Goal: Find specific page/section: Find specific page/section

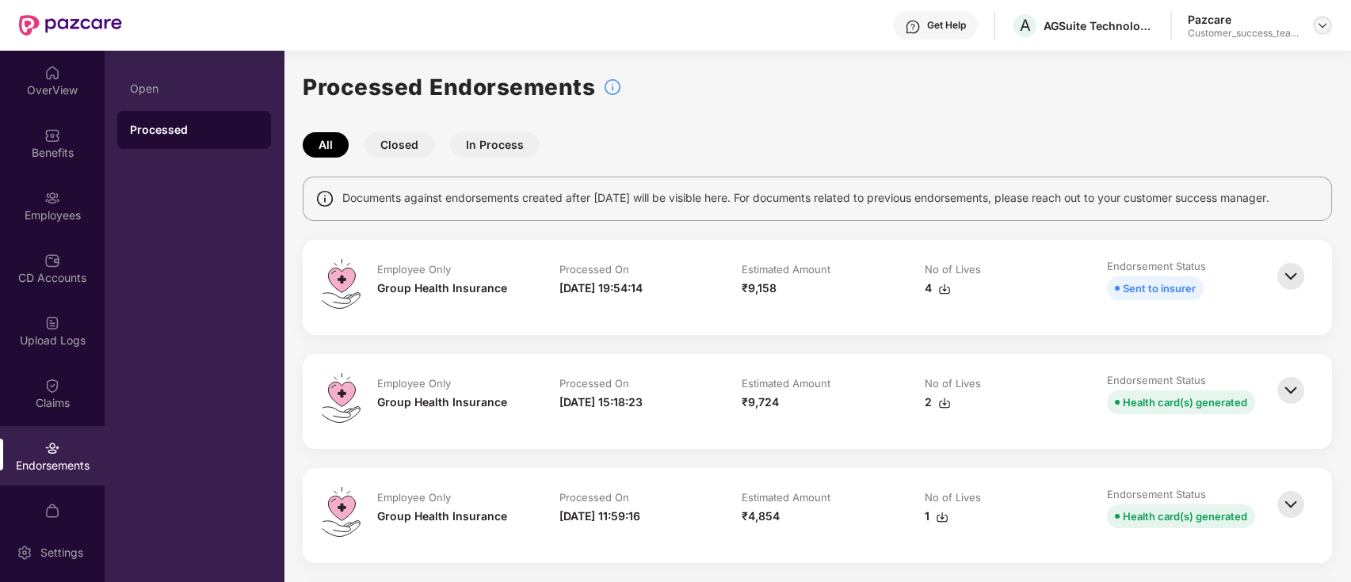
click at [1320, 28] on img at bounding box center [1322, 25] width 13 height 13
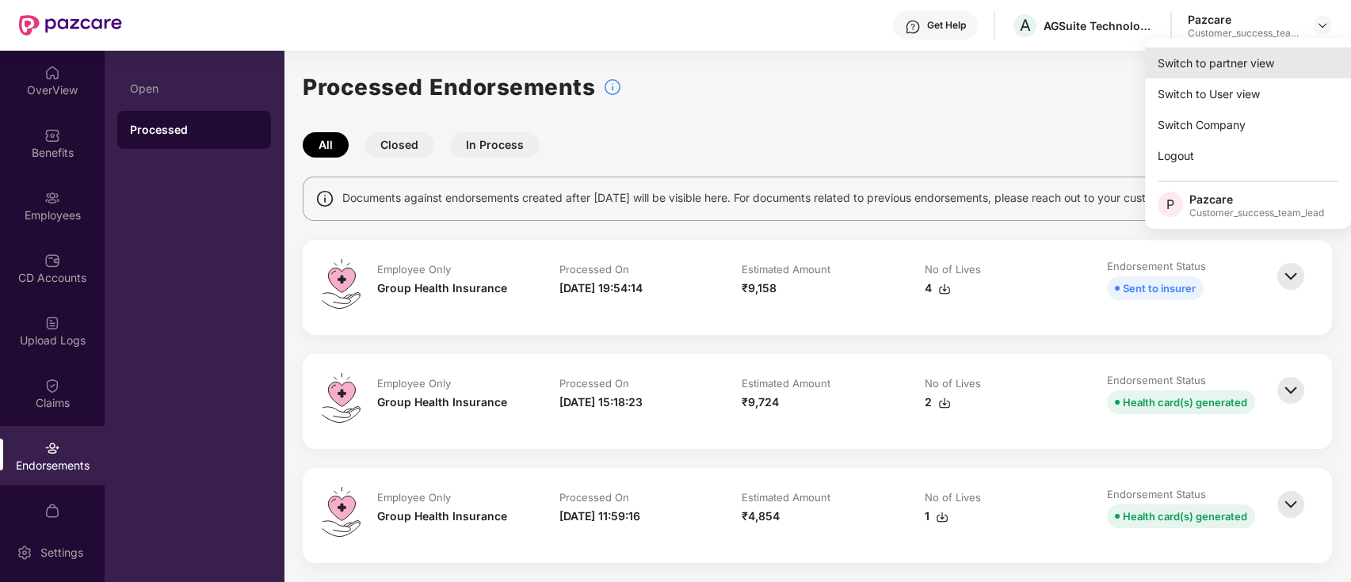
click at [1264, 61] on div "Switch to partner view" at bounding box center [1248, 63] width 206 height 31
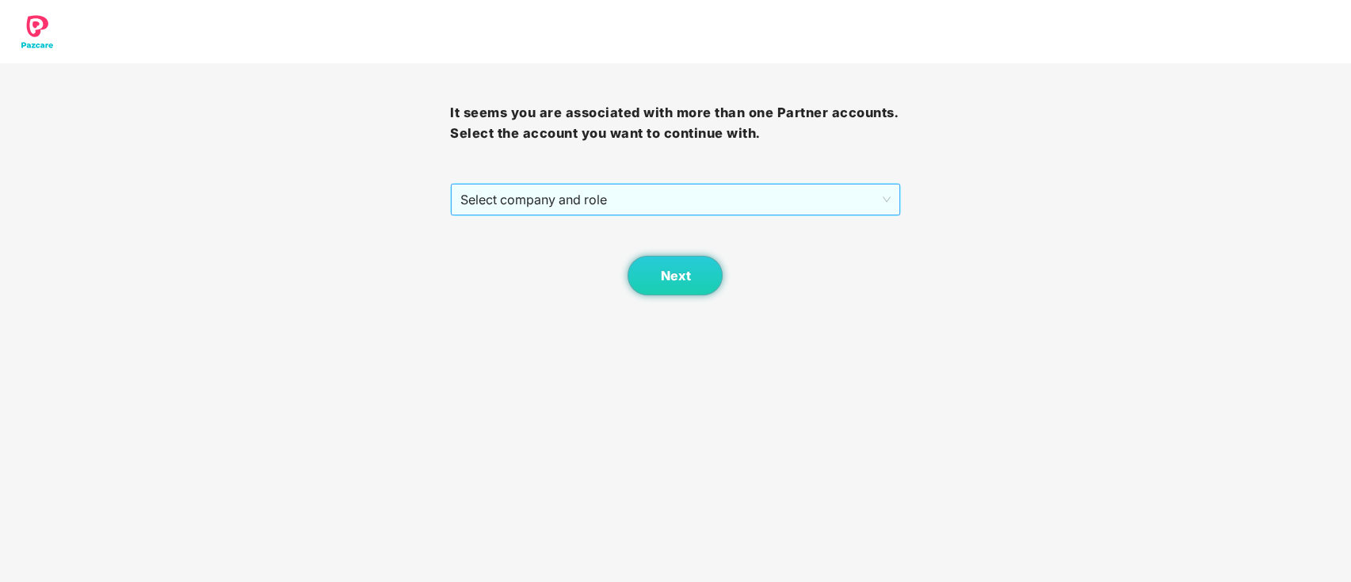
click at [749, 200] on span "Select company and role" at bounding box center [674, 200] width 429 height 30
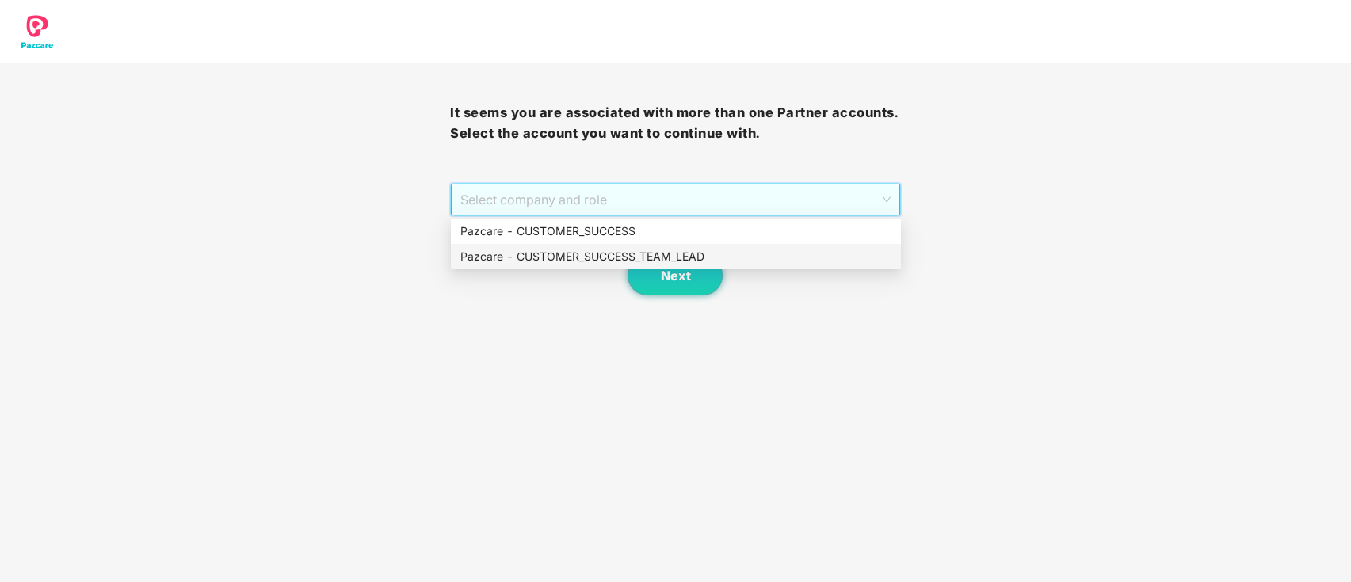
click at [672, 252] on div "Pazcare - CUSTOMER_SUCCESS_TEAM_LEAD" at bounding box center [675, 256] width 431 height 17
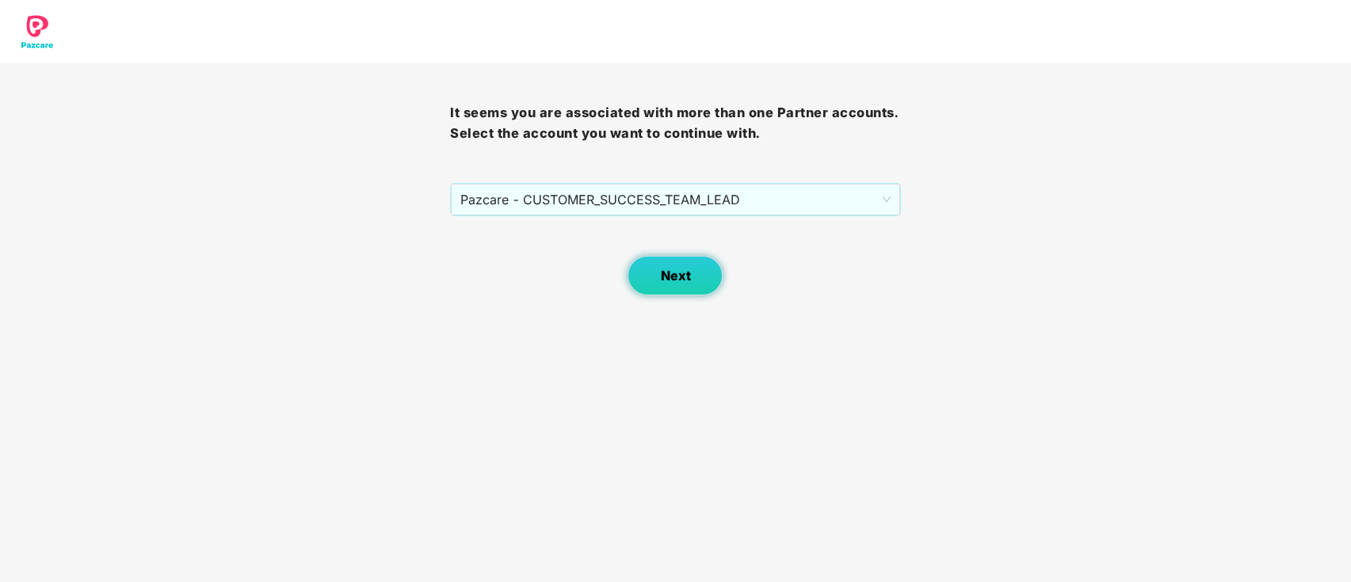
click at [682, 281] on span "Next" at bounding box center [675, 276] width 30 height 15
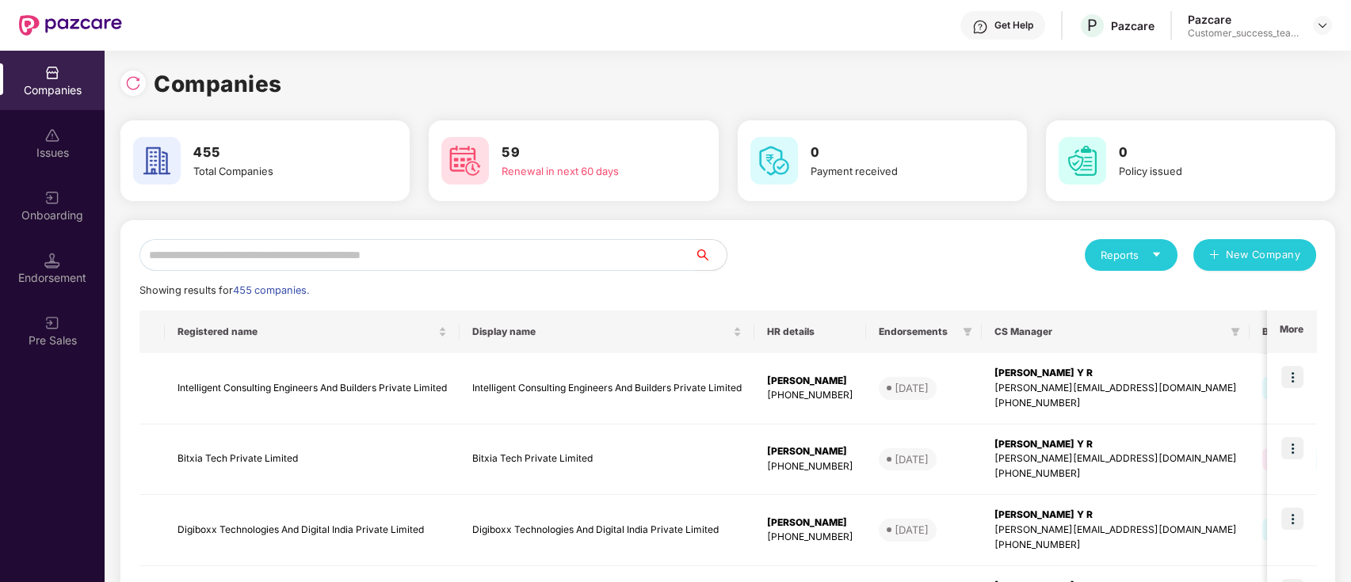
click at [216, 256] on input "text" at bounding box center [416, 255] width 555 height 32
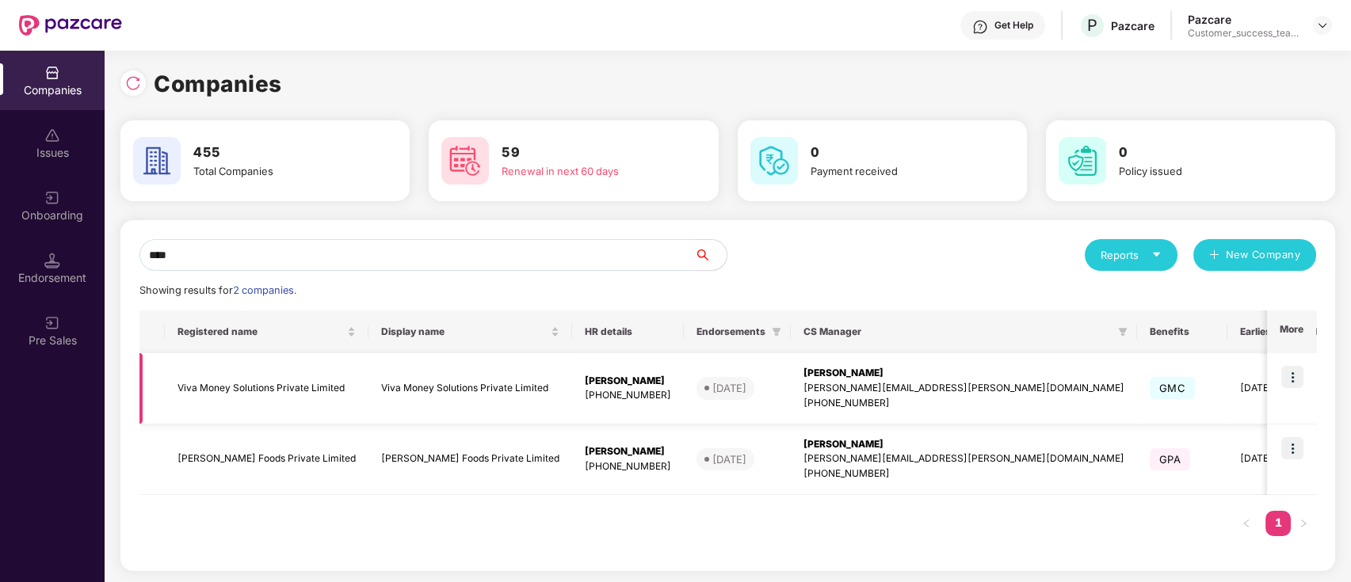
type input "****"
click at [1298, 380] on img at bounding box center [1292, 377] width 22 height 22
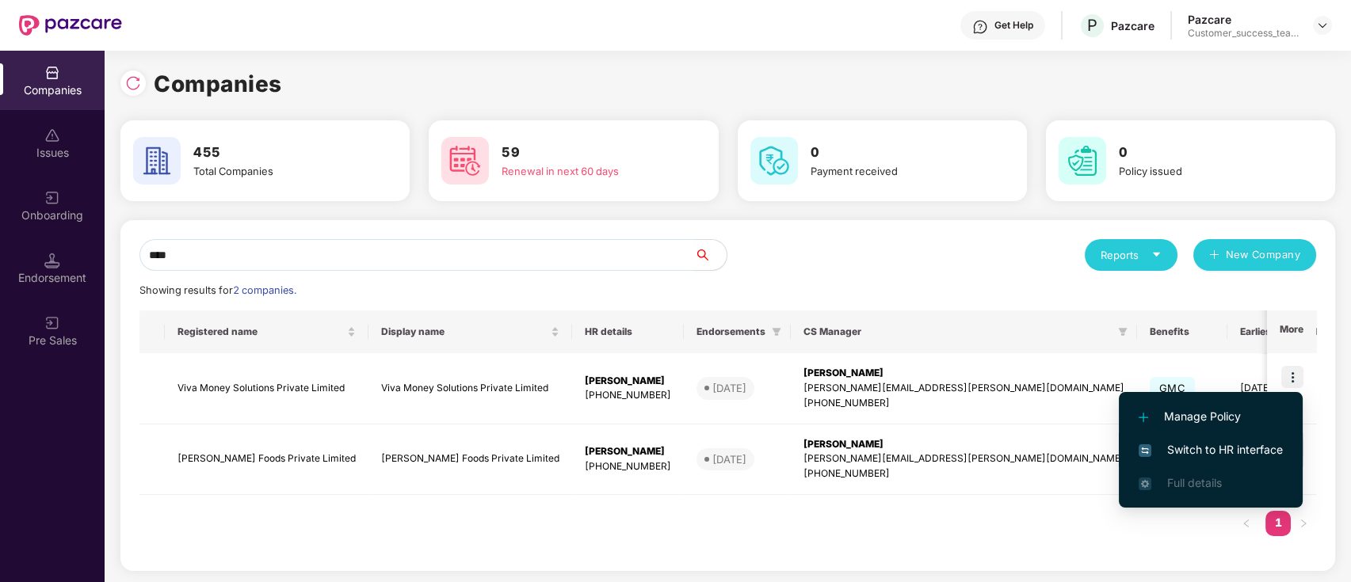
click at [1223, 454] on span "Switch to HR interface" at bounding box center [1210, 449] width 144 height 17
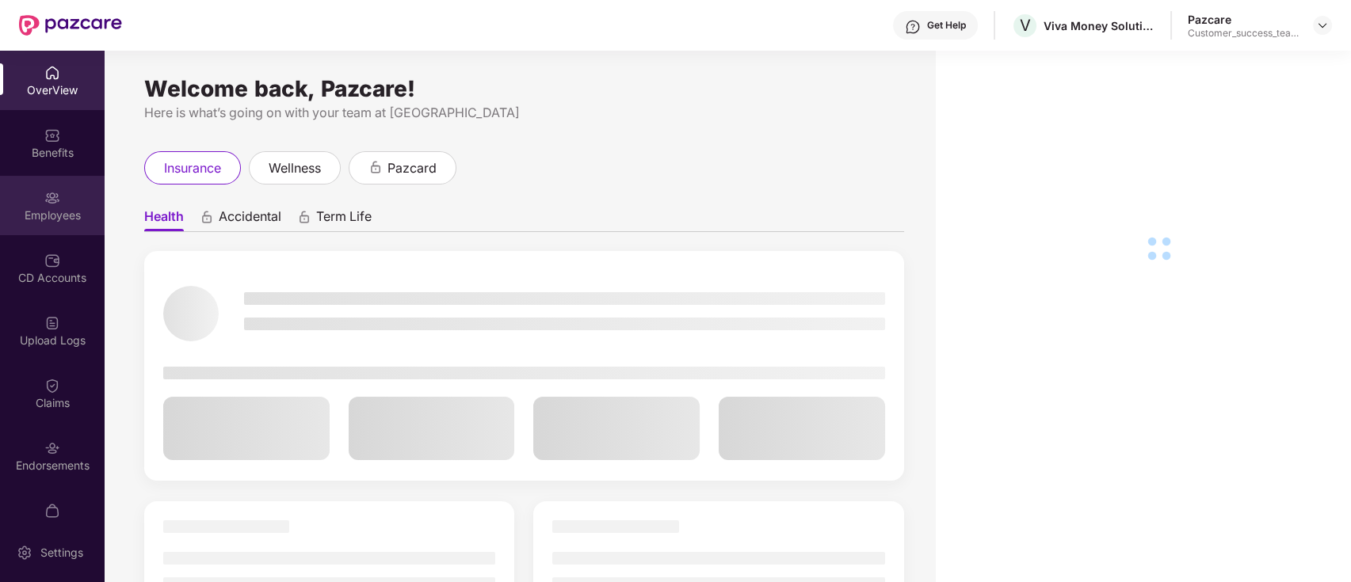
click at [70, 187] on div "Employees" at bounding box center [52, 205] width 105 height 59
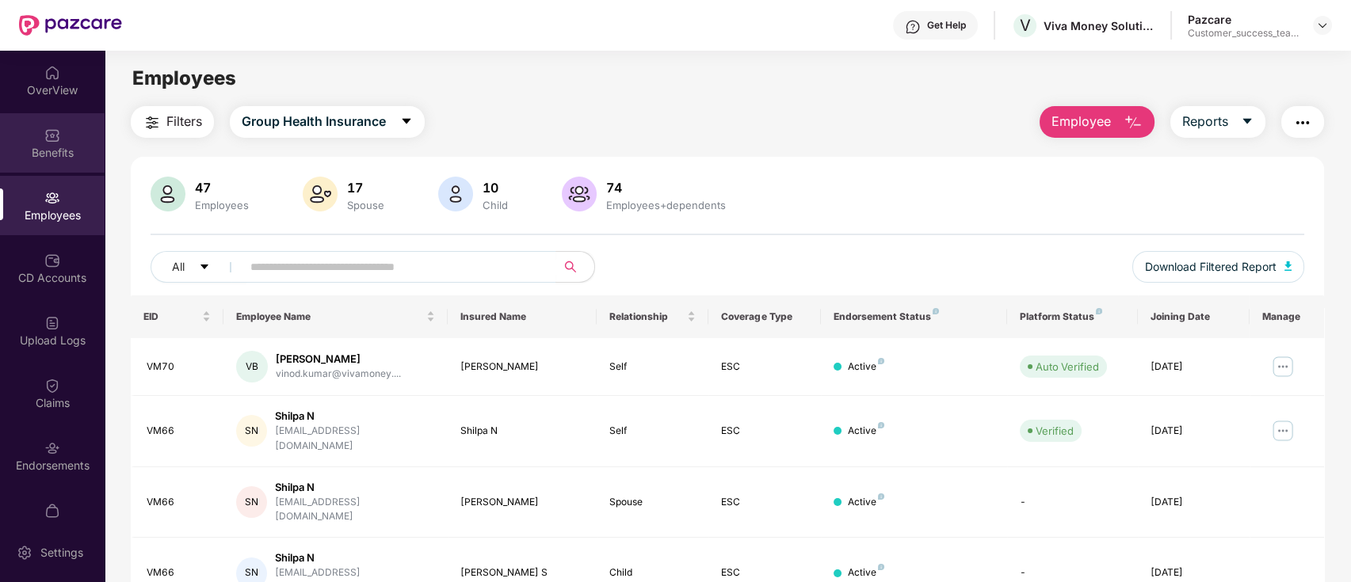
click at [54, 151] on div "Benefits" at bounding box center [52, 153] width 105 height 16
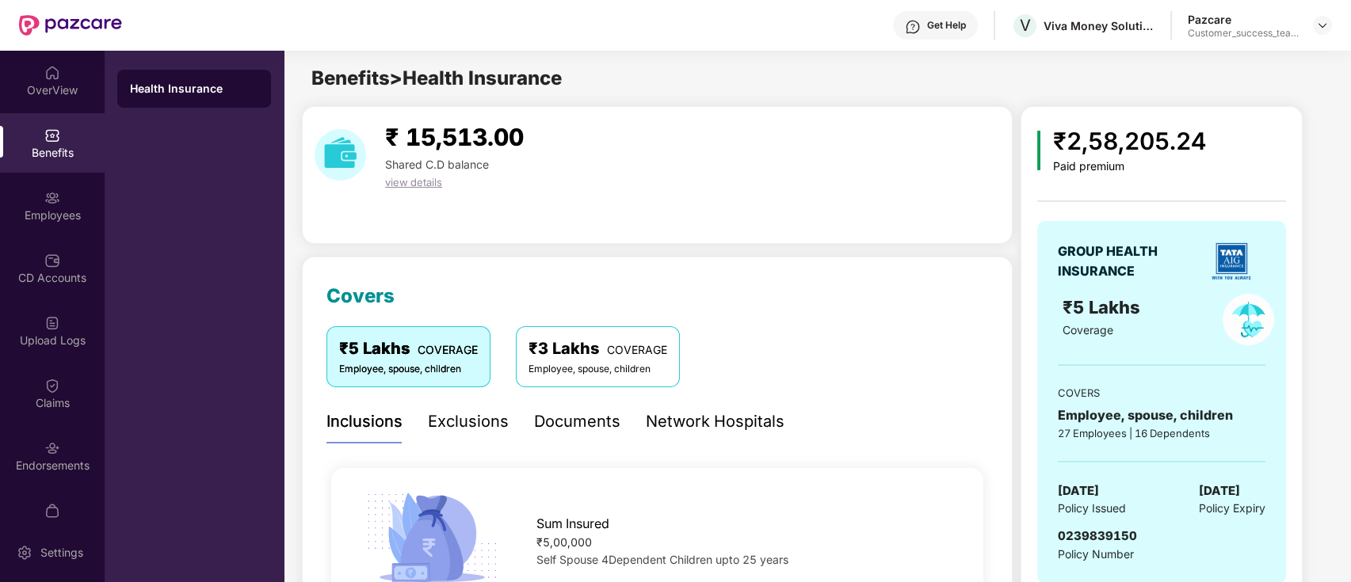
click at [938, 36] on div "Get Help" at bounding box center [935, 25] width 85 height 29
click at [1229, 544] on div "0239839150 Policy Number" at bounding box center [1162, 545] width 208 height 36
click at [48, 386] on img at bounding box center [52, 386] width 16 height 16
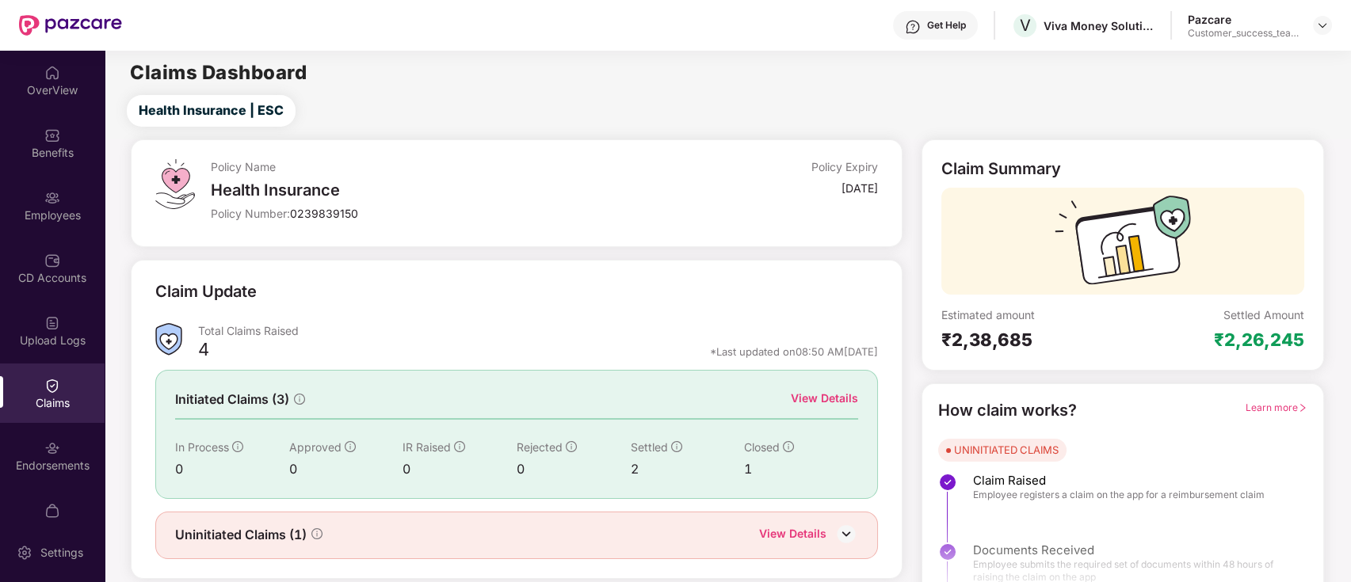
click at [806, 395] on div "View Details" at bounding box center [824, 398] width 67 height 17
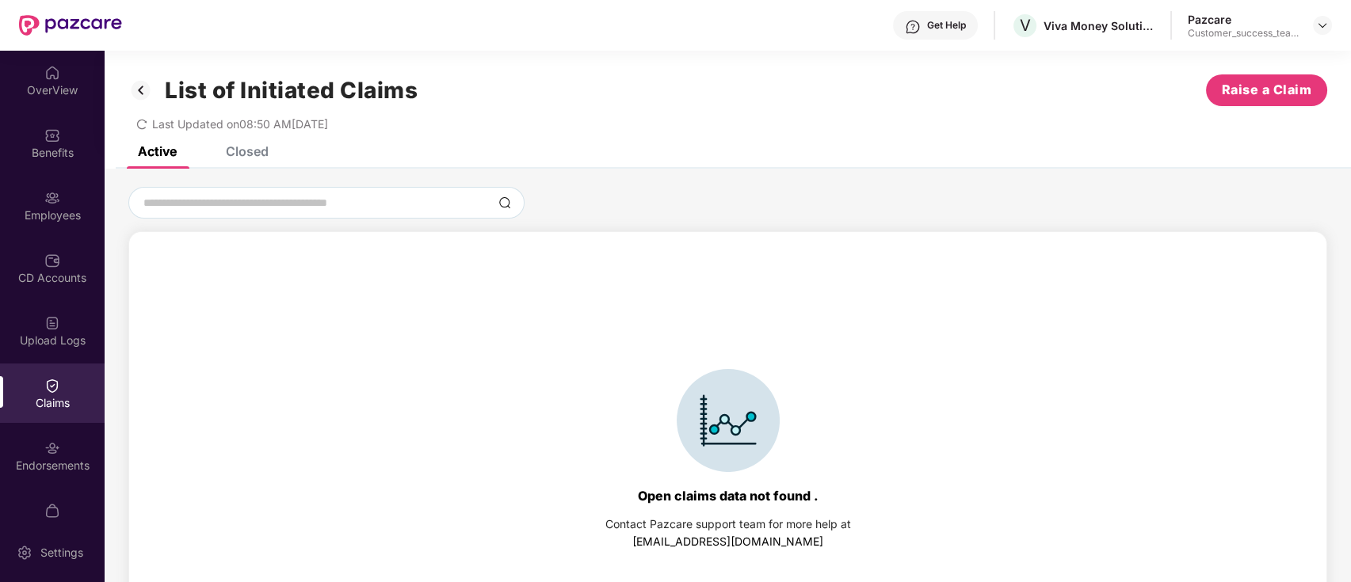
click at [237, 147] on div "Closed" at bounding box center [247, 151] width 43 height 16
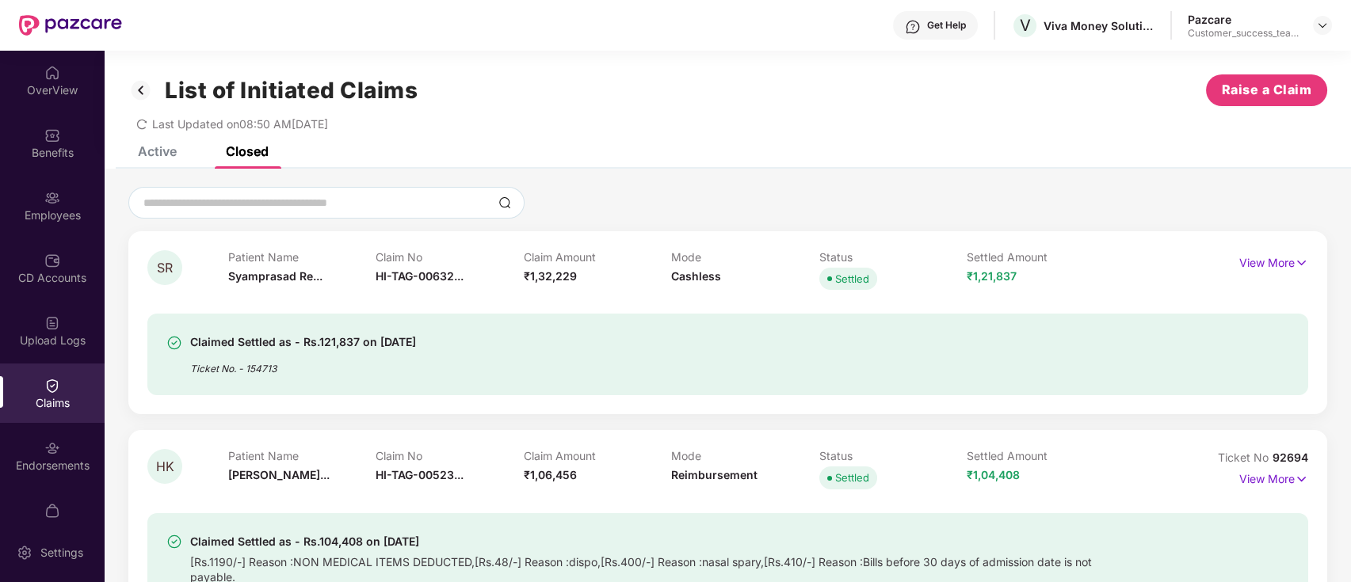
scroll to position [178, 0]
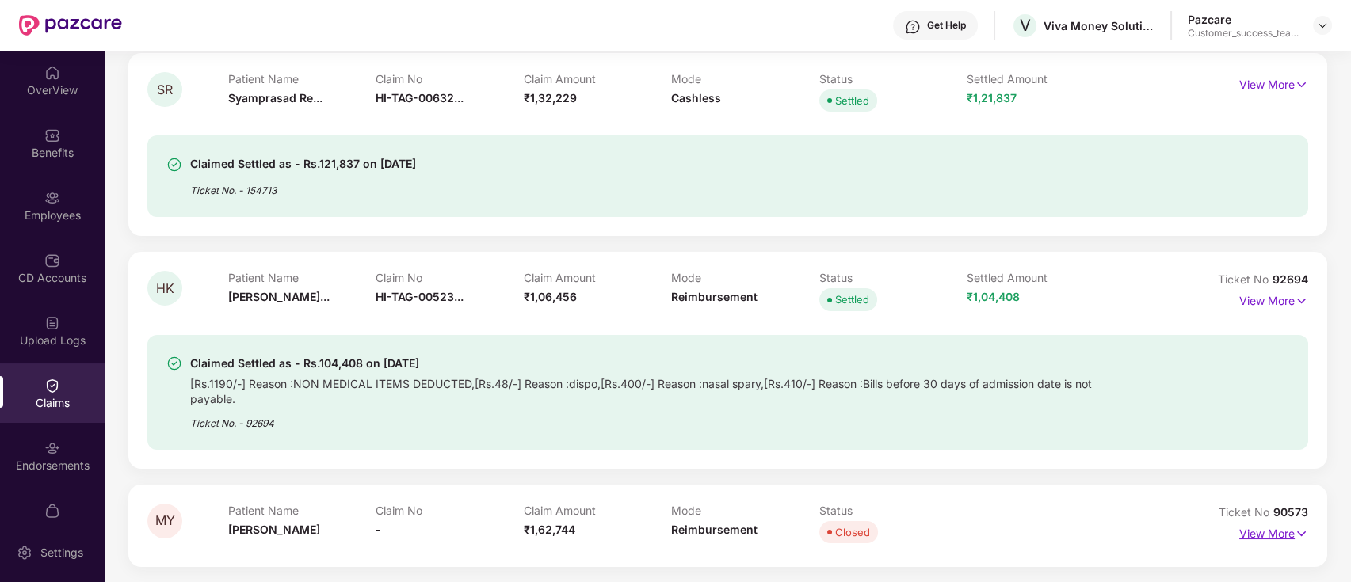
click at [1250, 535] on p "View More" at bounding box center [1273, 531] width 69 height 21
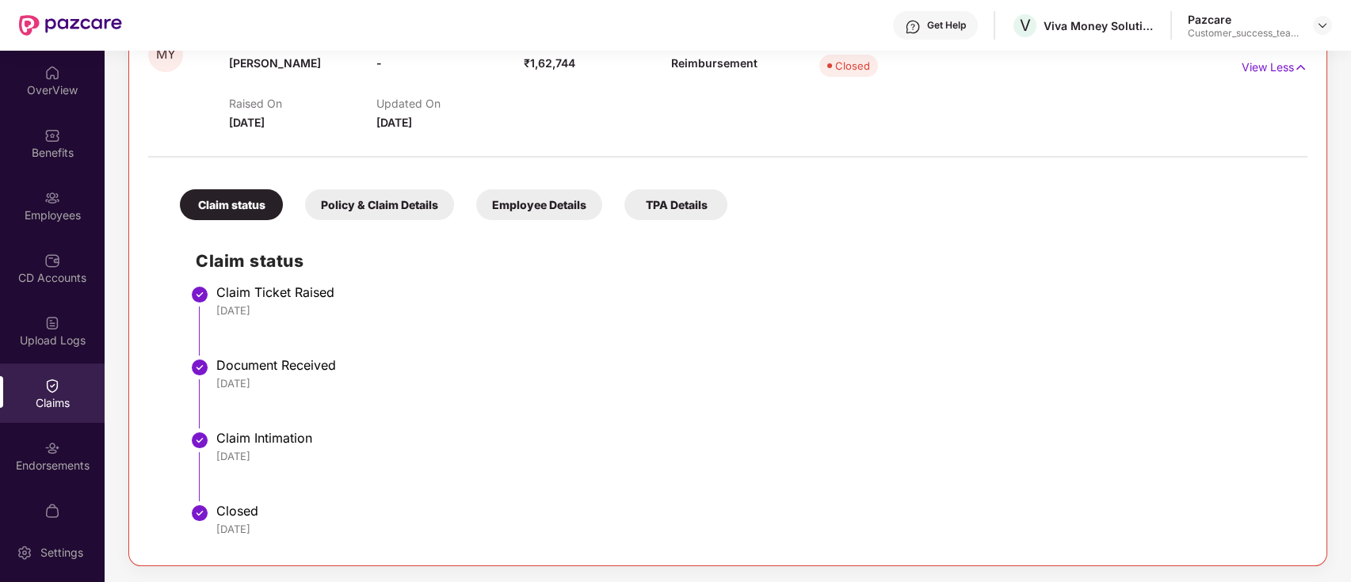
scroll to position [0, 0]
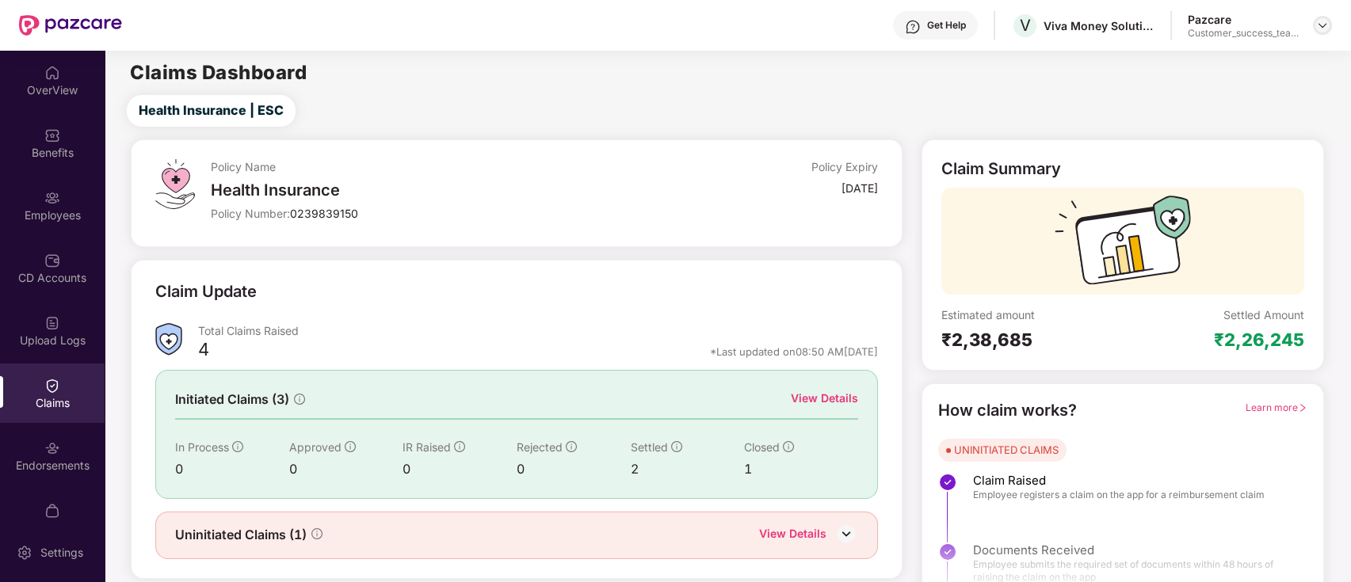
click at [1319, 17] on div at bounding box center [1322, 25] width 19 height 19
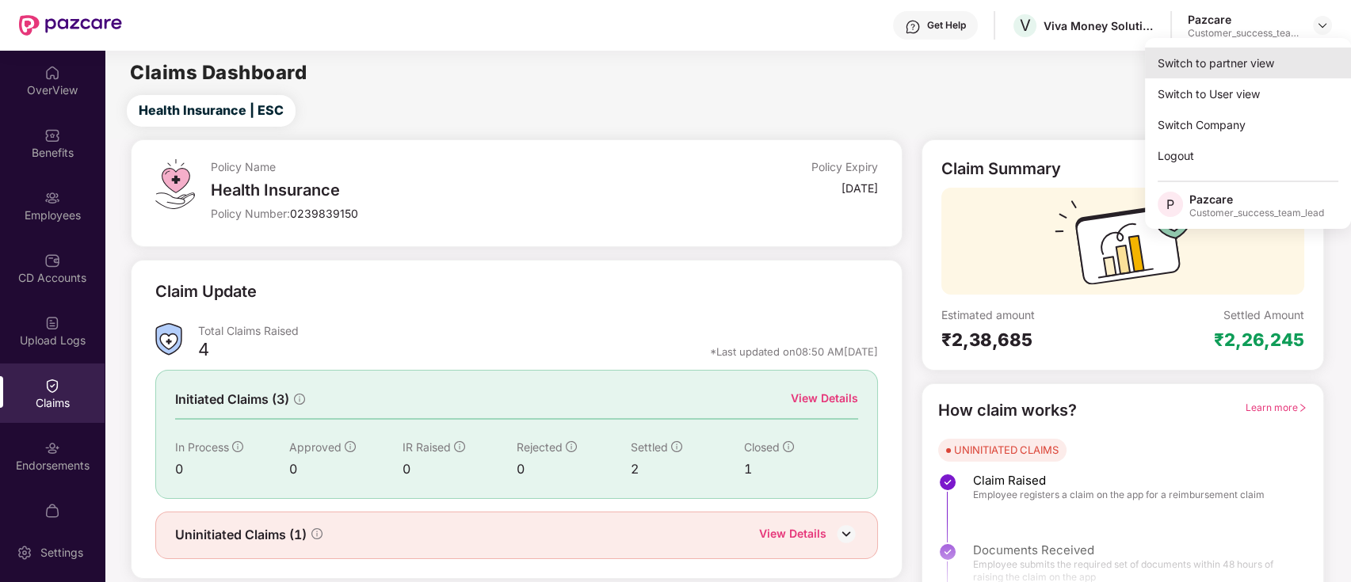
click at [1296, 68] on div "Switch to partner view" at bounding box center [1248, 63] width 206 height 31
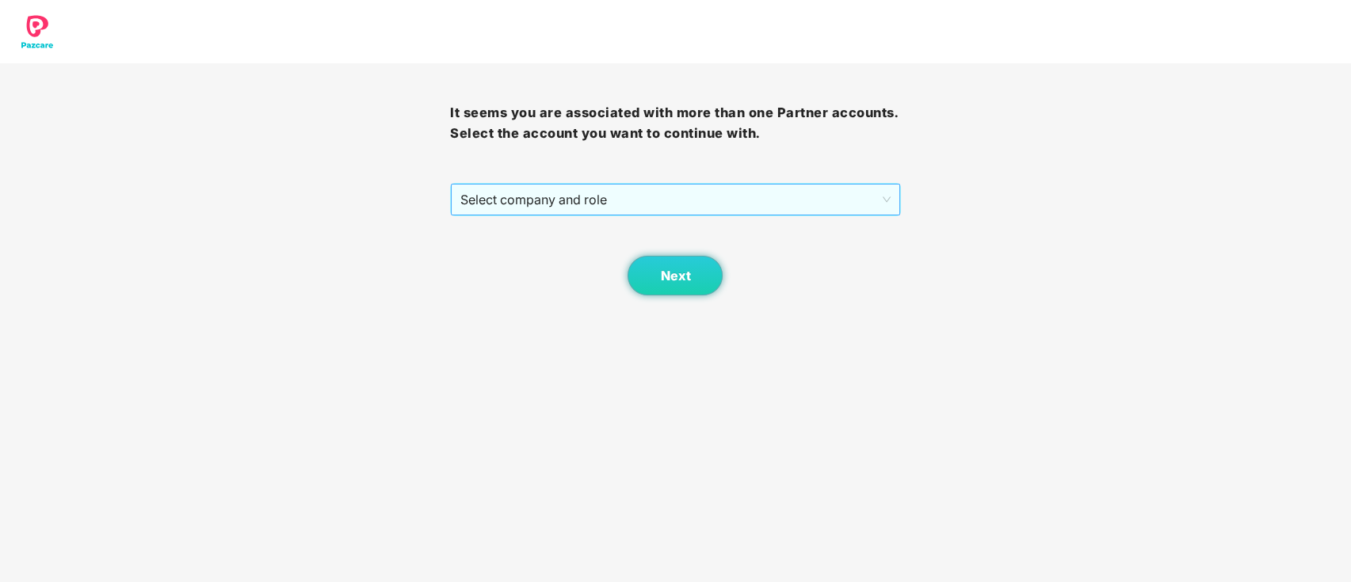
click at [772, 193] on span "Select company and role" at bounding box center [674, 200] width 429 height 30
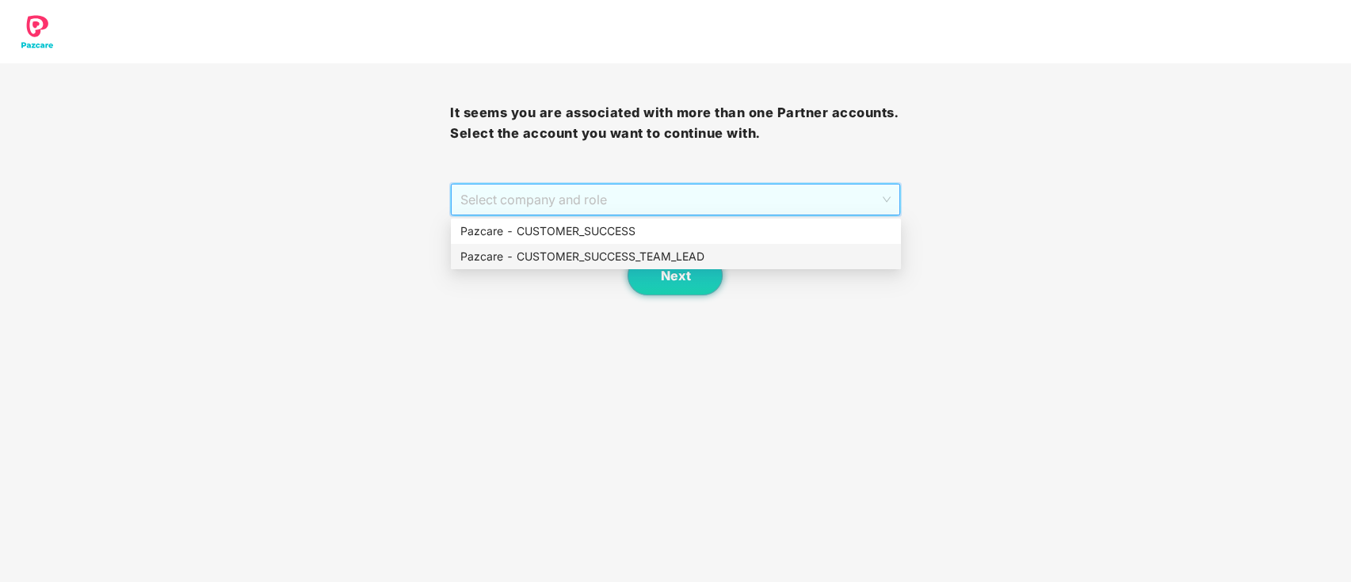
click at [715, 257] on div "Pazcare - CUSTOMER_SUCCESS_TEAM_LEAD" at bounding box center [675, 256] width 431 height 17
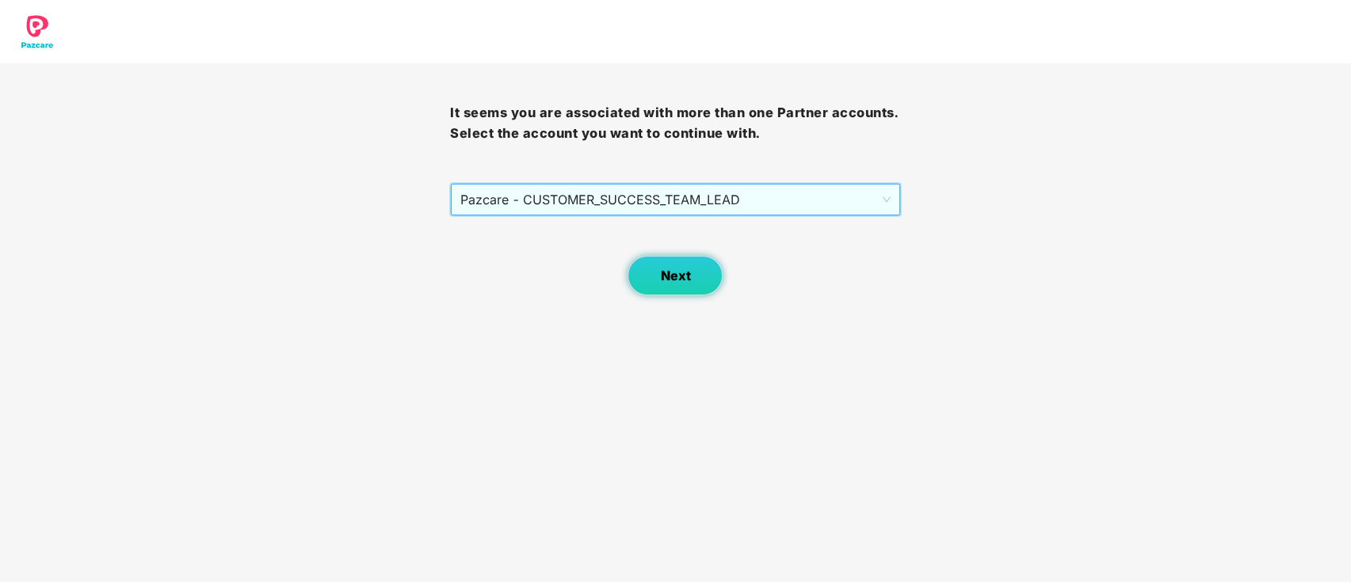
click at [691, 282] on button "Next" at bounding box center [674, 276] width 95 height 40
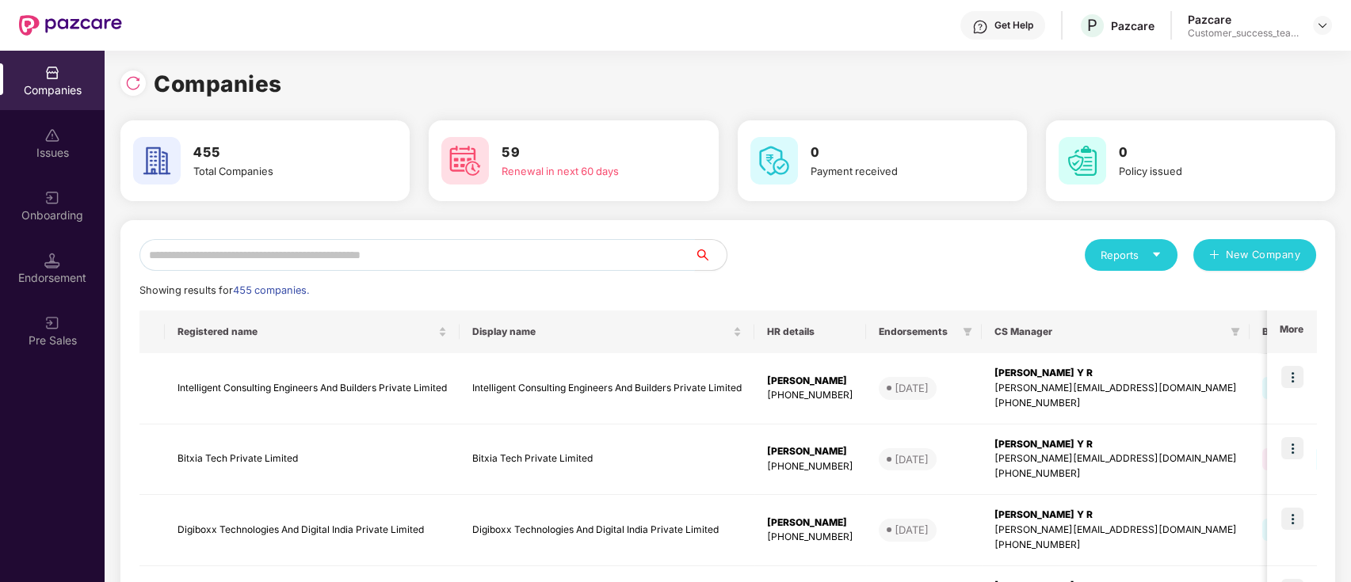
click at [666, 269] on input "text" at bounding box center [416, 255] width 555 height 32
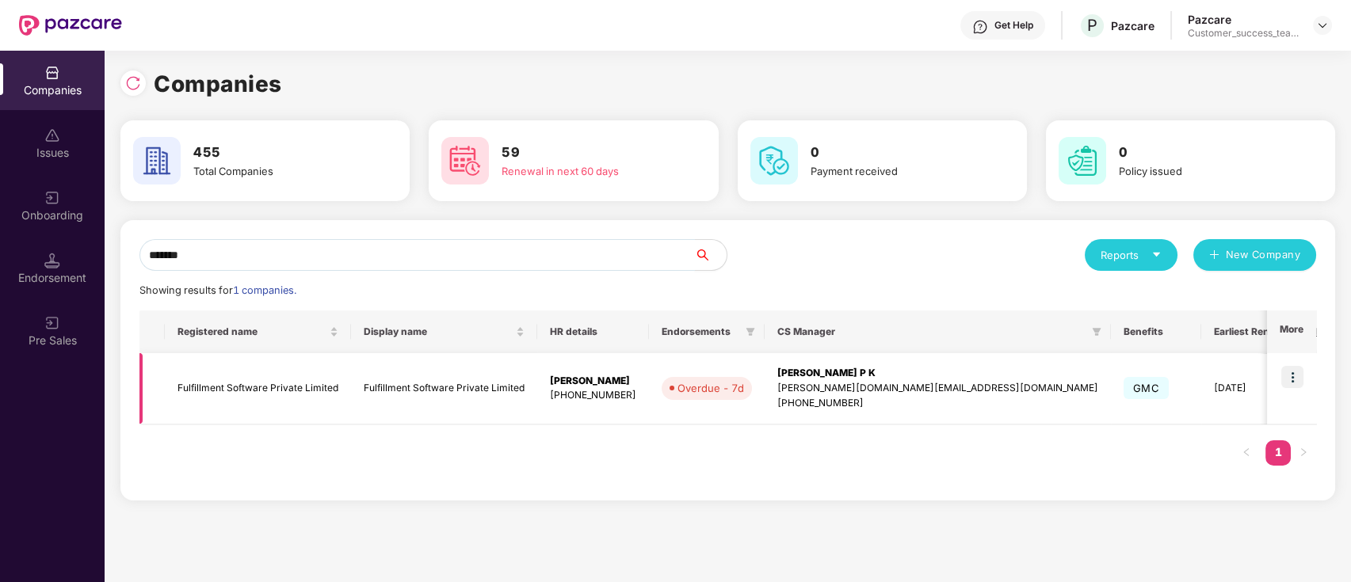
type input "*******"
click at [1288, 378] on img at bounding box center [1292, 377] width 22 height 22
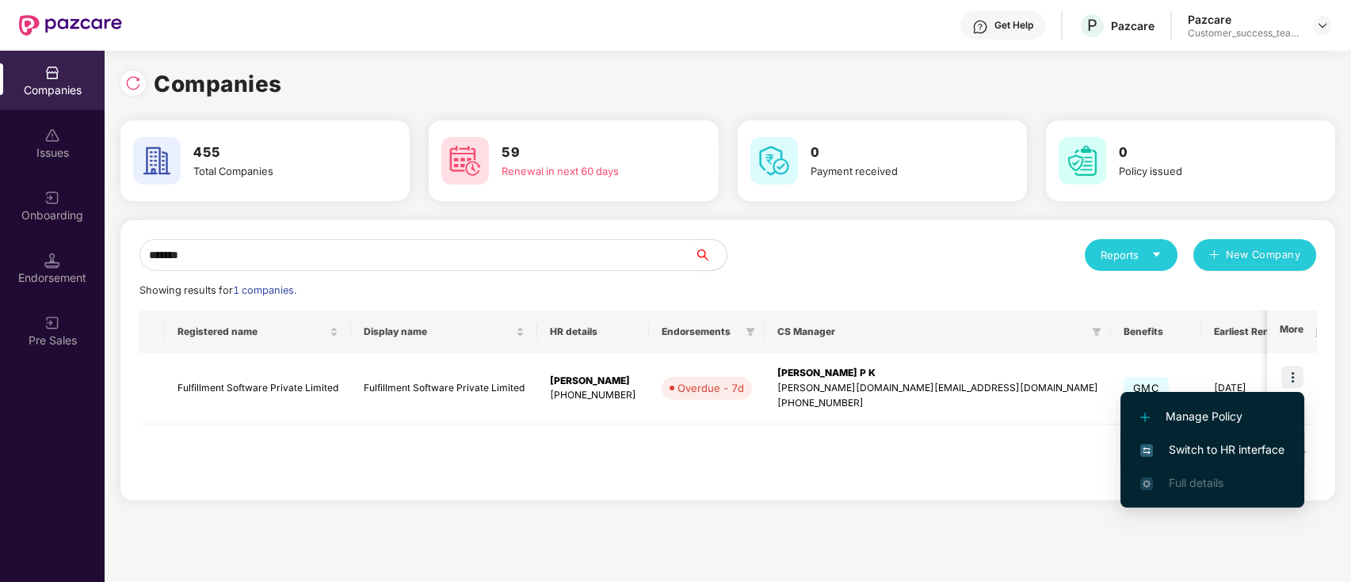
click at [1253, 456] on span "Switch to HR interface" at bounding box center [1212, 449] width 144 height 17
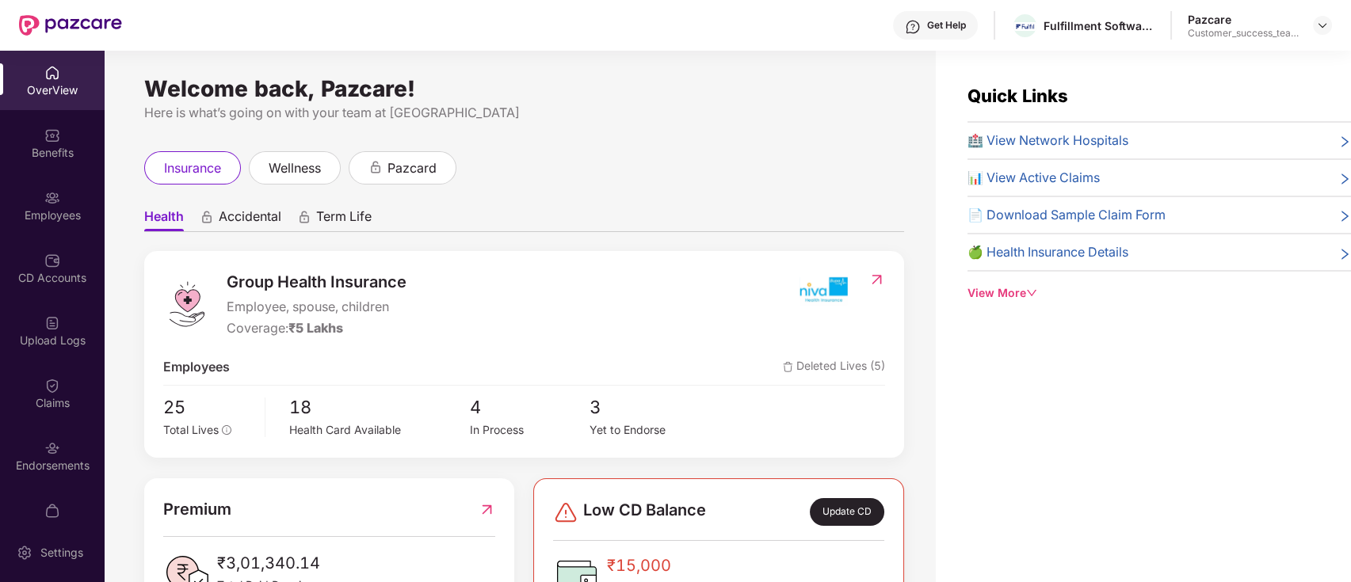
click at [60, 398] on div "Claims" at bounding box center [52, 403] width 105 height 16
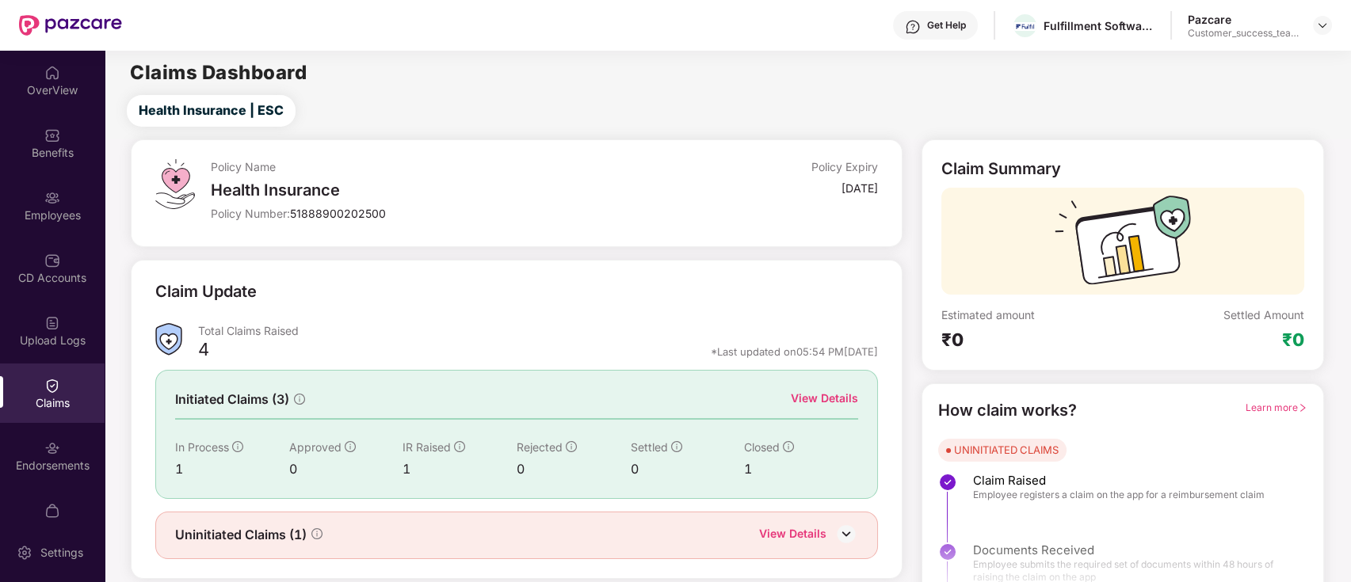
click at [822, 400] on div "View Details" at bounding box center [824, 398] width 67 height 17
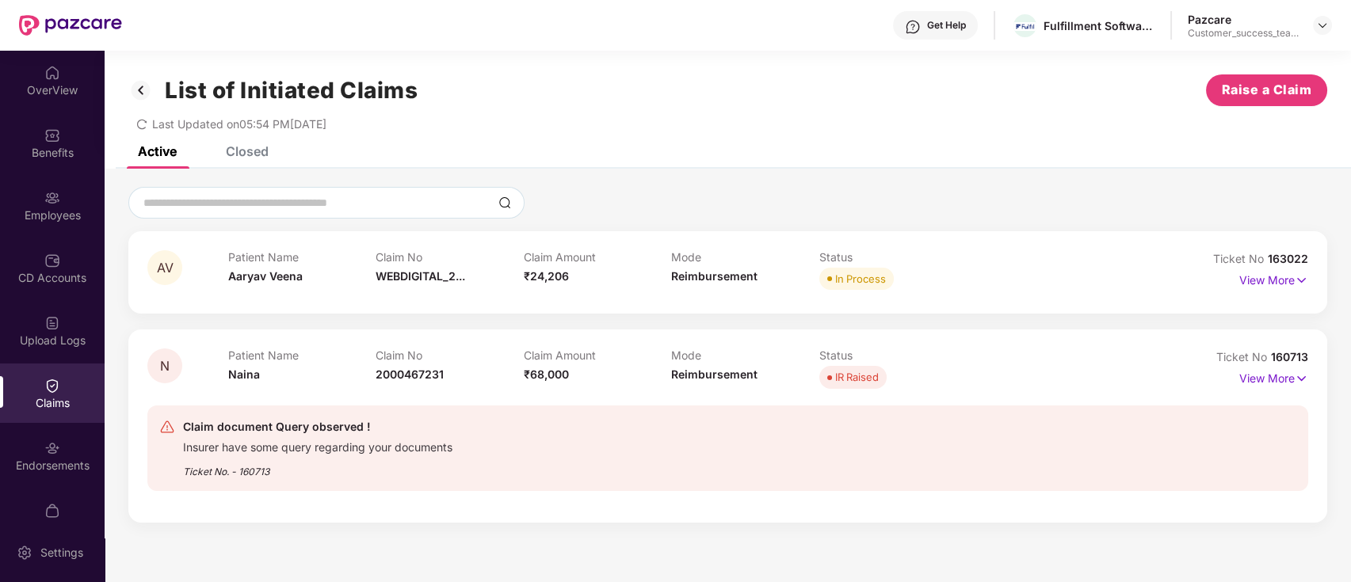
click at [251, 153] on div "Closed" at bounding box center [247, 151] width 43 height 16
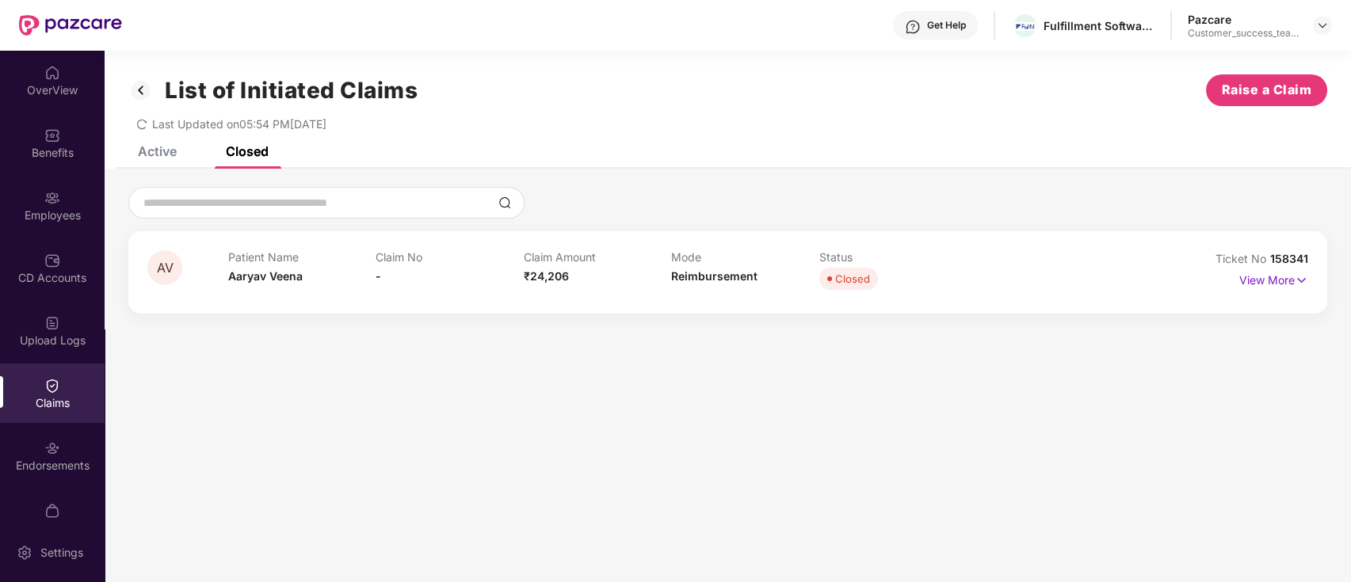
click at [157, 149] on div "Active" at bounding box center [157, 151] width 39 height 16
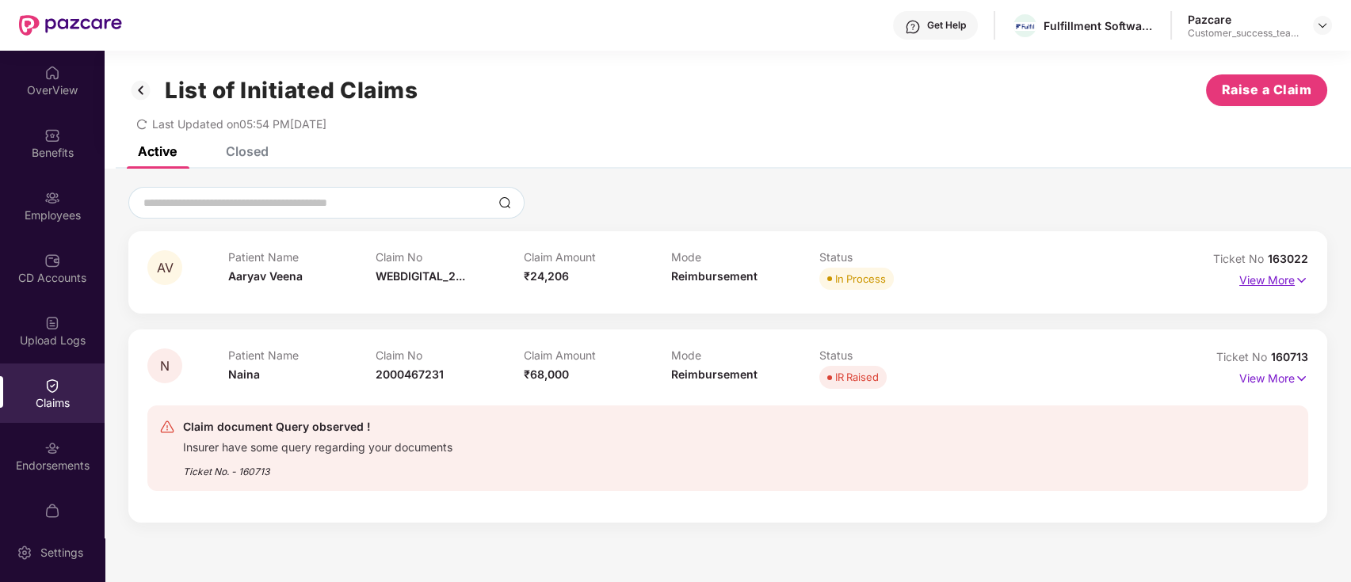
click at [1259, 277] on p "View More" at bounding box center [1273, 278] width 69 height 21
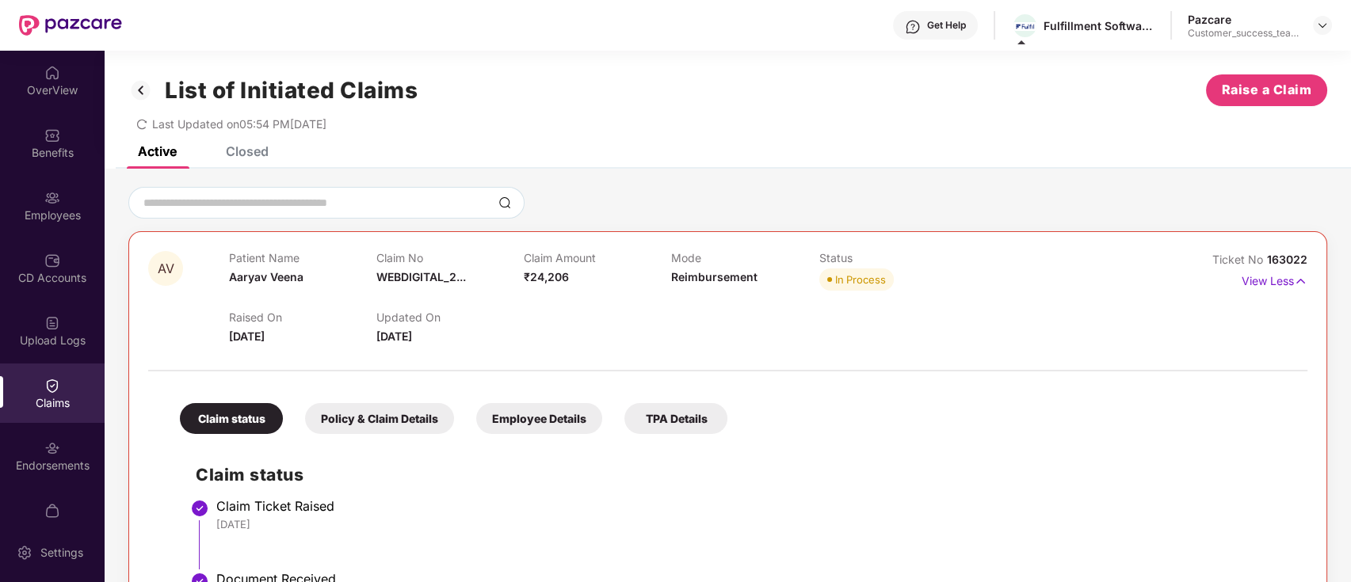
click at [259, 168] on div "Closed" at bounding box center [235, 151] width 67 height 35
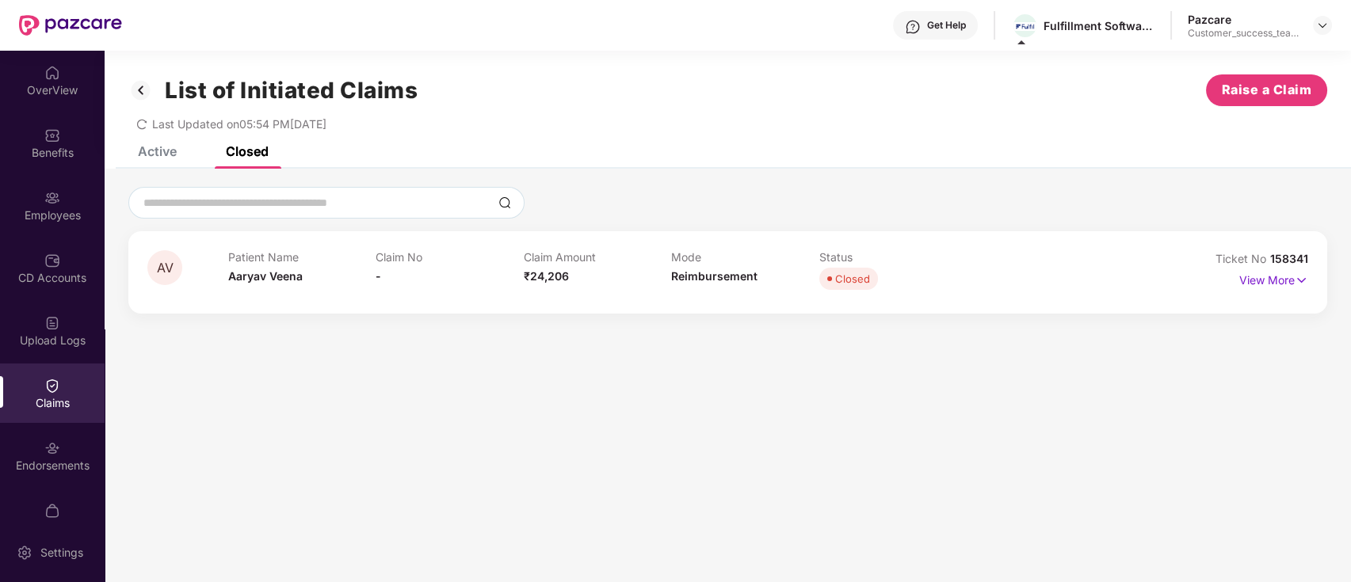
click at [147, 164] on div "Active" at bounding box center [145, 151] width 63 height 35
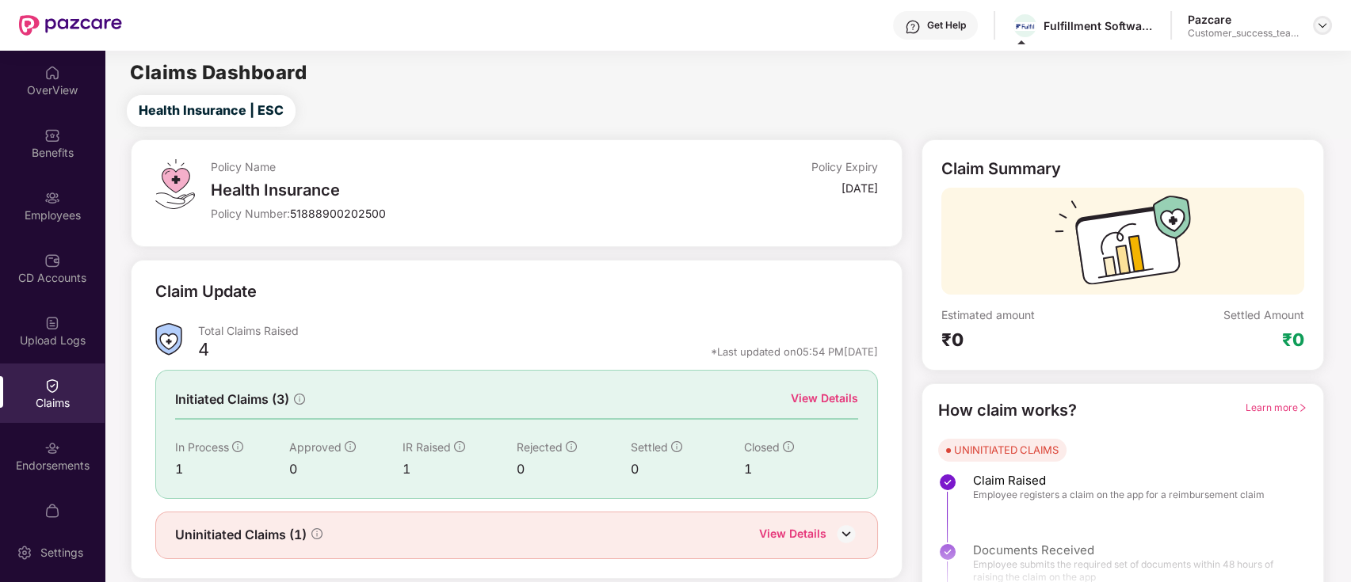
click at [1325, 22] on img at bounding box center [1322, 25] width 13 height 13
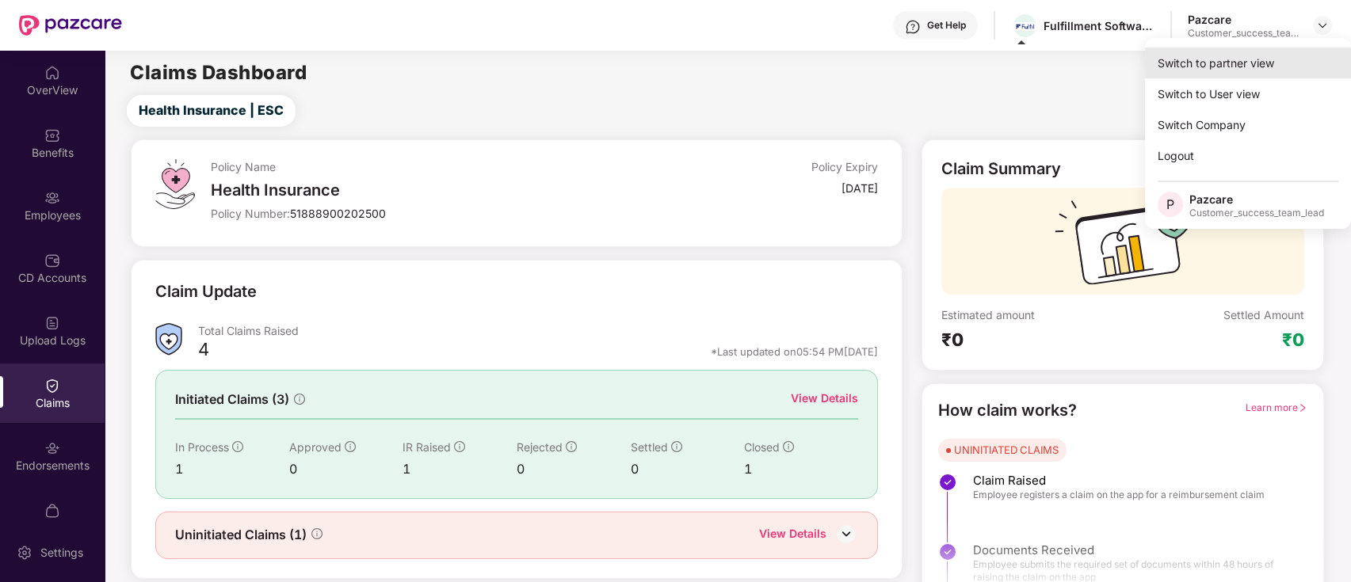
click at [1250, 73] on div "Switch to partner view" at bounding box center [1248, 63] width 206 height 31
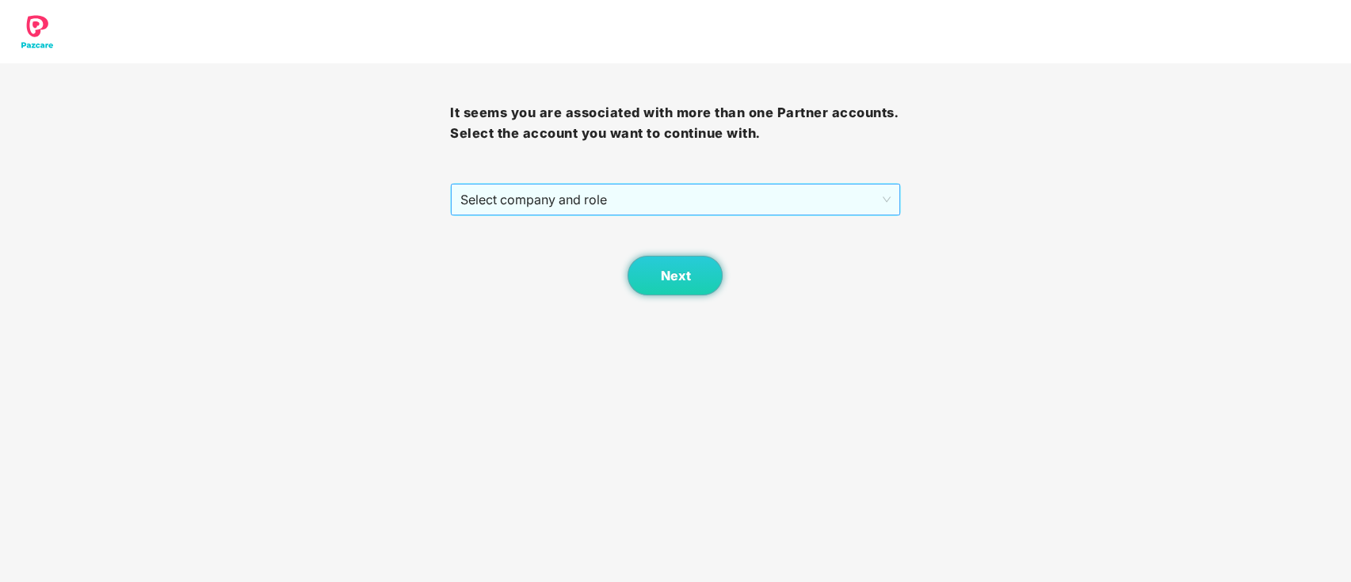
click at [683, 212] on span "Select company and role" at bounding box center [674, 200] width 429 height 30
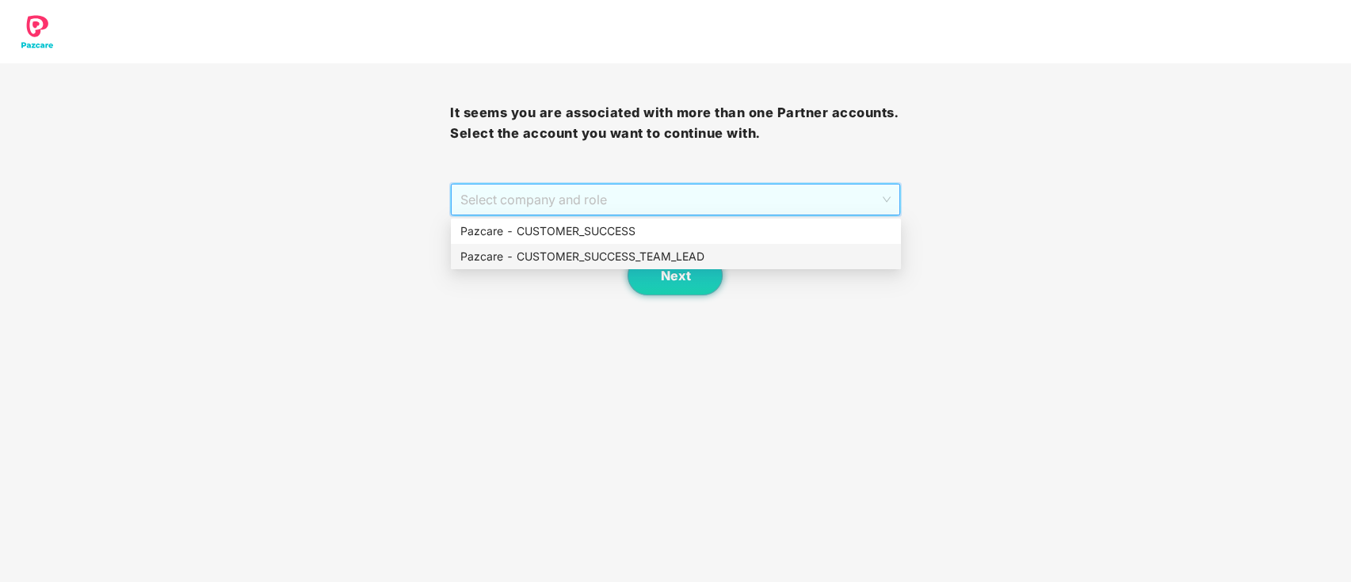
click at [679, 257] on div "Pazcare - CUSTOMER_SUCCESS_TEAM_LEAD" at bounding box center [675, 256] width 431 height 17
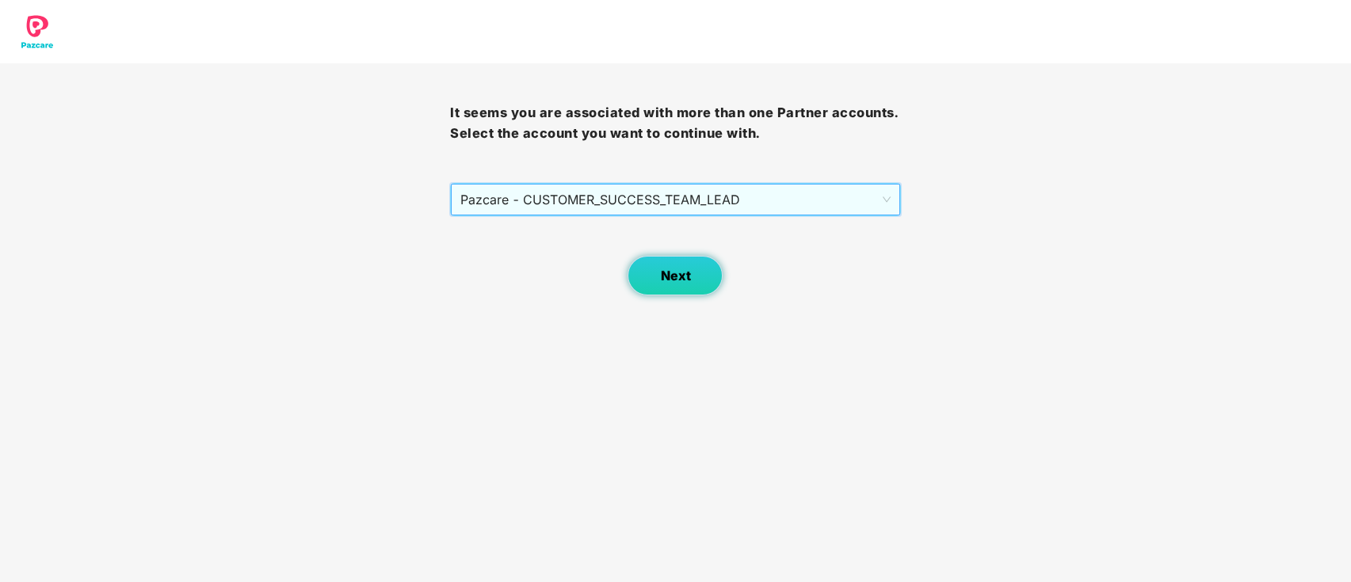
click at [680, 276] on span "Next" at bounding box center [675, 276] width 30 height 15
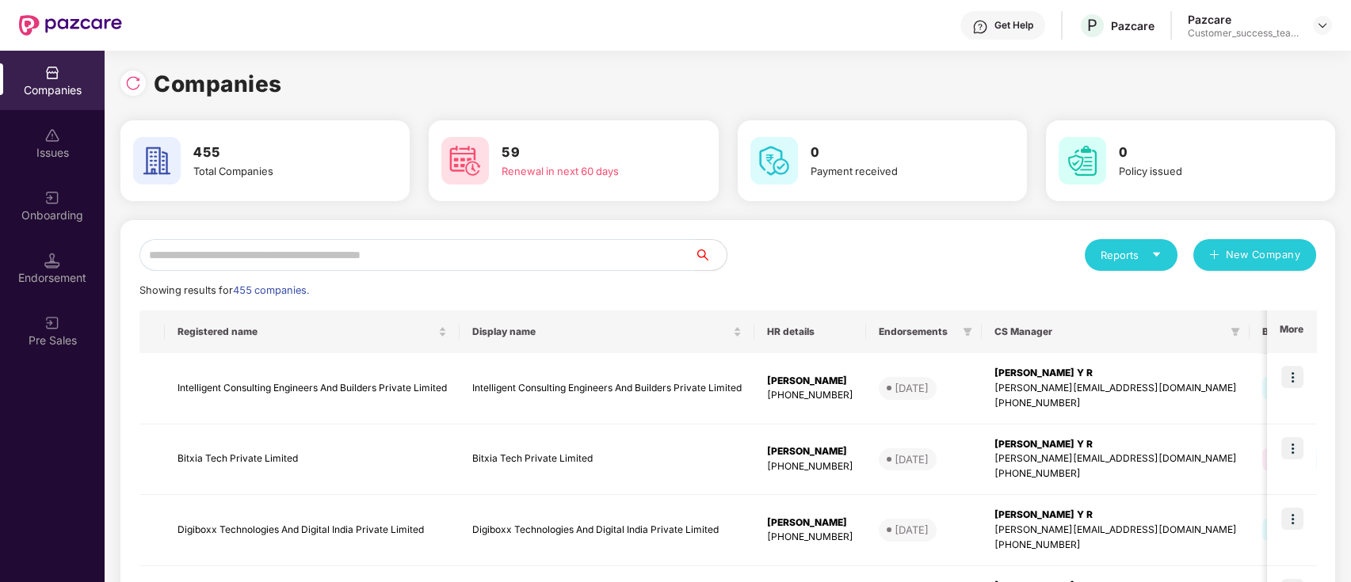
click at [675, 254] on input "text" at bounding box center [416, 255] width 555 height 32
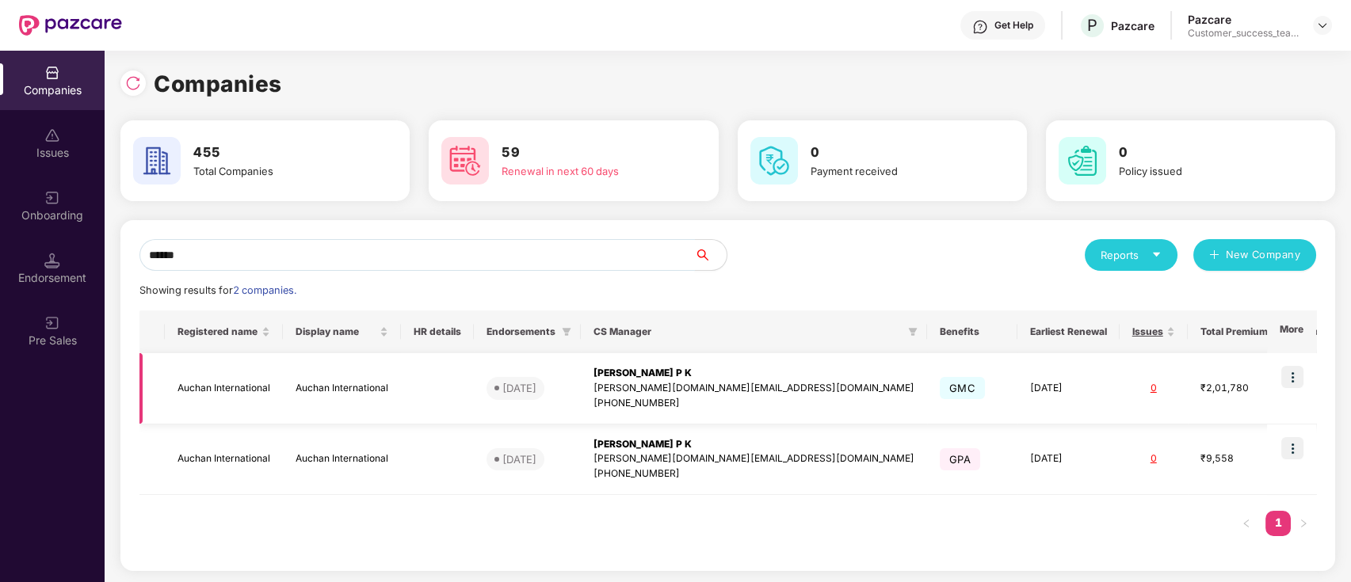
type input "******"
click at [1293, 371] on img at bounding box center [1292, 377] width 22 height 22
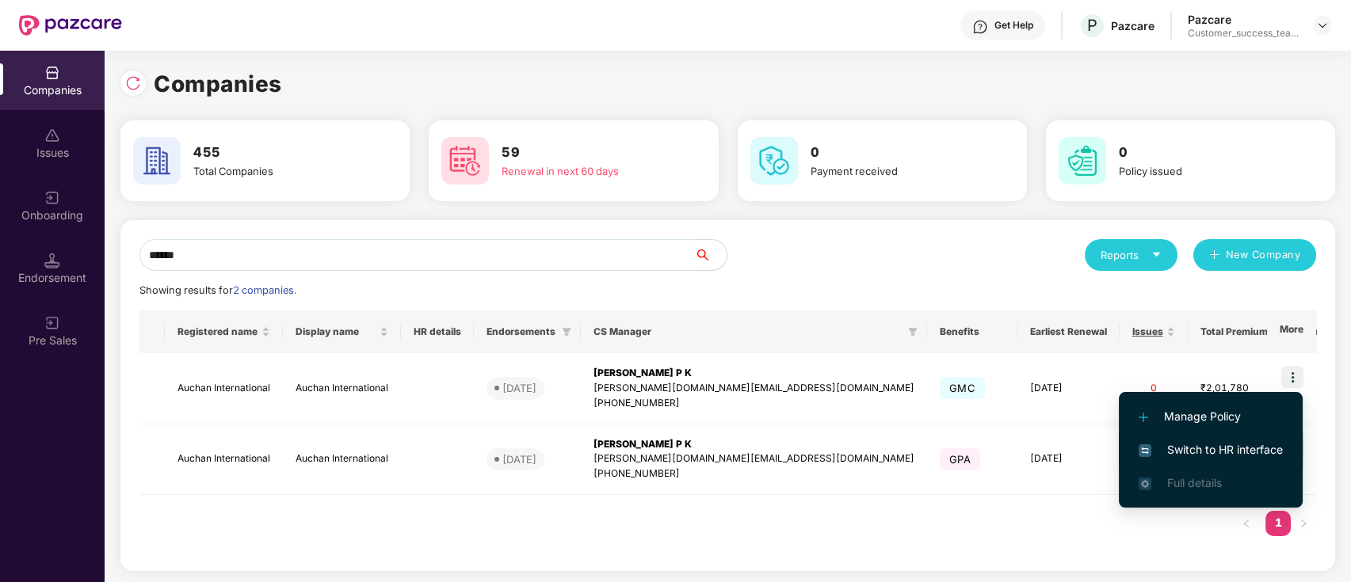
click at [1286, 451] on li "Switch to HR interface" at bounding box center [1211, 449] width 184 height 33
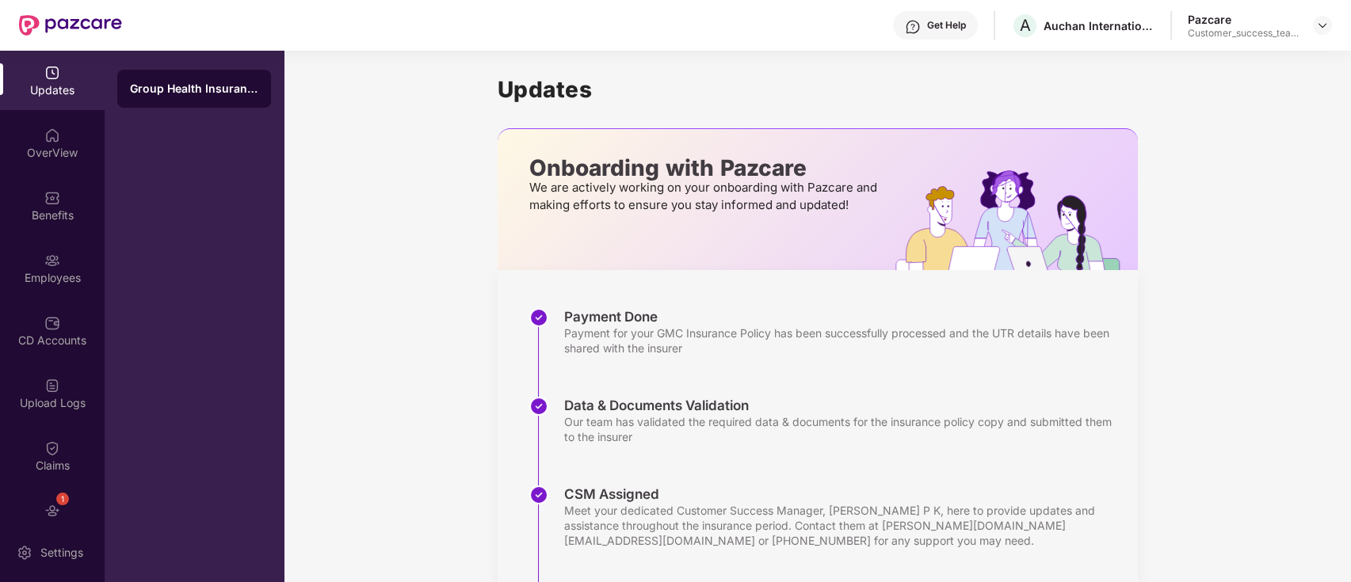
click at [71, 204] on div "Benefits" at bounding box center [52, 205] width 105 height 59
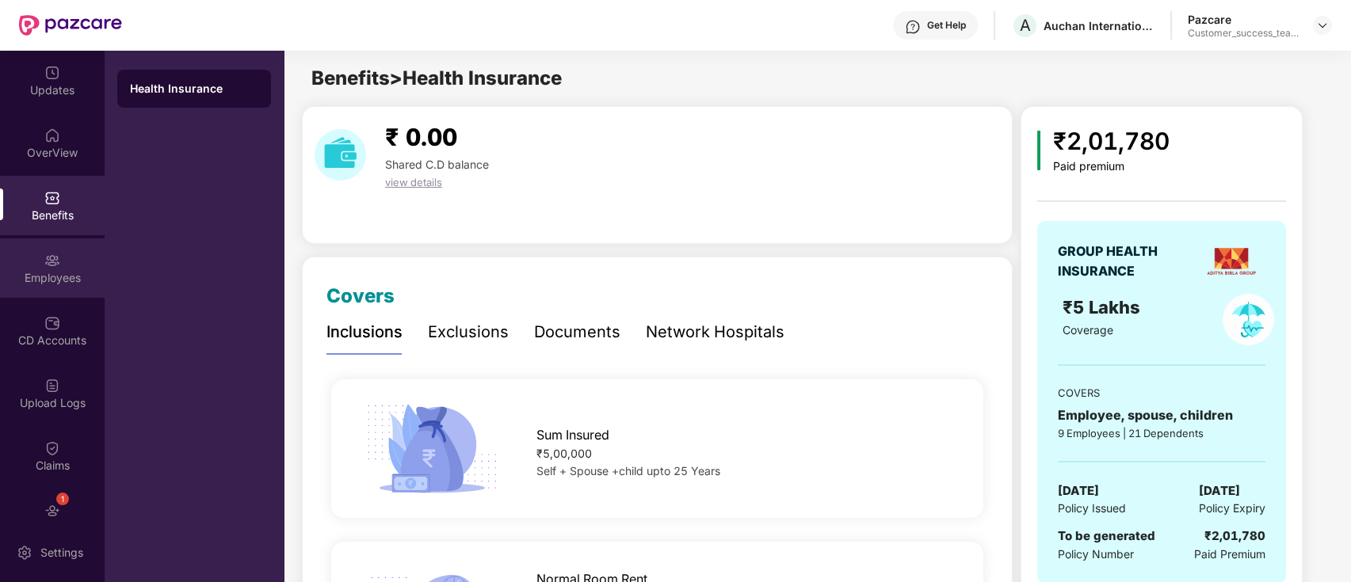
click at [51, 282] on div "Employees" at bounding box center [52, 278] width 105 height 16
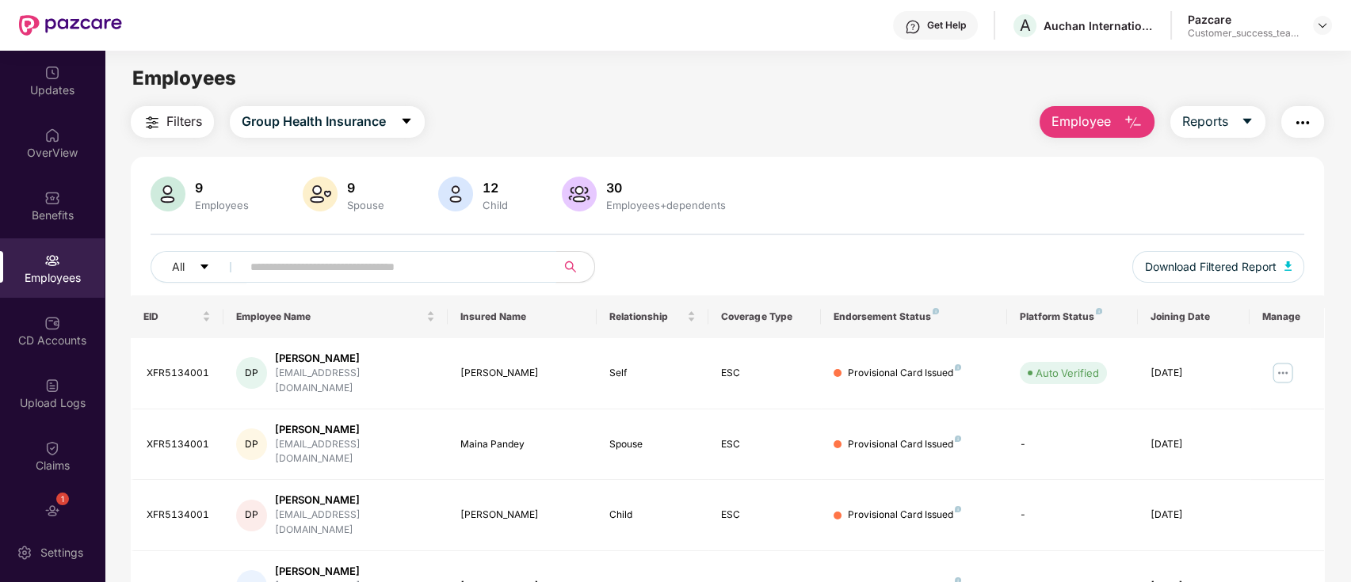
click at [428, 278] on input "text" at bounding box center [392, 267] width 284 height 24
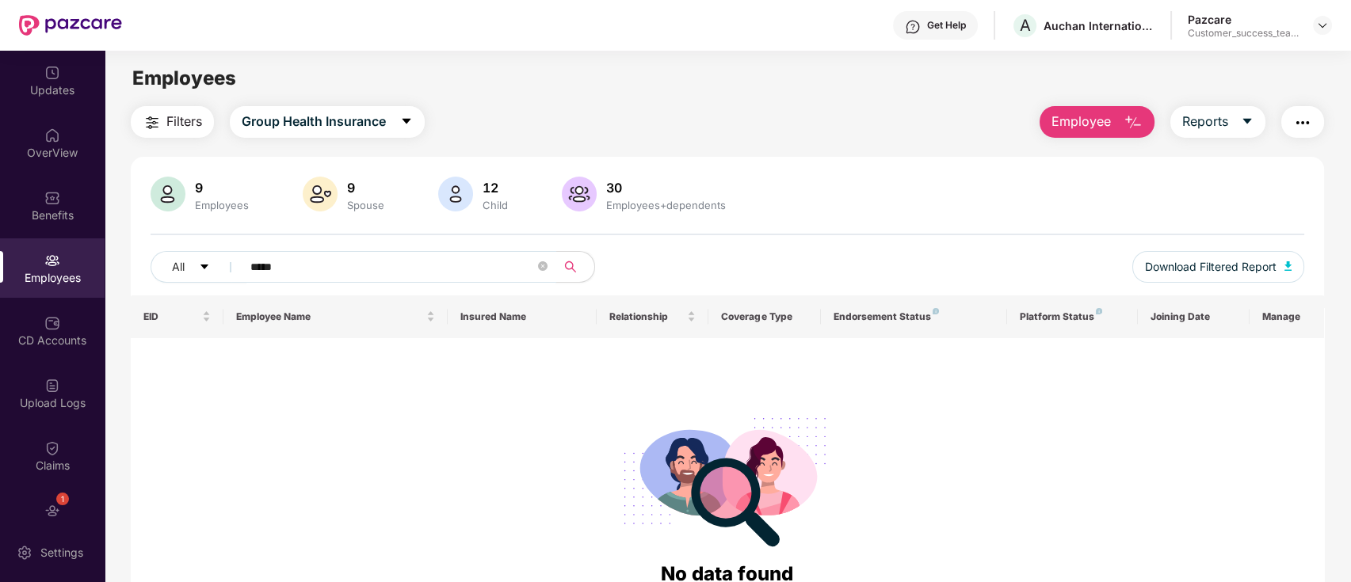
type input "*****"
click at [360, 113] on span "Group Health Insurance" at bounding box center [314, 122] width 144 height 20
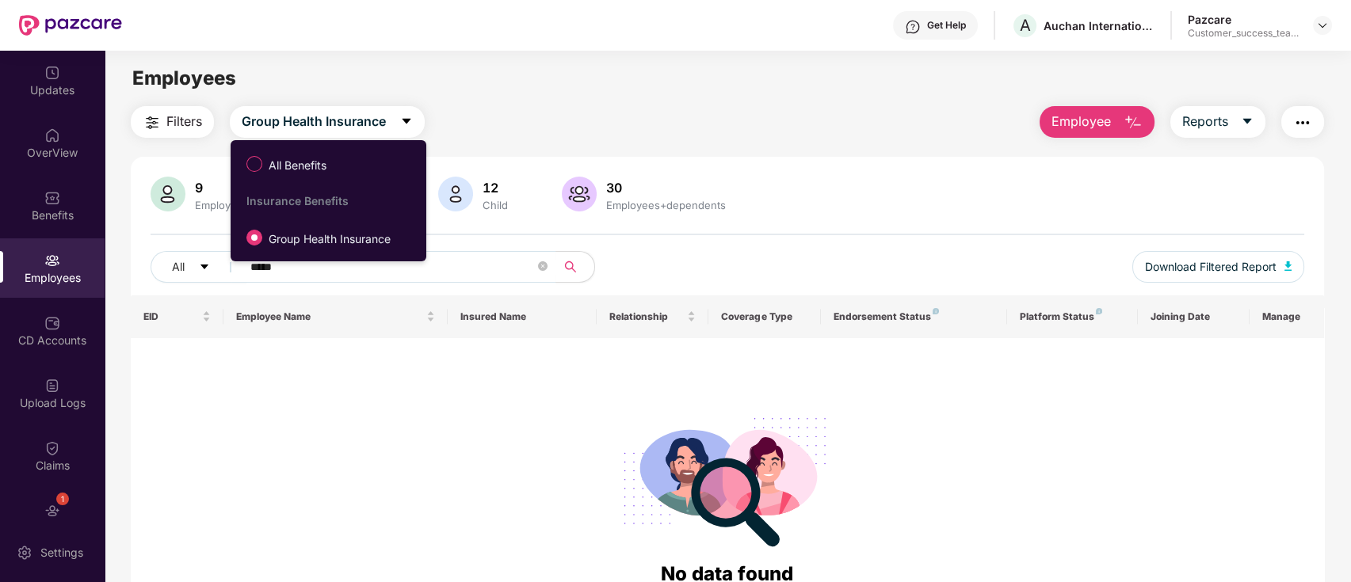
click at [736, 125] on div "Filters Group Health Insurance Employee Reports" at bounding box center [728, 122] width 1194 height 32
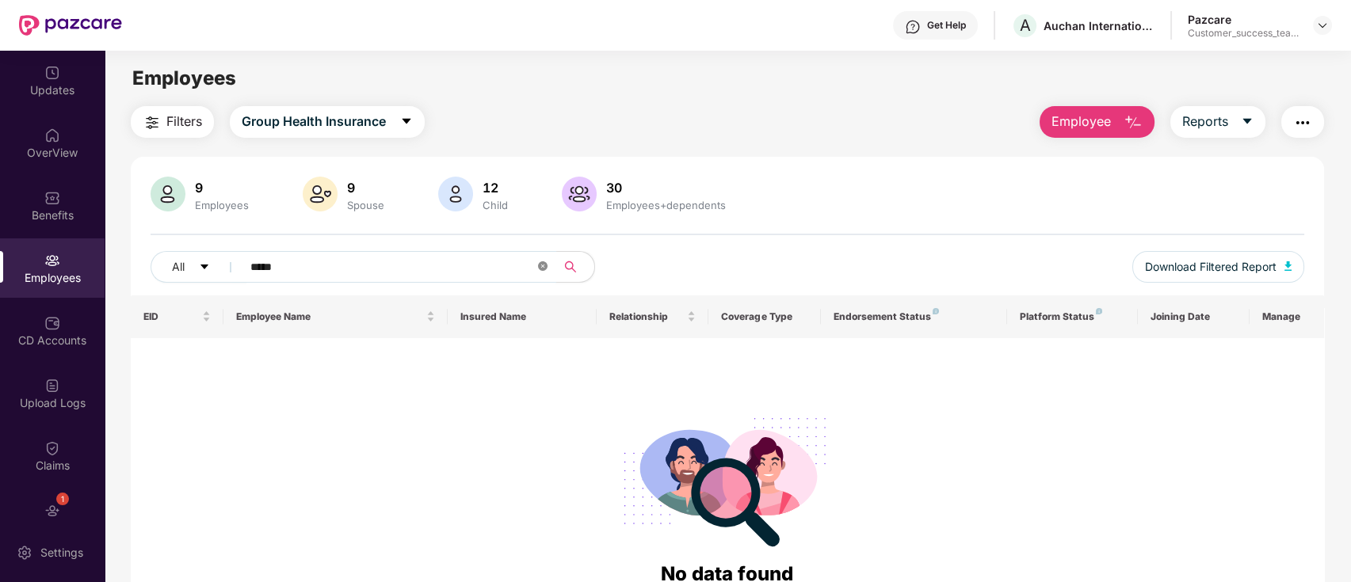
click at [545, 269] on icon "close-circle" at bounding box center [543, 266] width 10 height 10
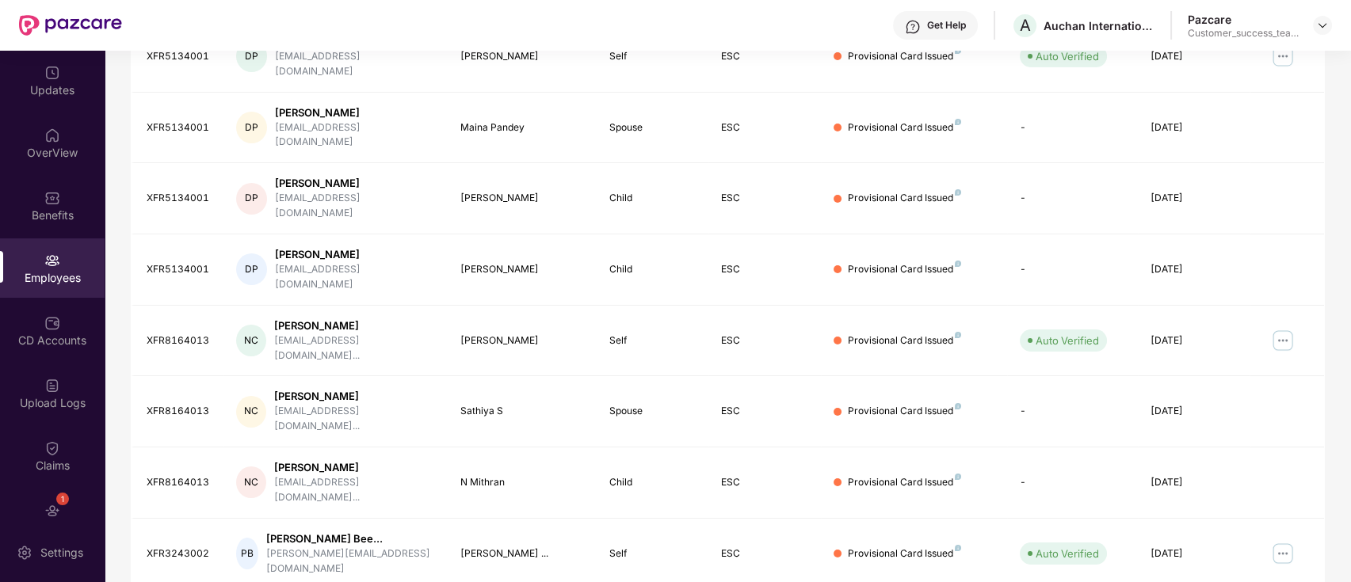
scroll to position [390, 0]
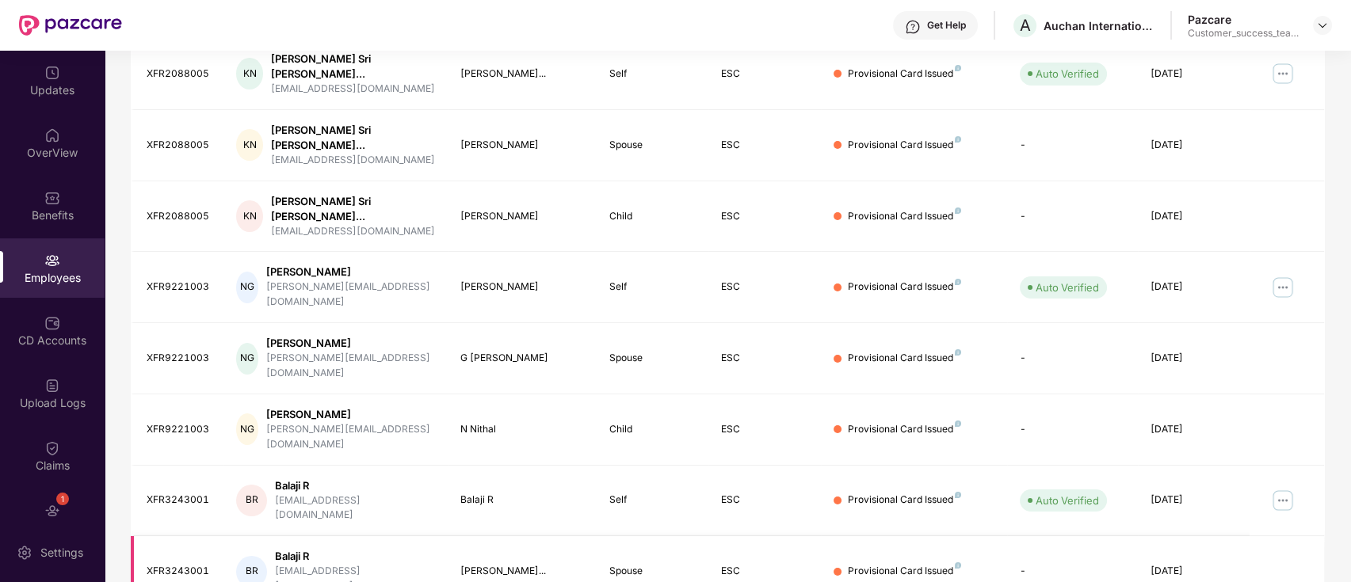
scroll to position [178, 0]
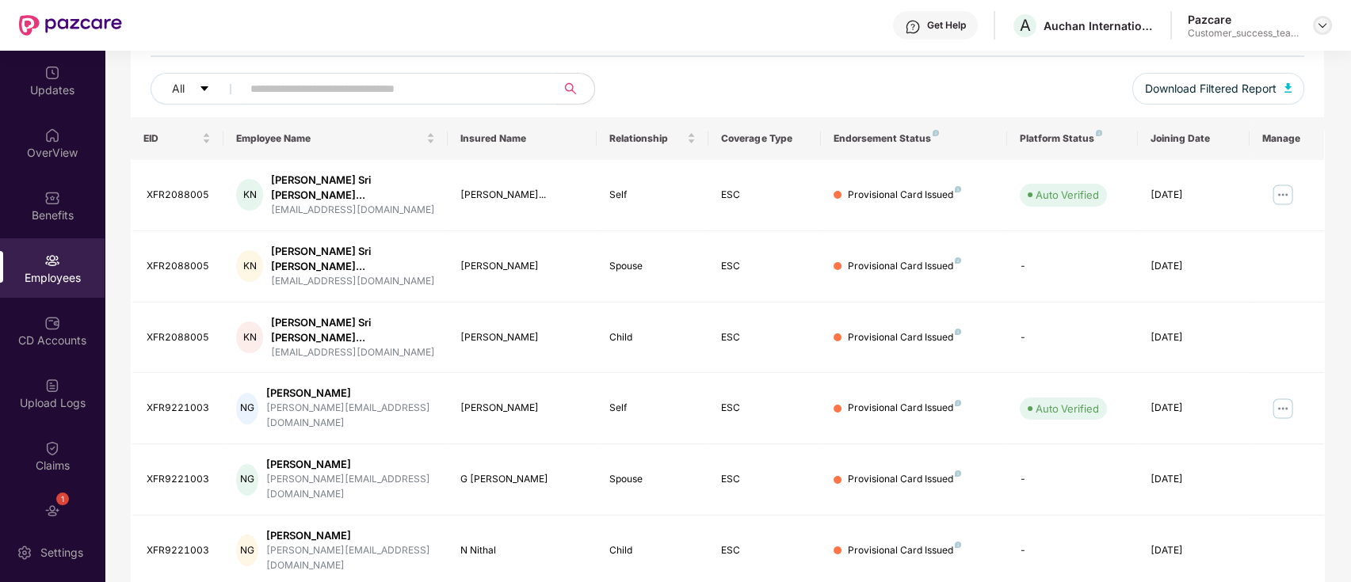
click at [1325, 26] on img at bounding box center [1322, 25] width 13 height 13
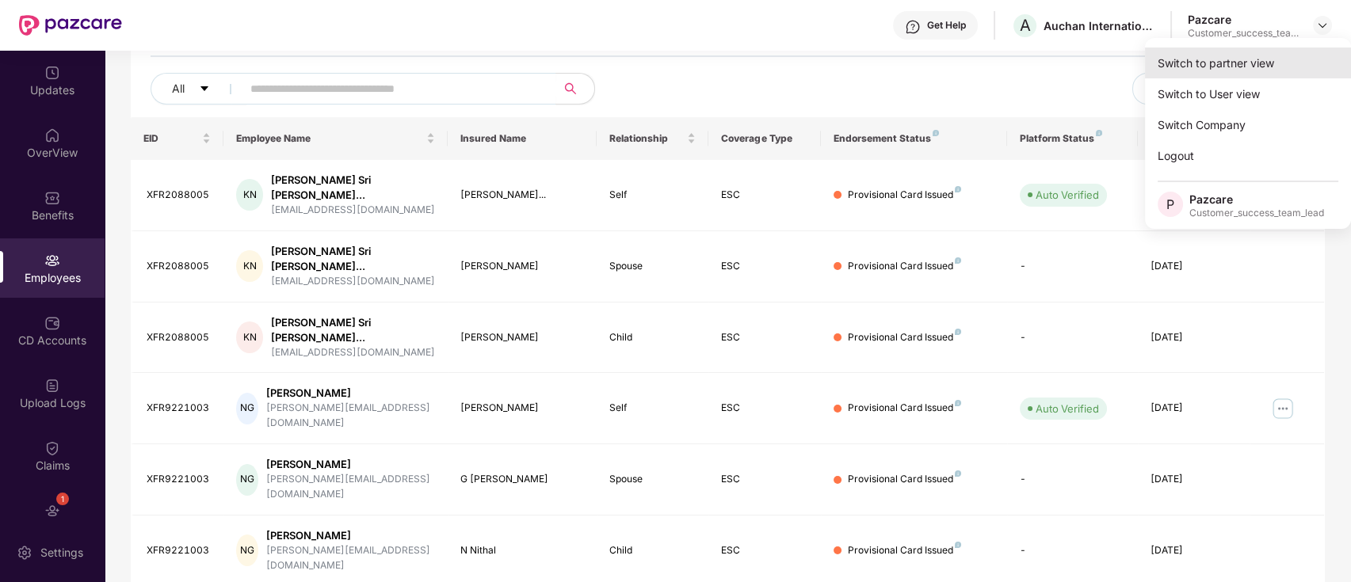
click at [1253, 73] on div "Switch to partner view" at bounding box center [1248, 63] width 206 height 31
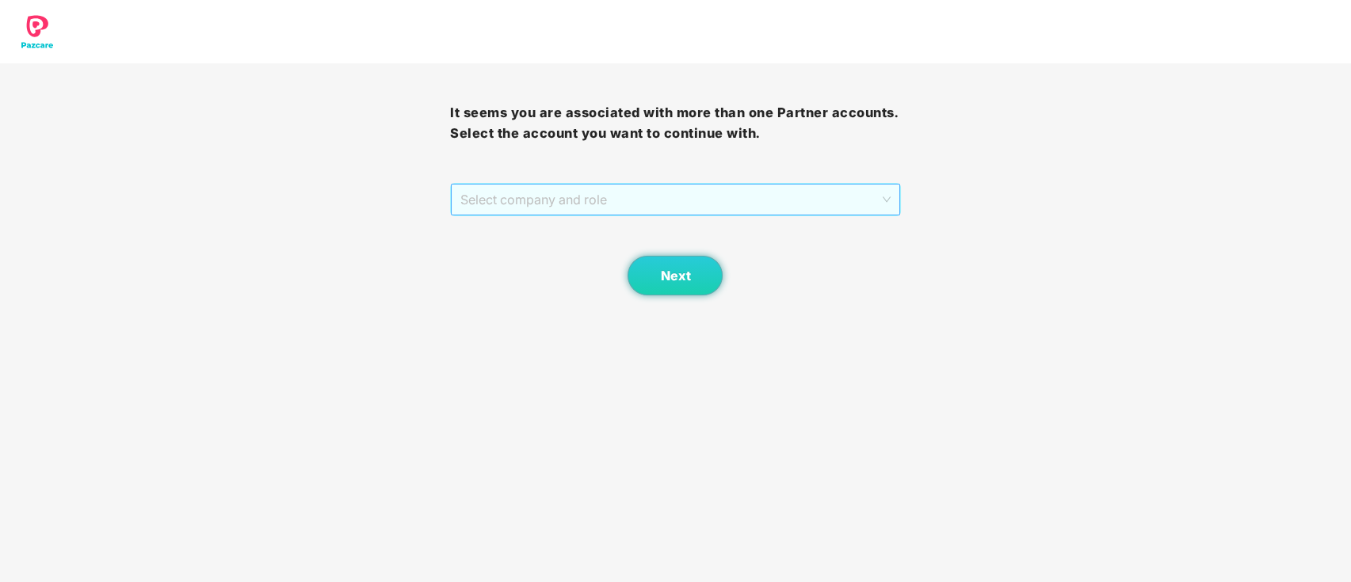
click at [589, 198] on span "Select company and role" at bounding box center [674, 200] width 429 height 30
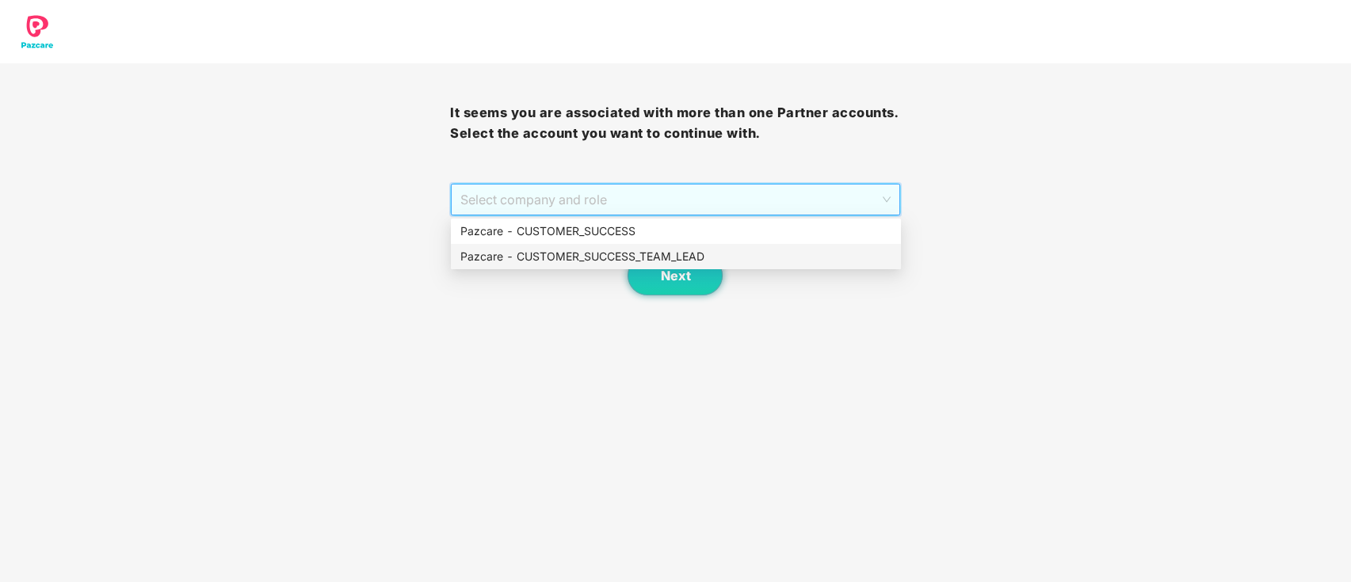
click at [594, 257] on div "Pazcare - CUSTOMER_SUCCESS_TEAM_LEAD" at bounding box center [675, 256] width 431 height 17
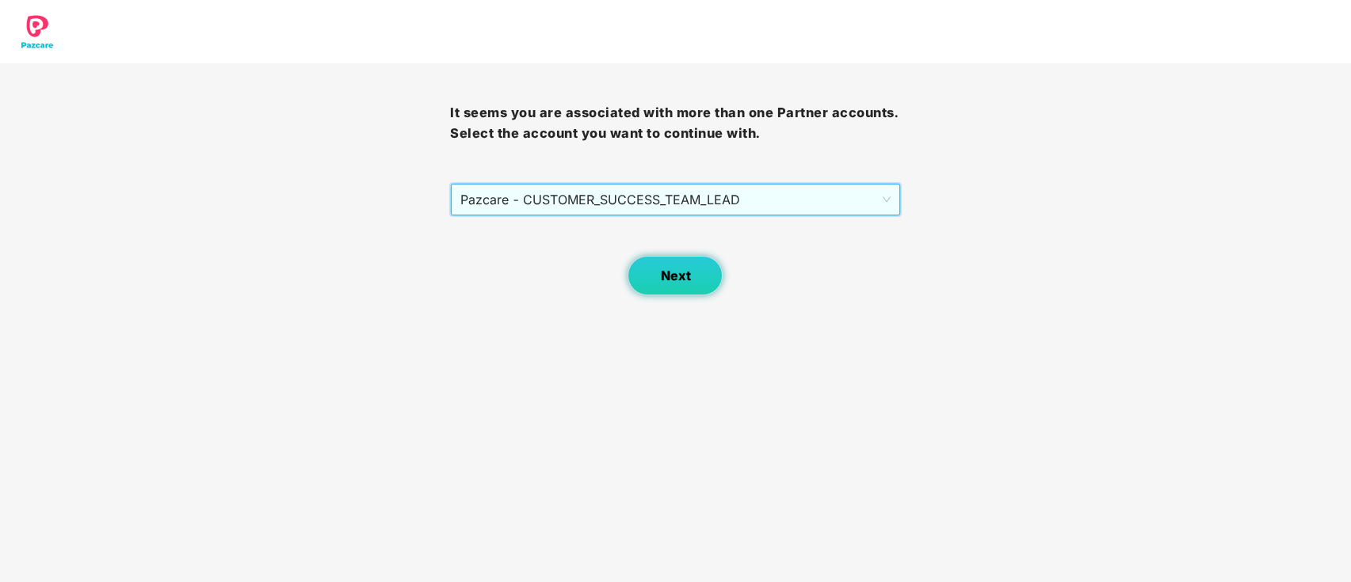
click at [675, 269] on span "Next" at bounding box center [675, 276] width 30 height 15
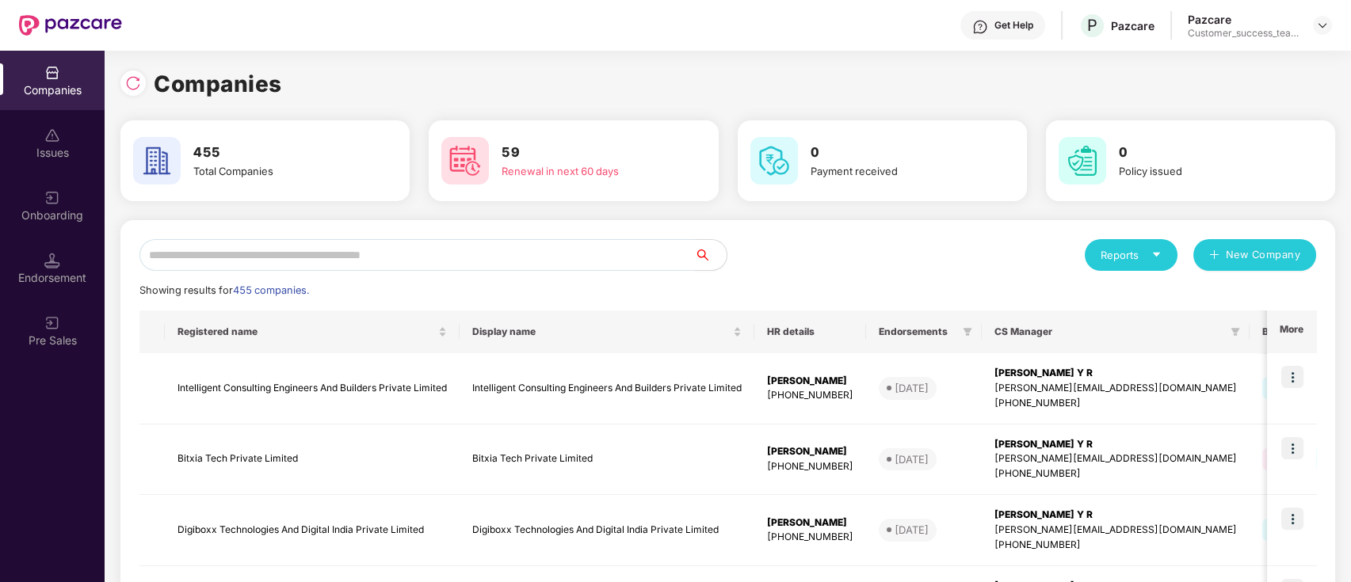
click at [667, 249] on input "text" at bounding box center [416, 255] width 555 height 32
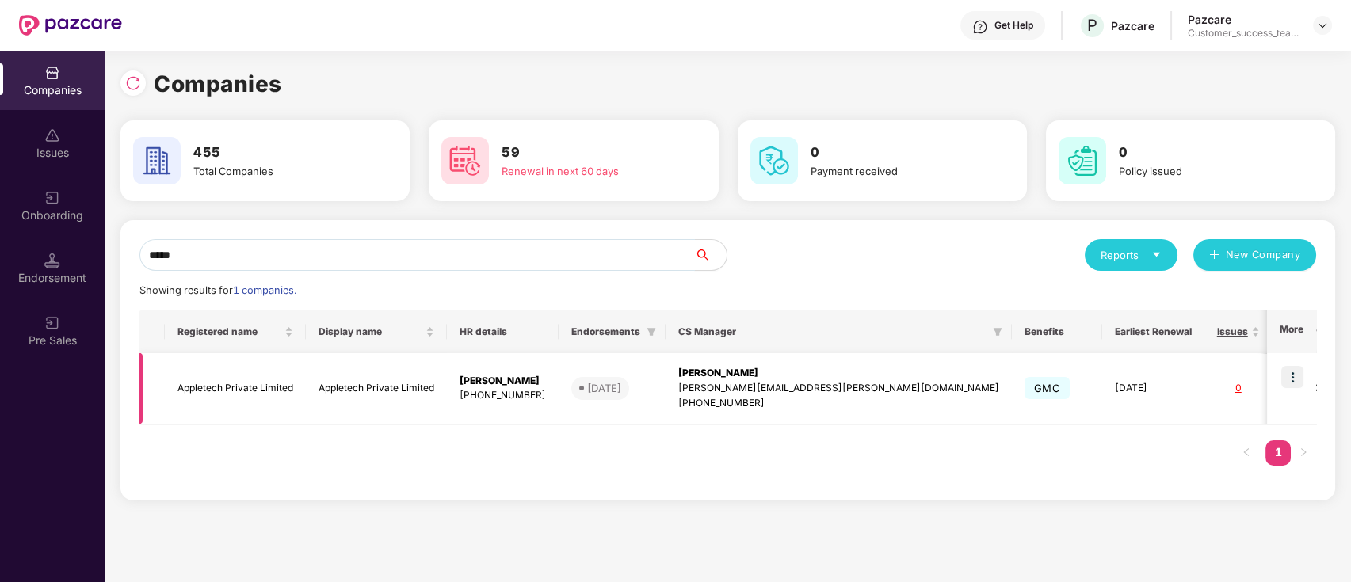
type input "*****"
click at [1296, 375] on img at bounding box center [1292, 377] width 22 height 22
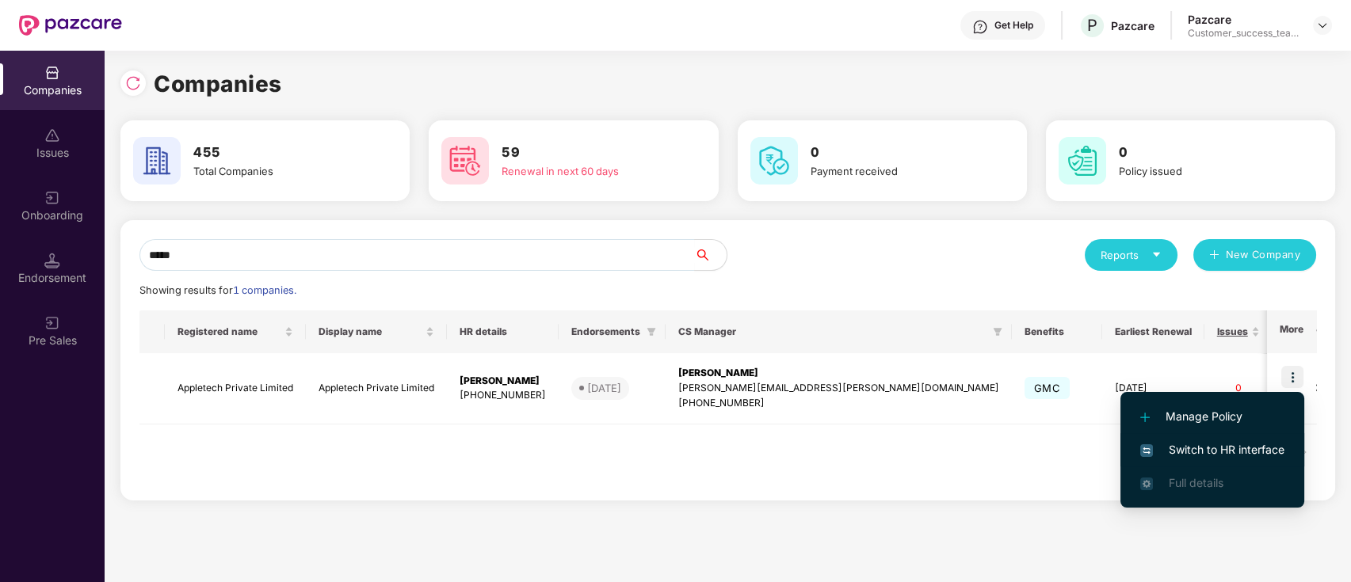
click at [1279, 452] on span "Switch to HR interface" at bounding box center [1212, 449] width 144 height 17
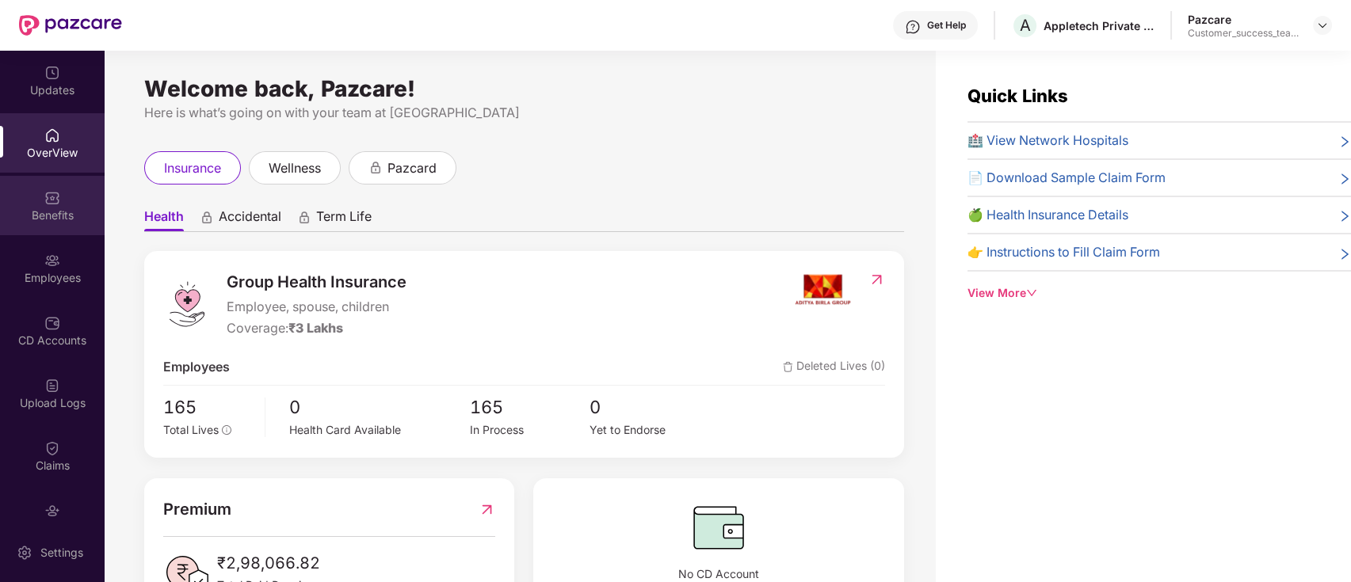
click at [65, 205] on div "Benefits" at bounding box center [52, 205] width 105 height 59
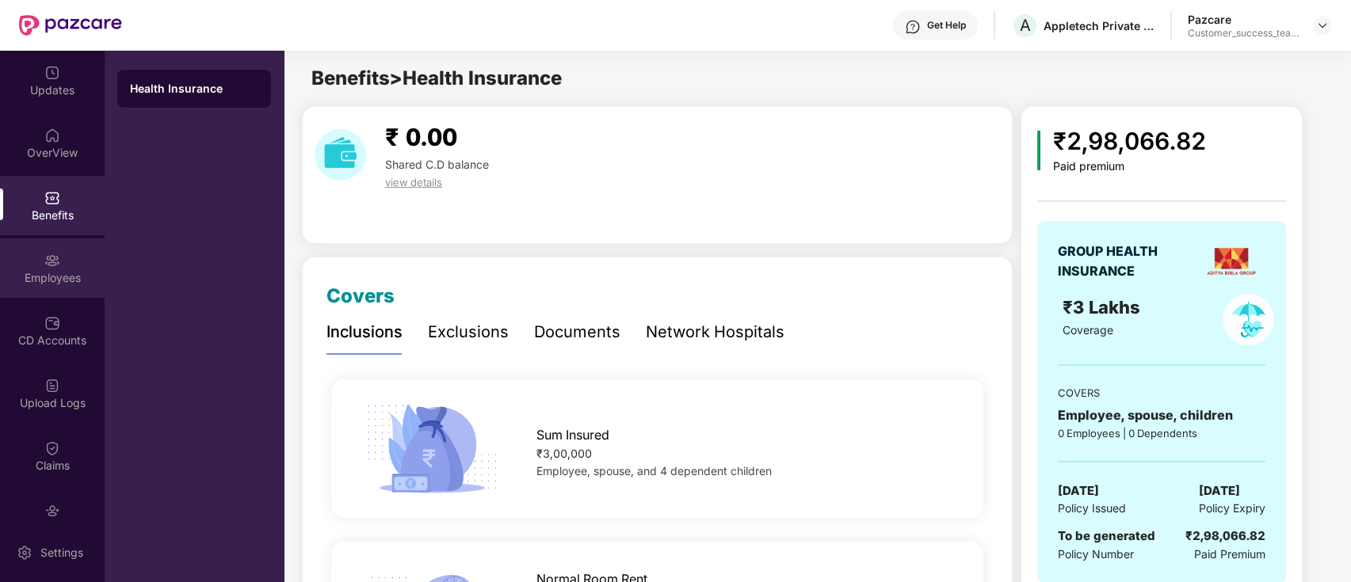
click at [56, 288] on div "Employees" at bounding box center [52, 267] width 105 height 59
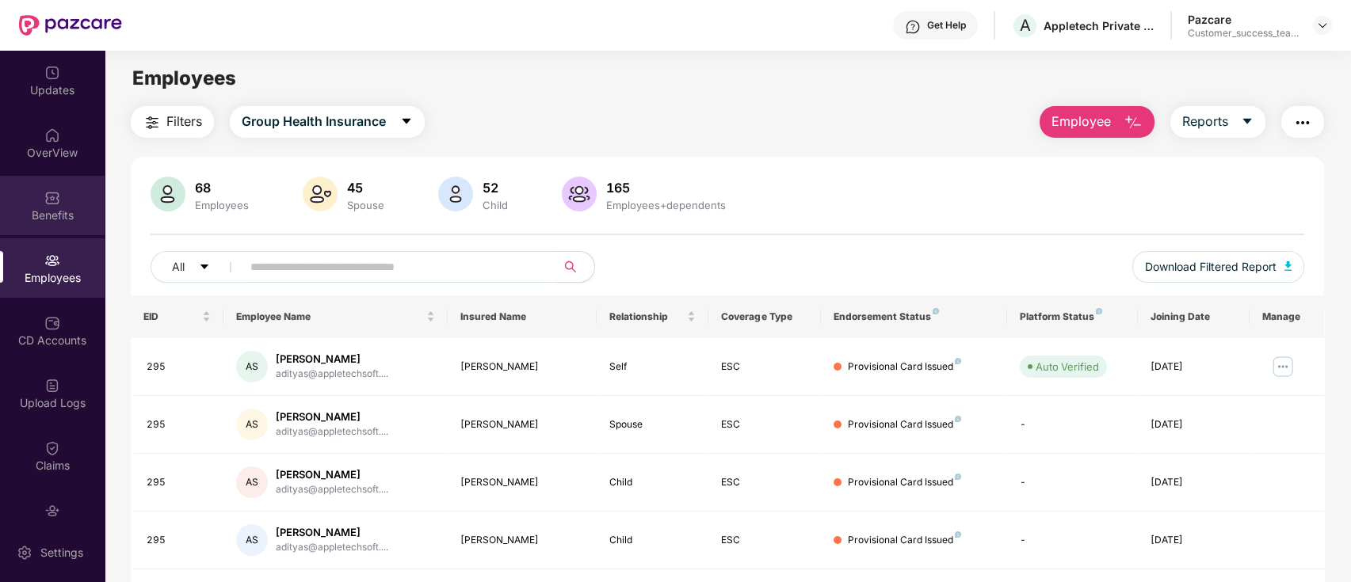
click at [48, 176] on div "Benefits" at bounding box center [52, 205] width 105 height 59
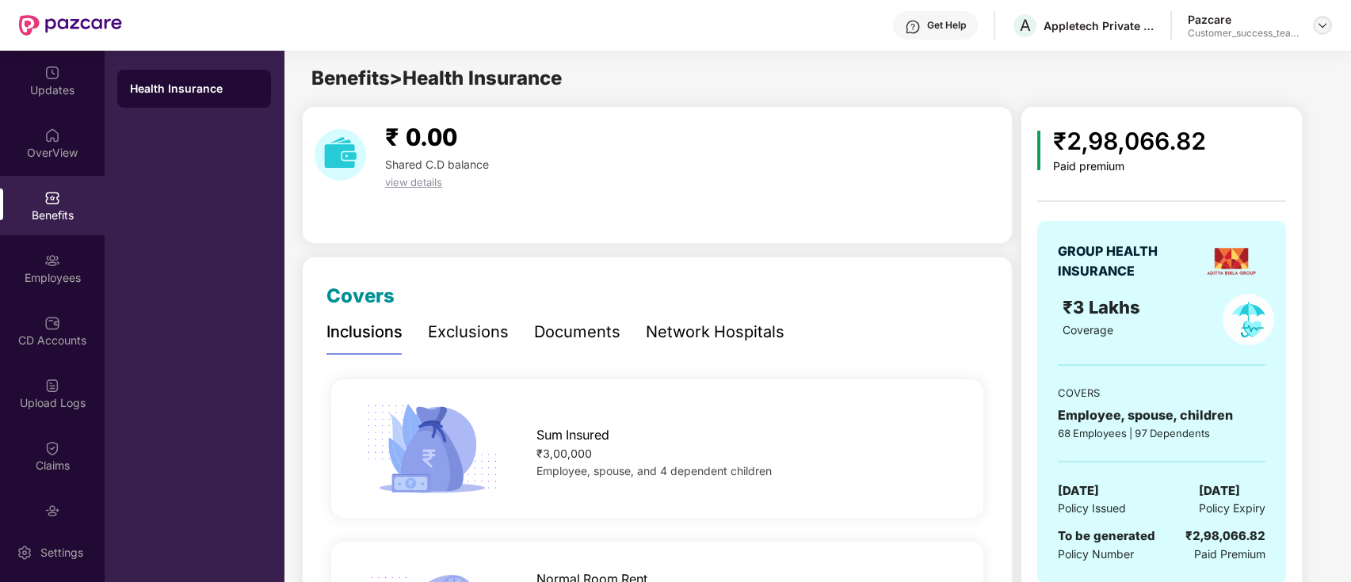
click at [1321, 26] on img at bounding box center [1322, 25] width 13 height 13
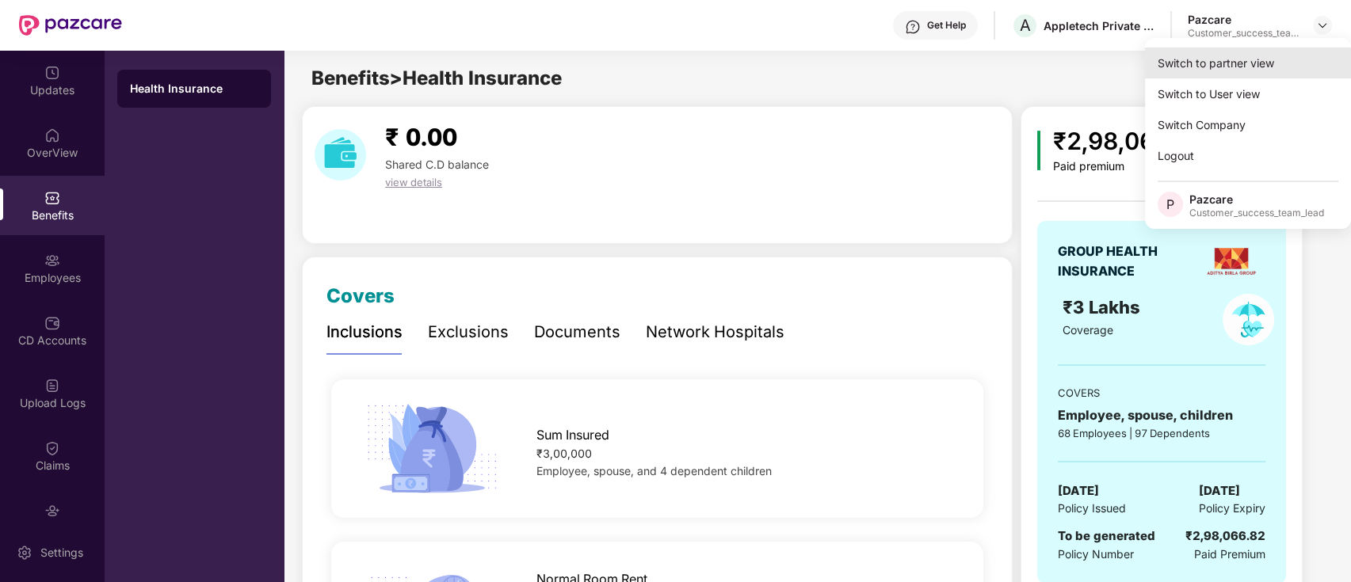
click at [1301, 55] on div "Switch to partner view" at bounding box center [1248, 63] width 206 height 31
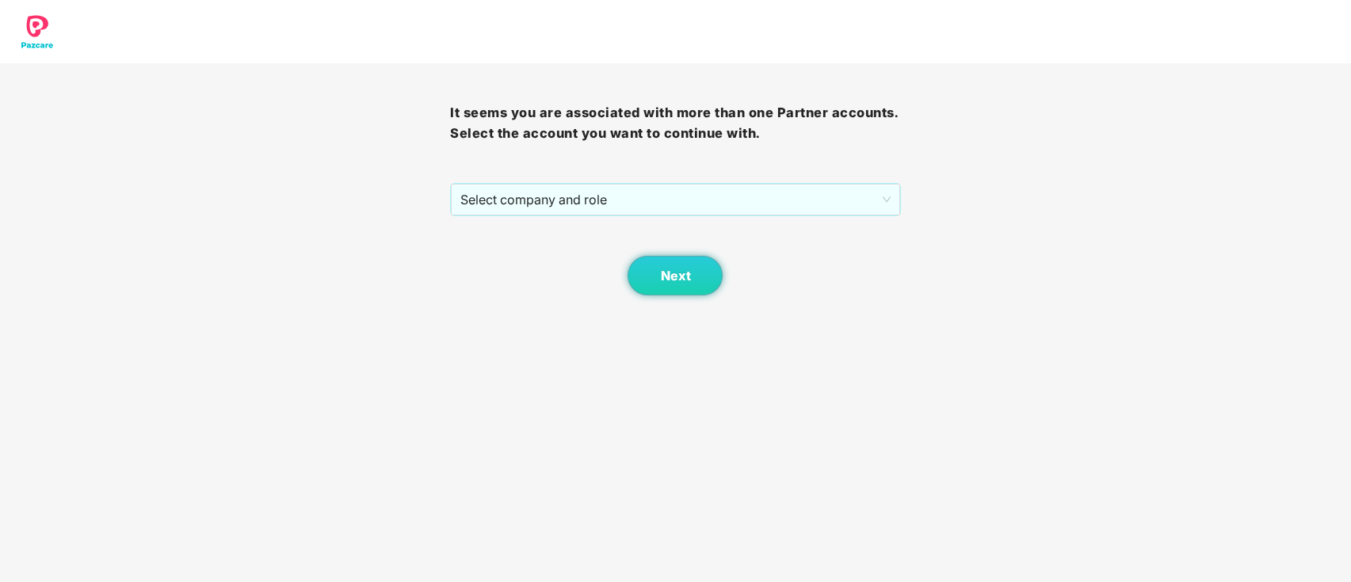
click at [736, 204] on span "Select company and role" at bounding box center [674, 200] width 429 height 30
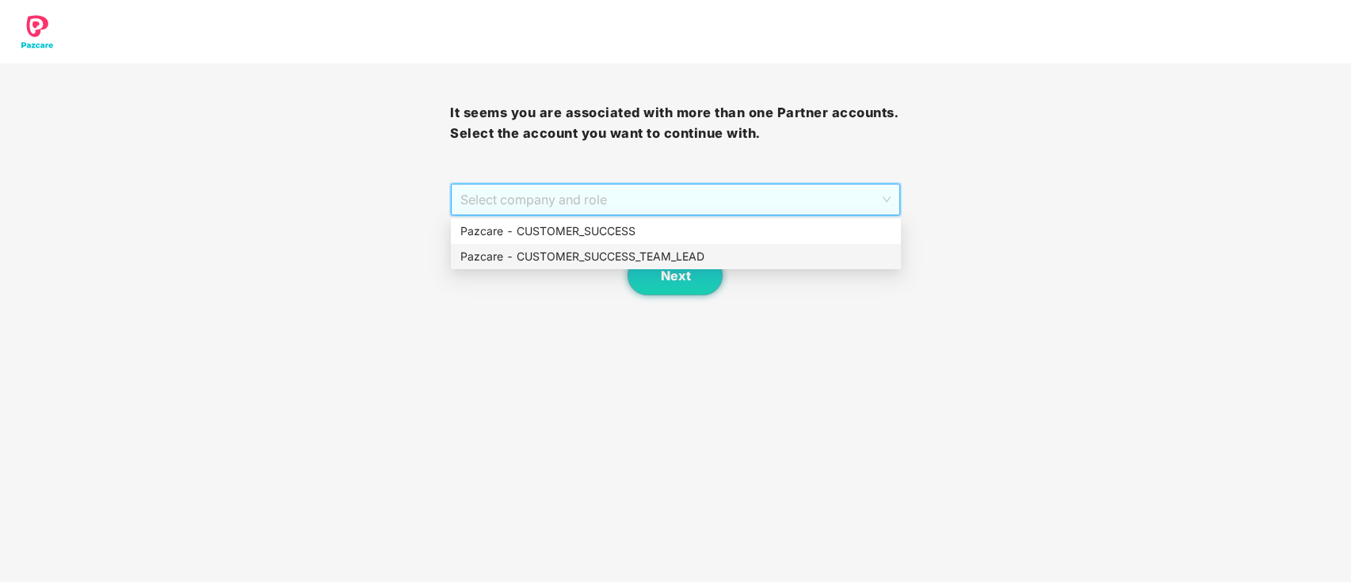
click at [681, 256] on div "Pazcare - CUSTOMER_SUCCESS_TEAM_LEAD" at bounding box center [675, 256] width 431 height 17
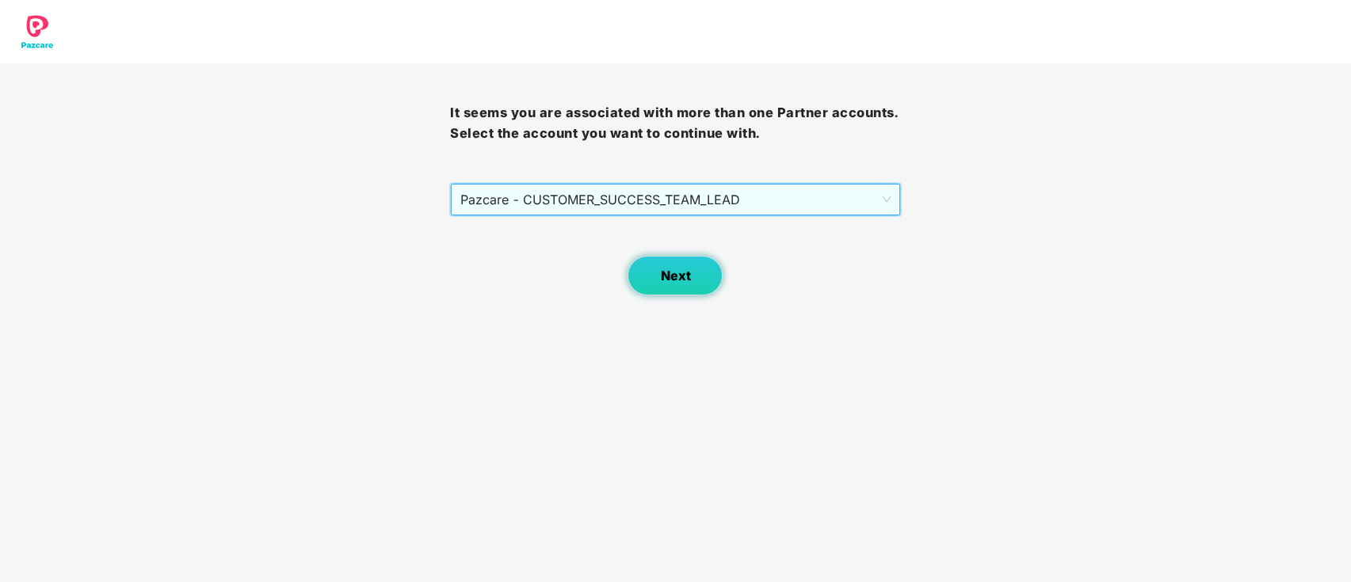
click at [681, 279] on span "Next" at bounding box center [675, 276] width 30 height 15
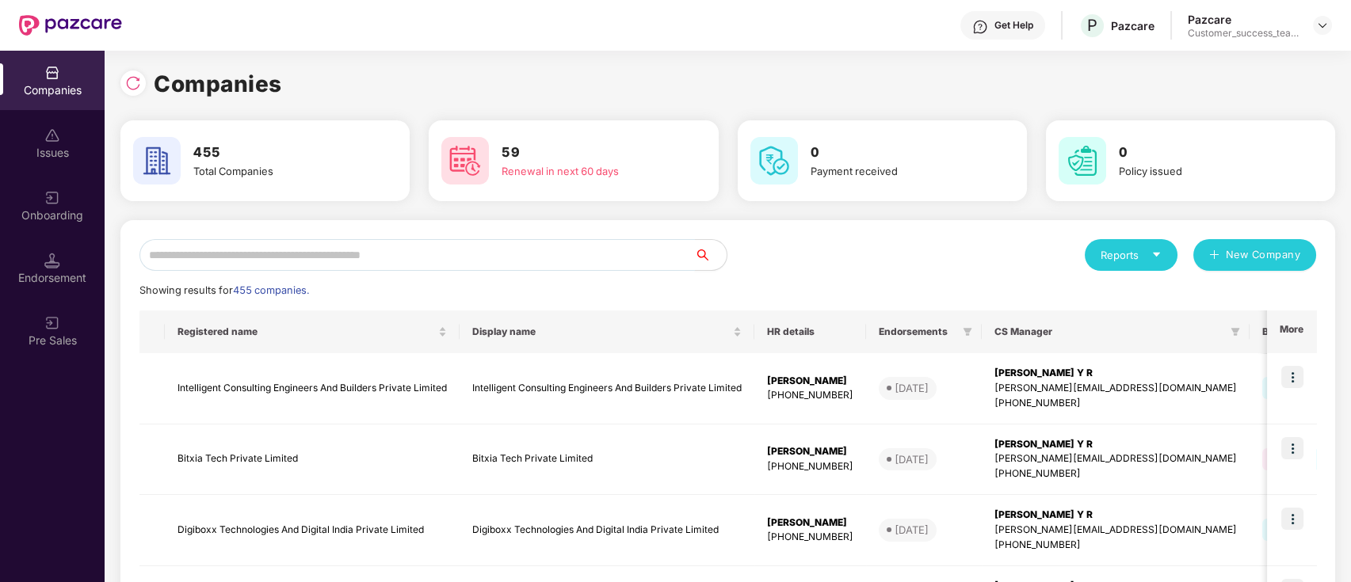
click at [654, 255] on input "text" at bounding box center [416, 255] width 555 height 32
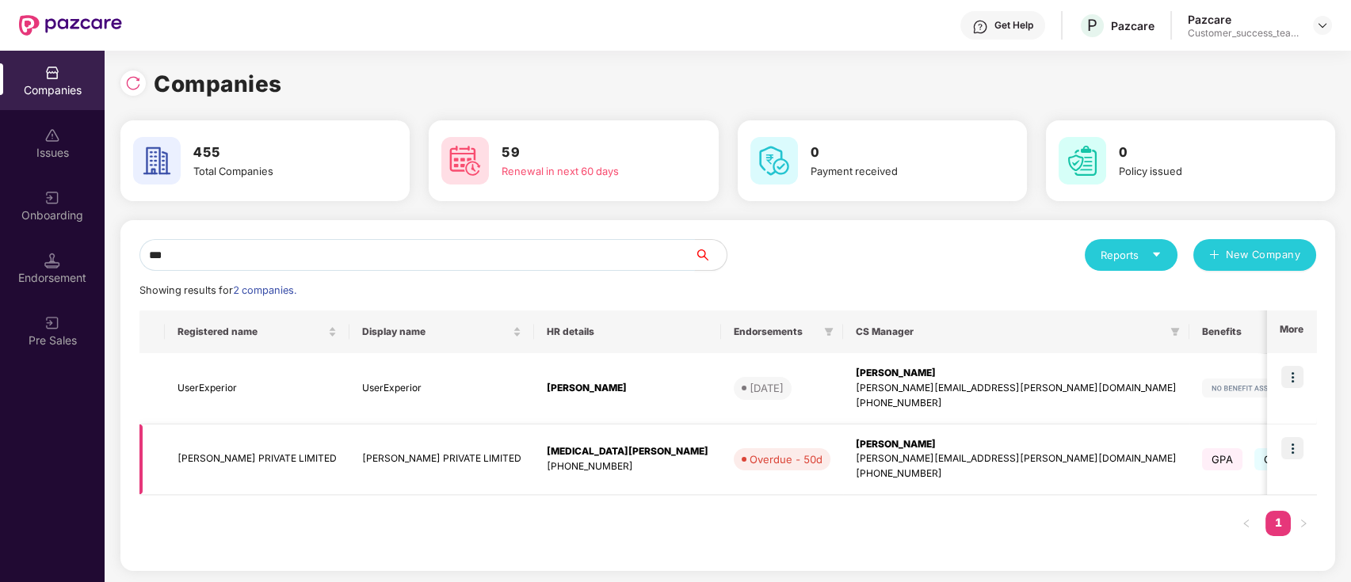
type input "***"
click at [1297, 447] on img at bounding box center [1292, 448] width 22 height 22
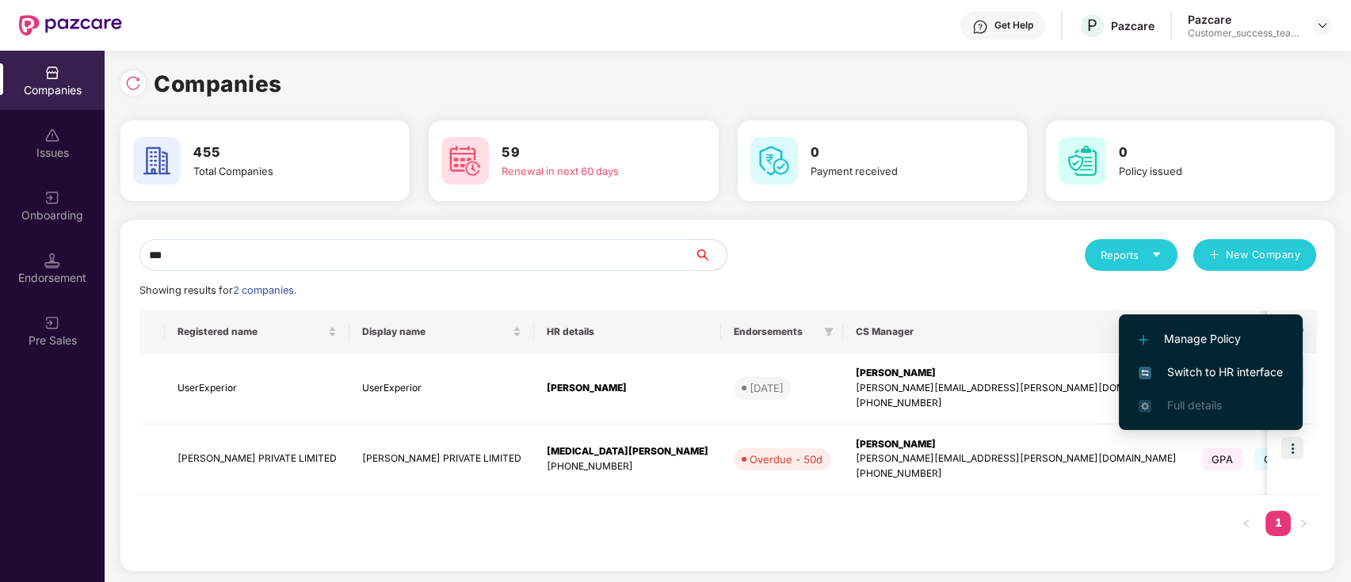
click at [1241, 373] on span "Switch to HR interface" at bounding box center [1210, 372] width 144 height 17
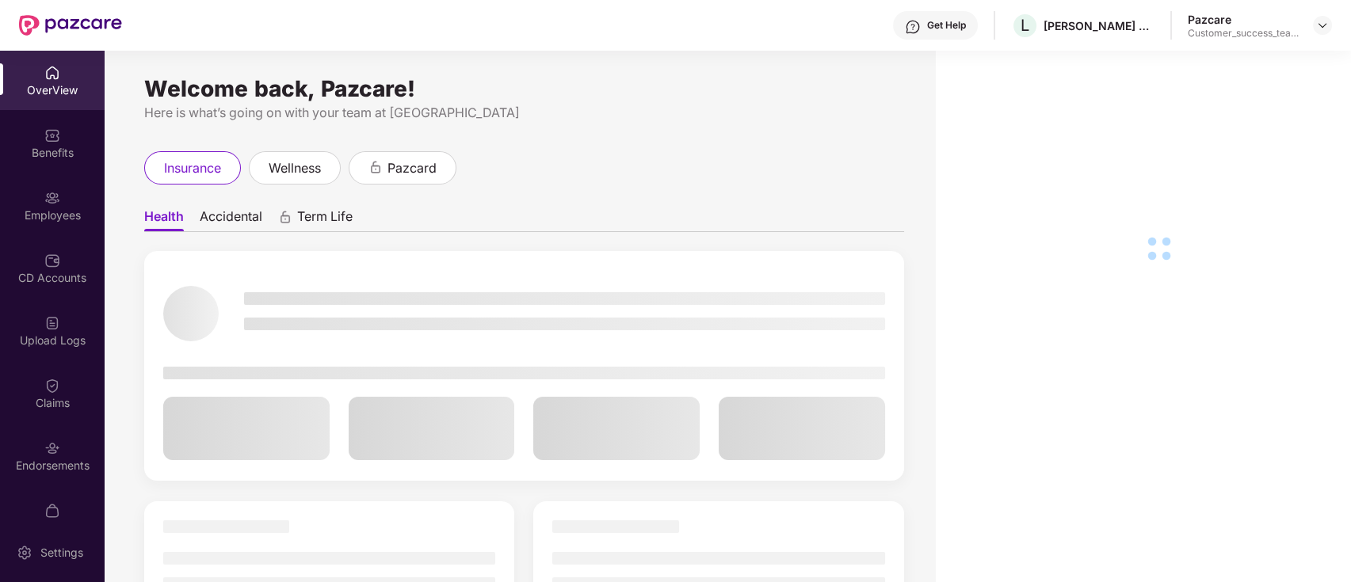
click at [63, 471] on div "Endorsements" at bounding box center [52, 466] width 105 height 16
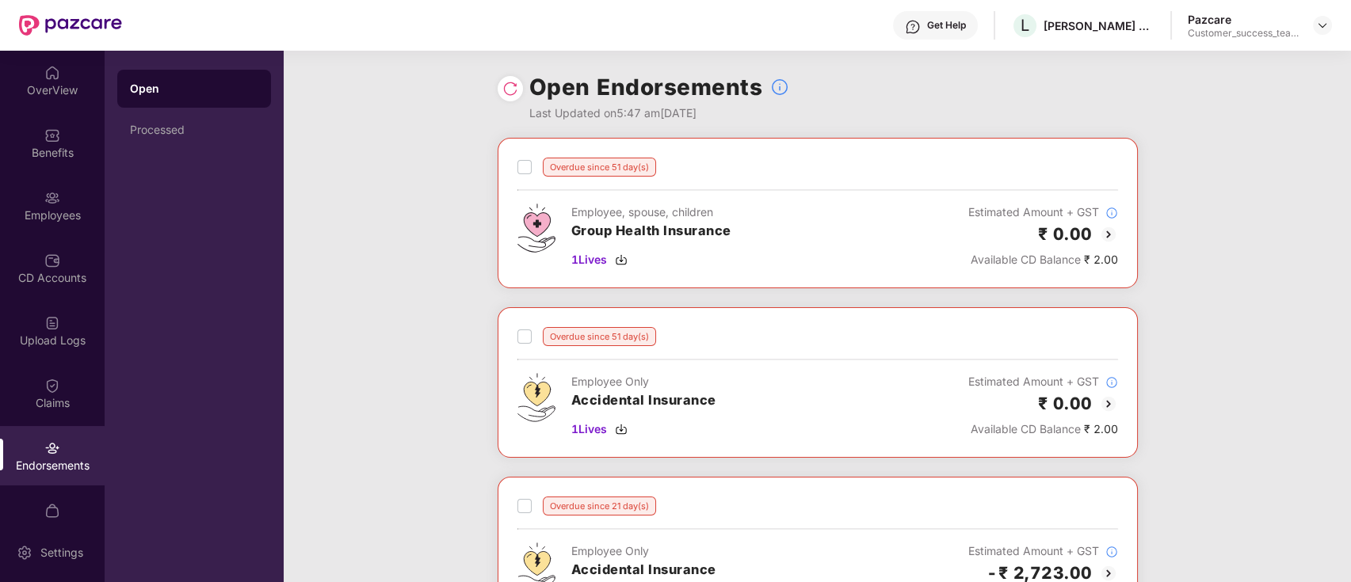
click at [1111, 232] on img at bounding box center [1108, 234] width 19 height 19
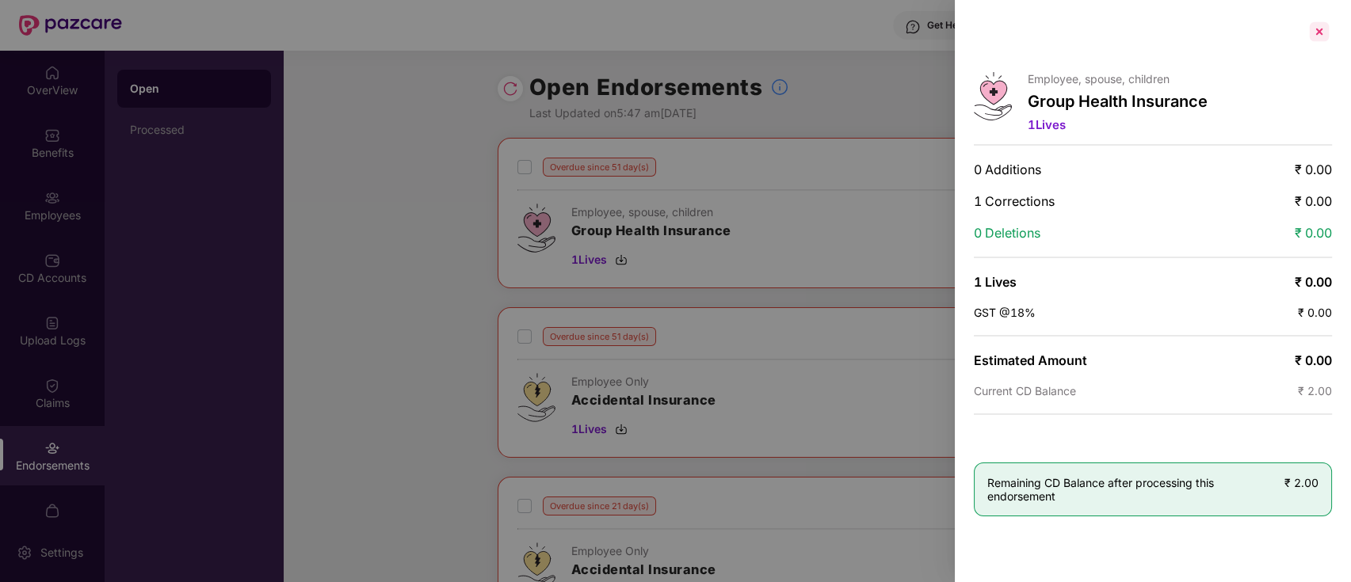
click at [1317, 29] on div at bounding box center [1318, 31] width 25 height 25
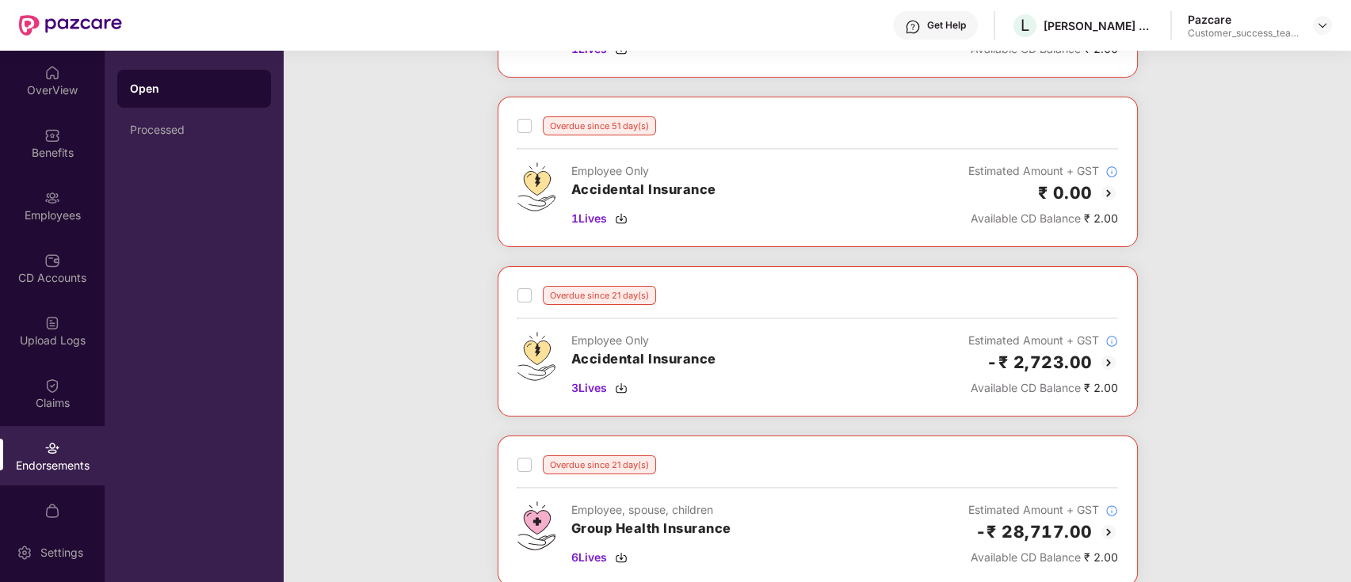
scroll to position [317, 0]
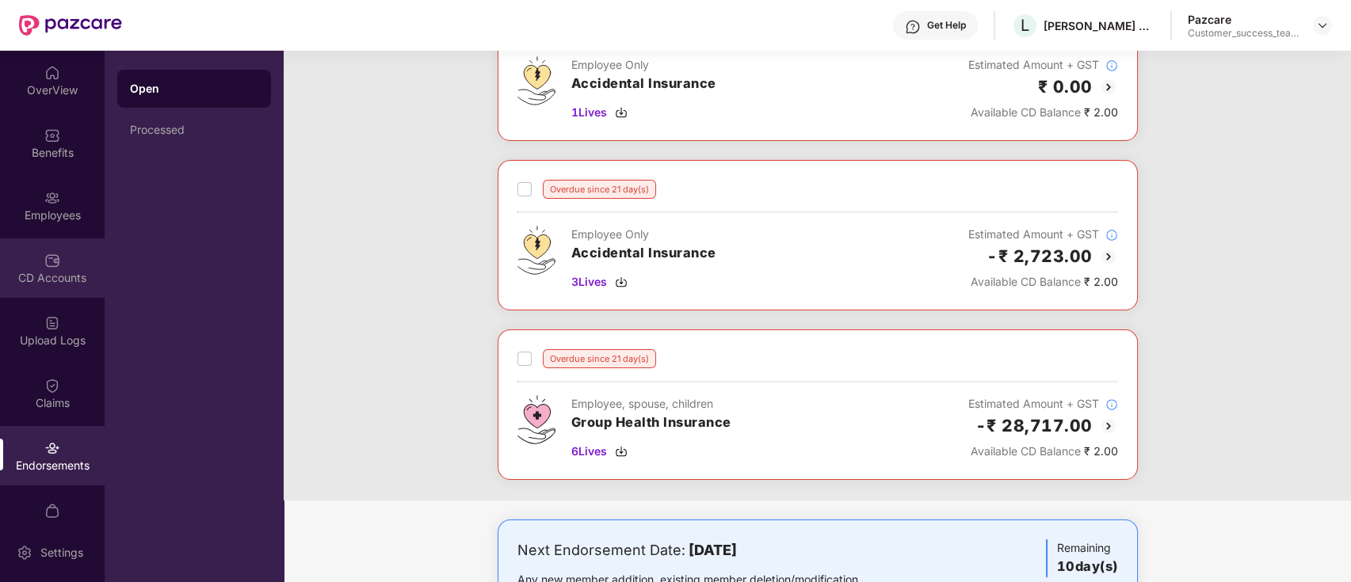
click at [63, 265] on div "CD Accounts" at bounding box center [52, 267] width 105 height 59
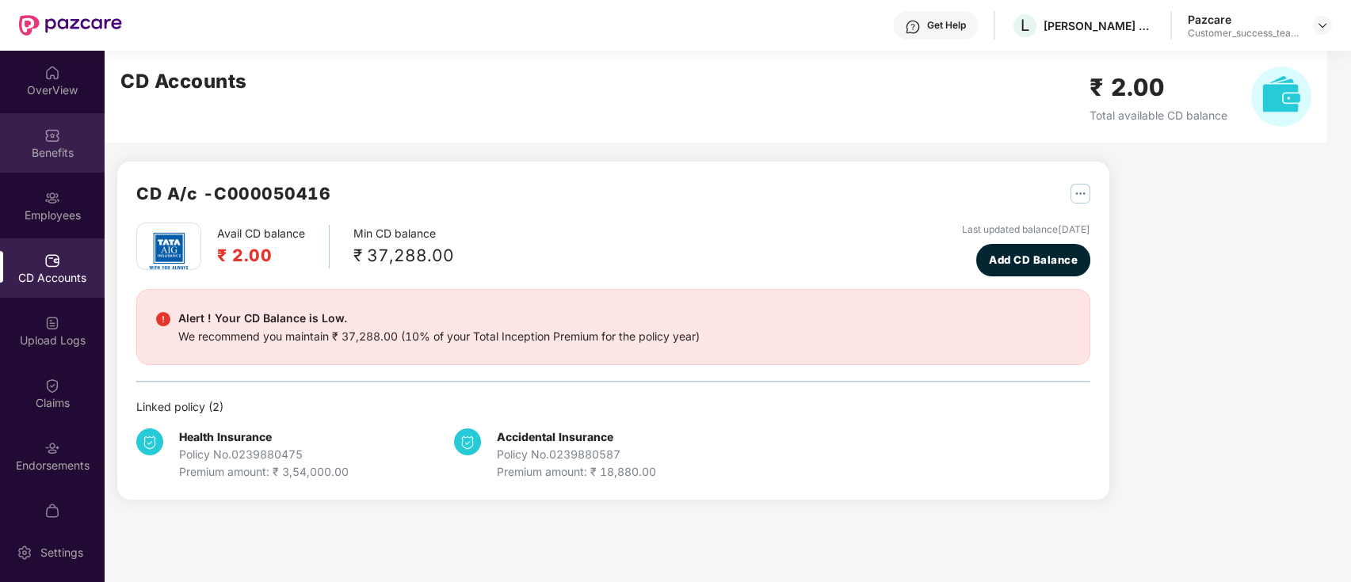
click at [39, 171] on div "Benefits" at bounding box center [52, 142] width 105 height 59
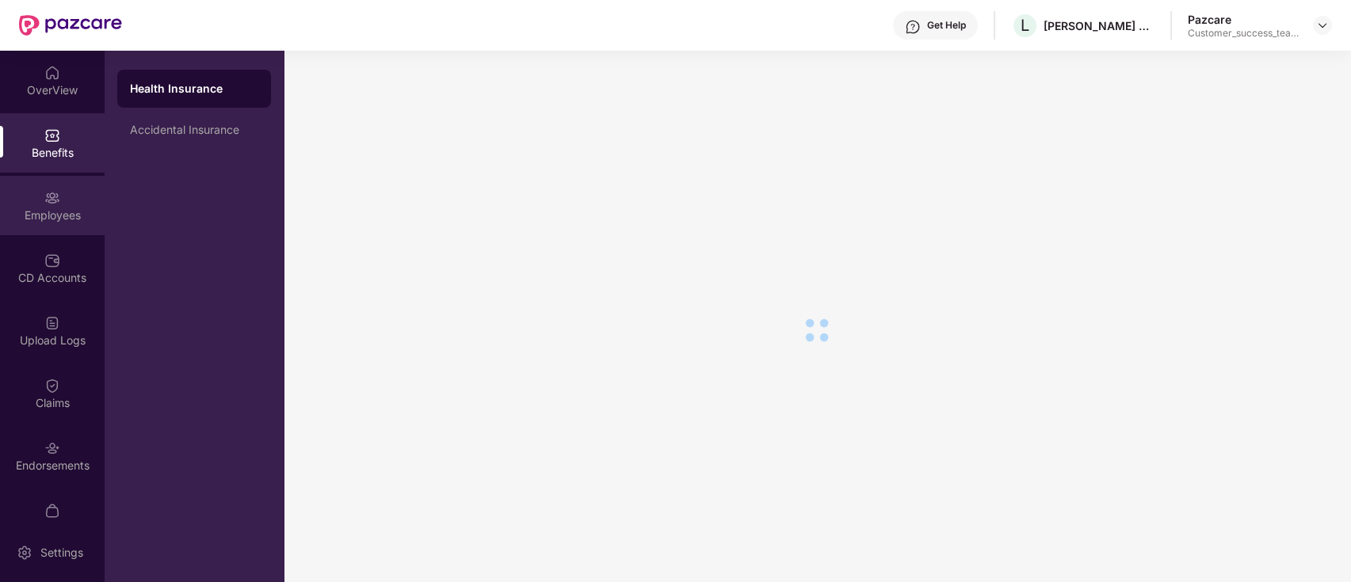
click at [39, 206] on div "Employees" at bounding box center [52, 205] width 105 height 59
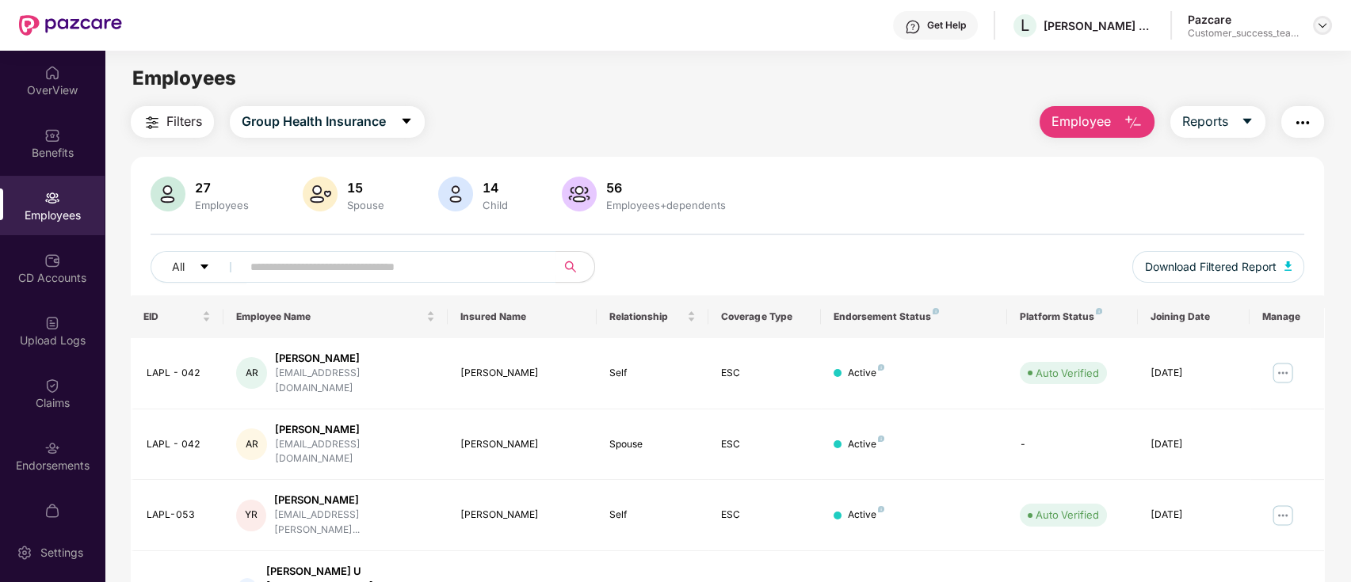
click at [1323, 31] on img at bounding box center [1322, 25] width 13 height 13
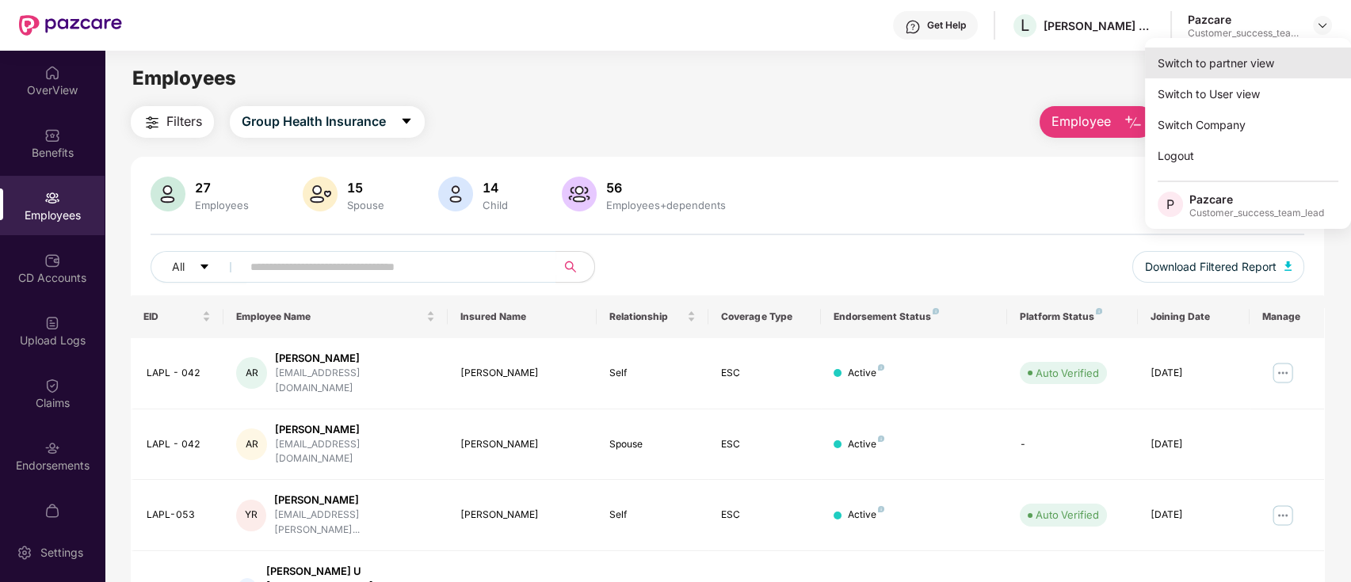
click at [1300, 48] on div "Switch to partner view" at bounding box center [1248, 63] width 206 height 31
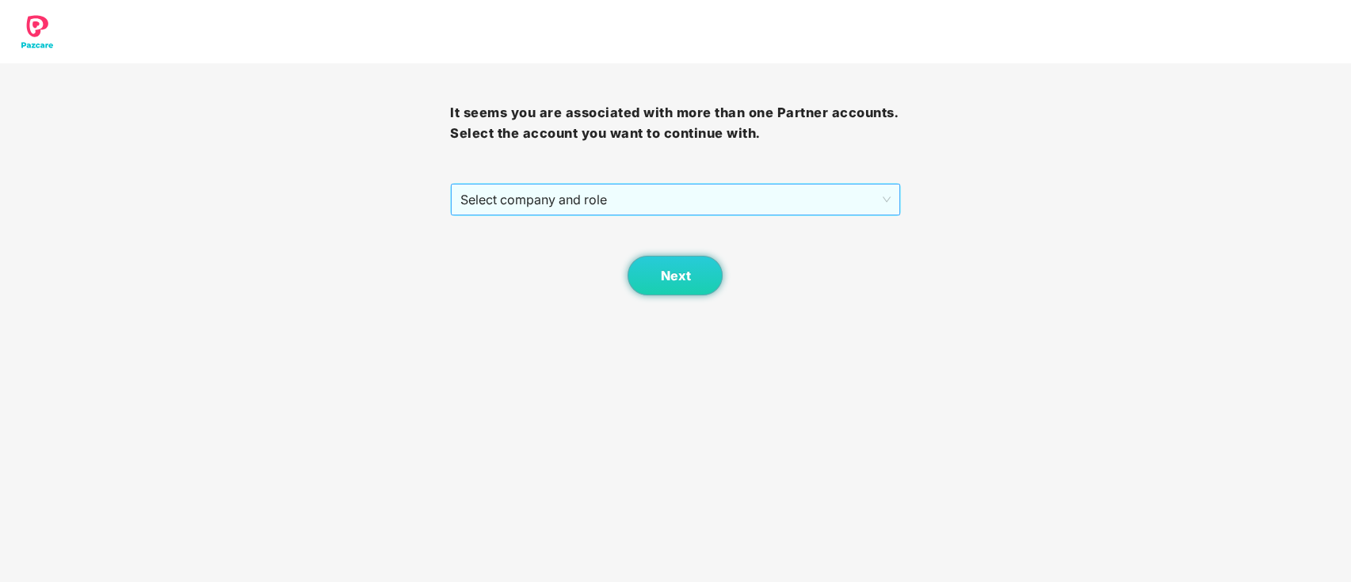
click at [696, 207] on span "Select company and role" at bounding box center [674, 200] width 429 height 30
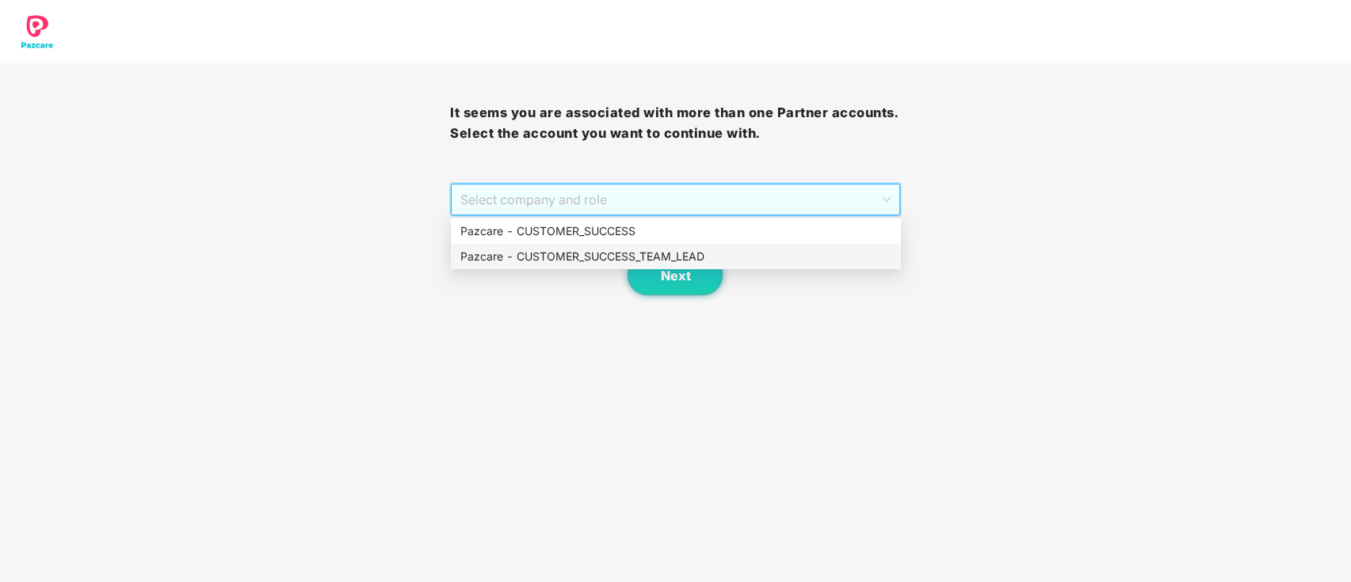
click at [682, 252] on div "Pazcare - CUSTOMER_SUCCESS_TEAM_LEAD" at bounding box center [675, 256] width 431 height 17
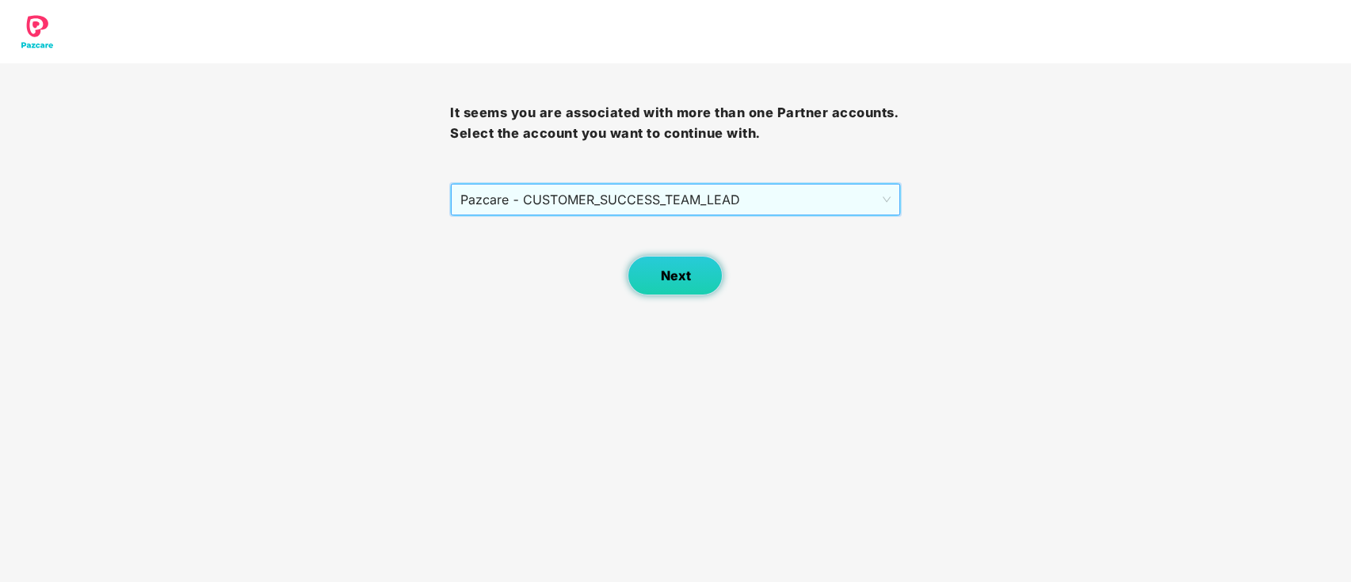
click at [681, 272] on span "Next" at bounding box center [675, 276] width 30 height 15
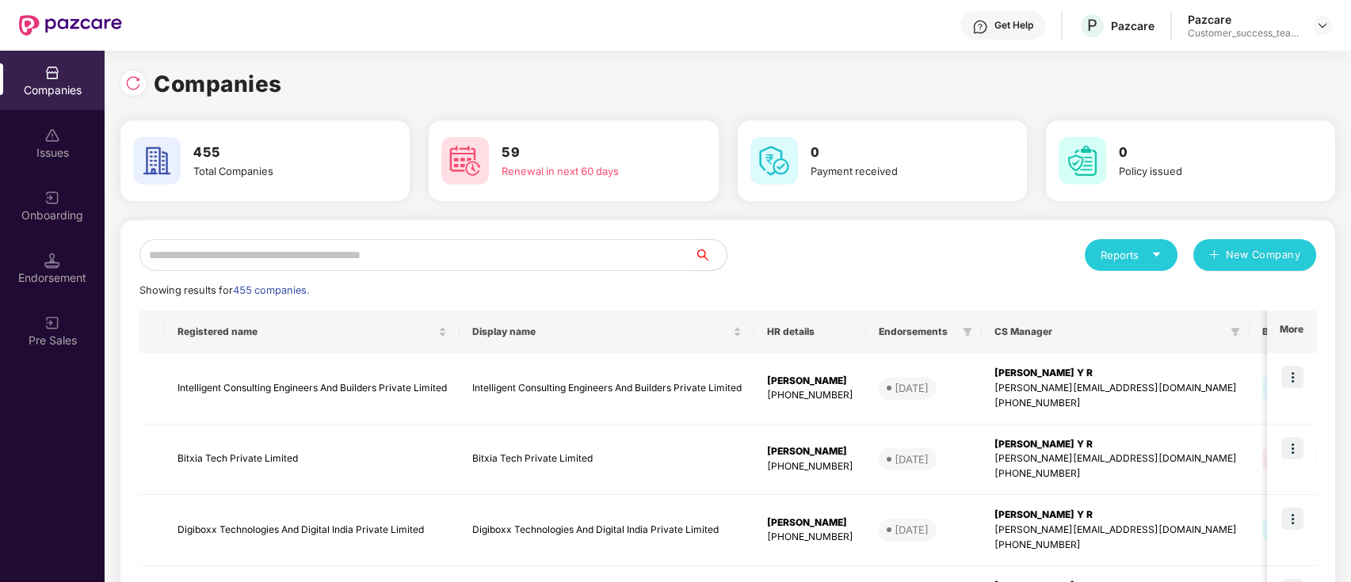
click at [651, 253] on input "text" at bounding box center [416, 255] width 555 height 32
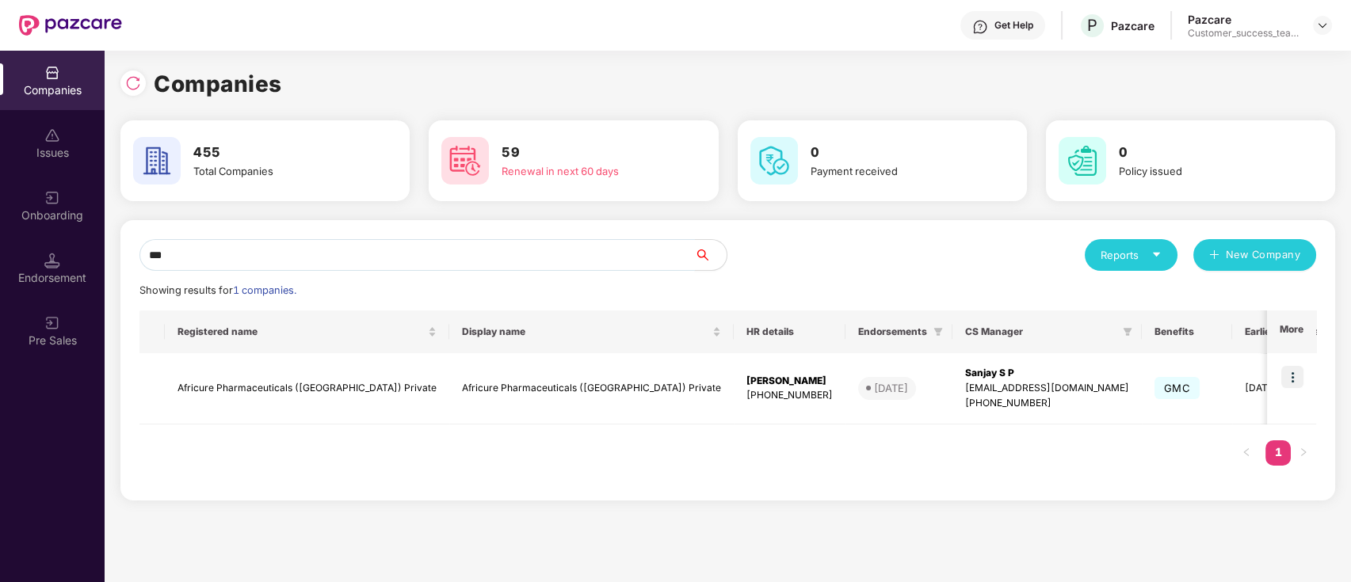
click at [344, 254] on input "***" at bounding box center [416, 255] width 555 height 32
type input "*"
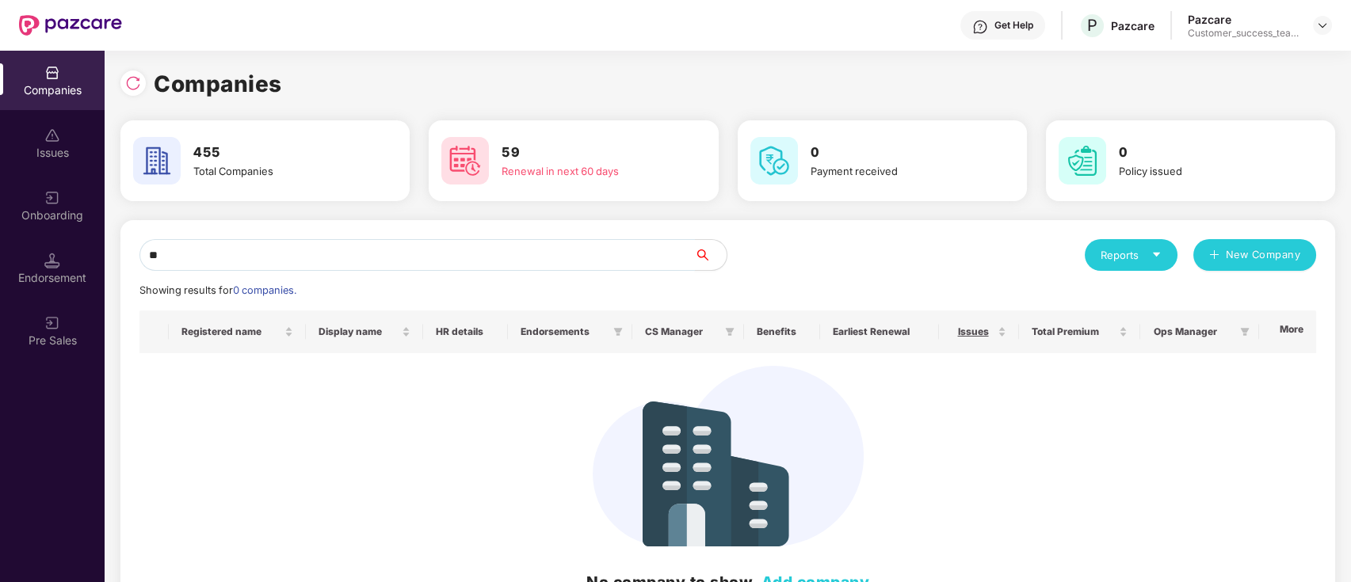
type input "*"
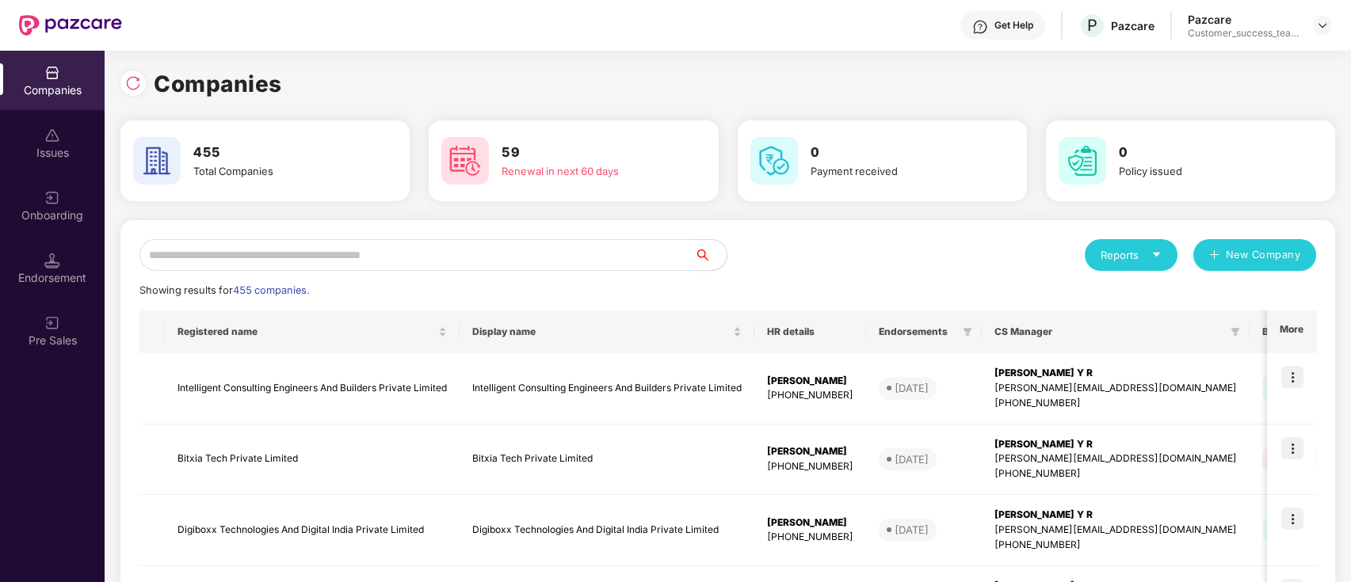
click at [324, 257] on input "text" at bounding box center [416, 255] width 555 height 32
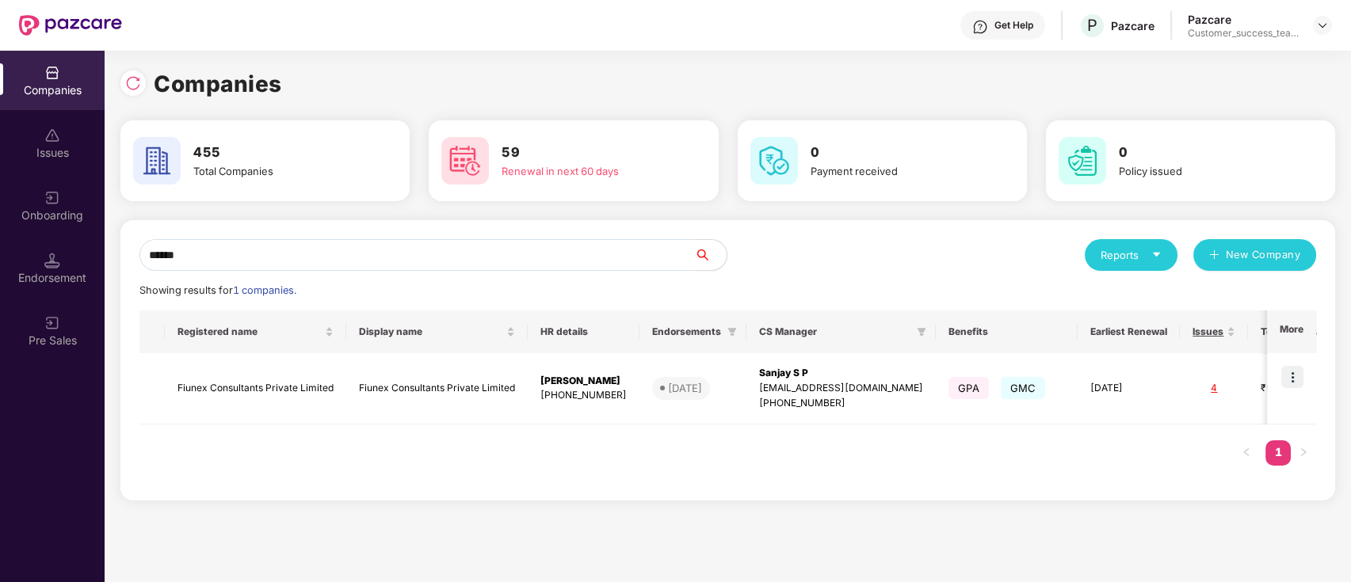
type input "******"
click at [1291, 377] on img at bounding box center [1292, 377] width 22 height 22
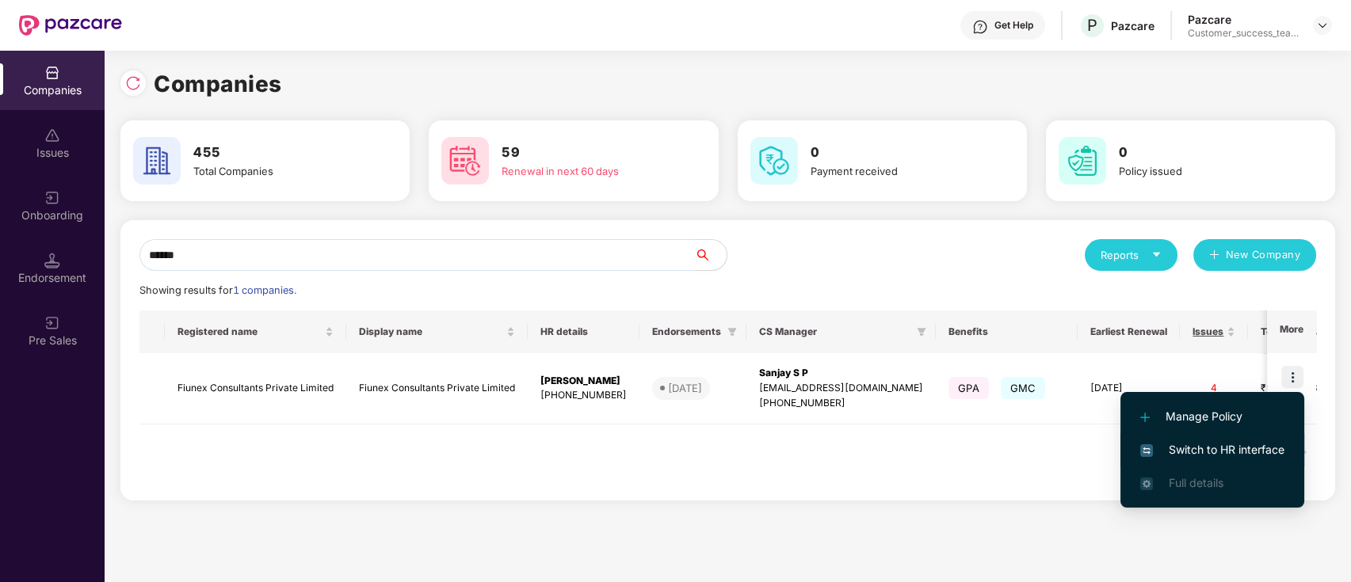
click at [1266, 448] on span "Switch to HR interface" at bounding box center [1212, 449] width 144 height 17
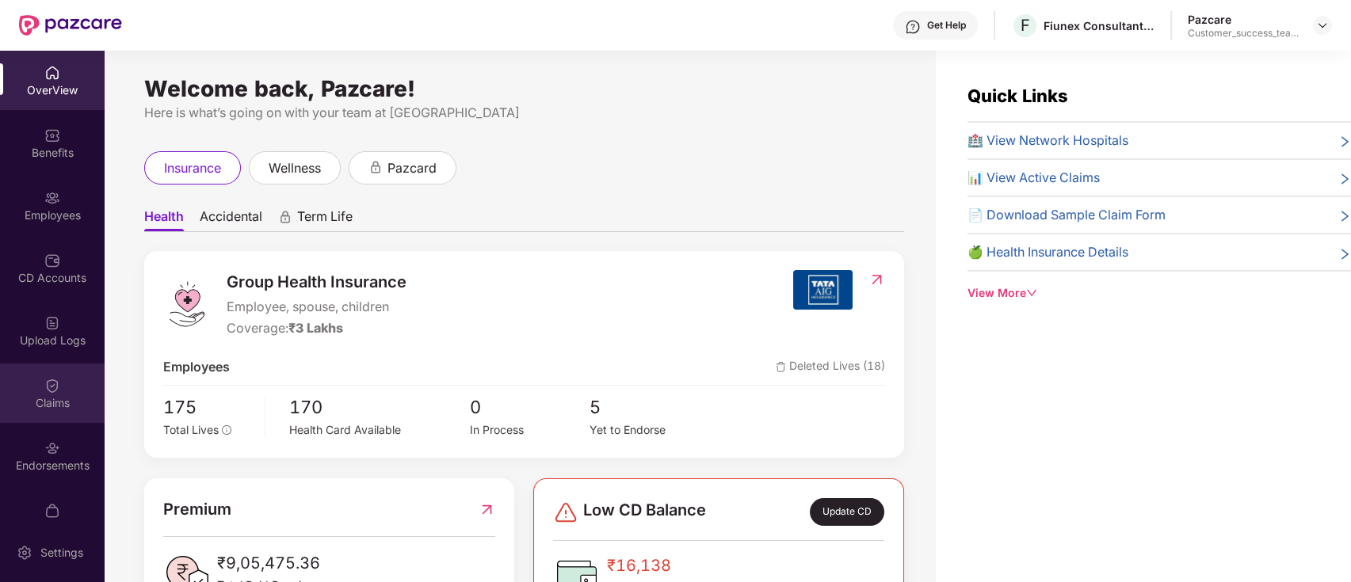
click at [44, 407] on div "Claims" at bounding box center [52, 403] width 105 height 16
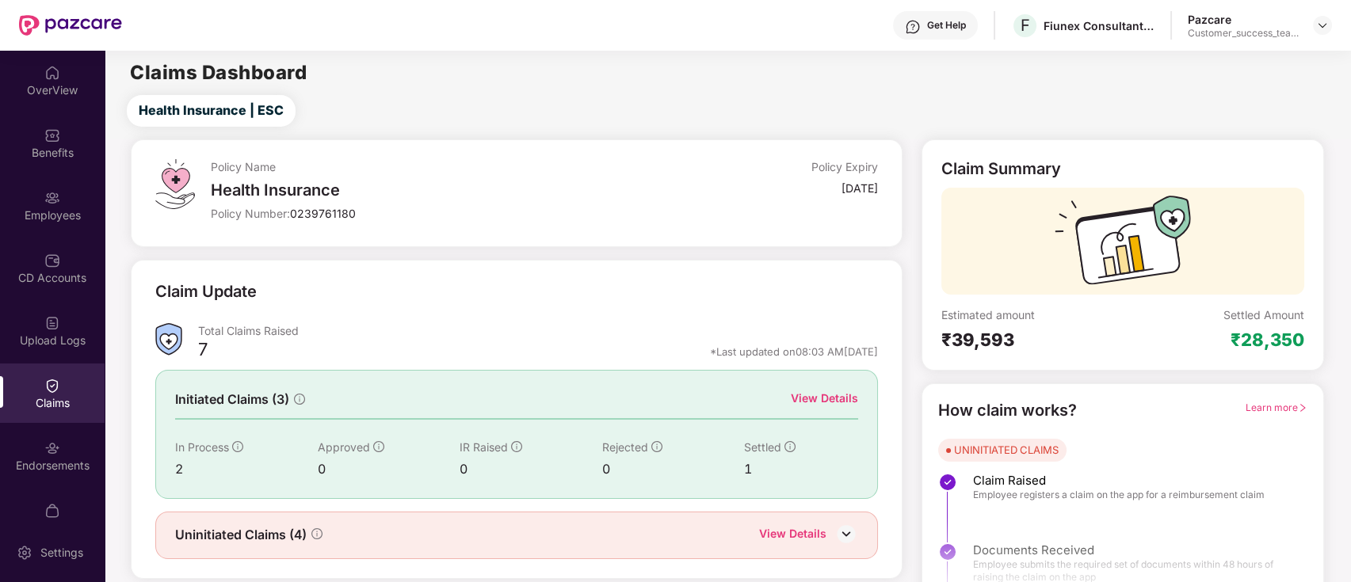
click at [51, 458] on div "Endorsements" at bounding box center [52, 466] width 105 height 16
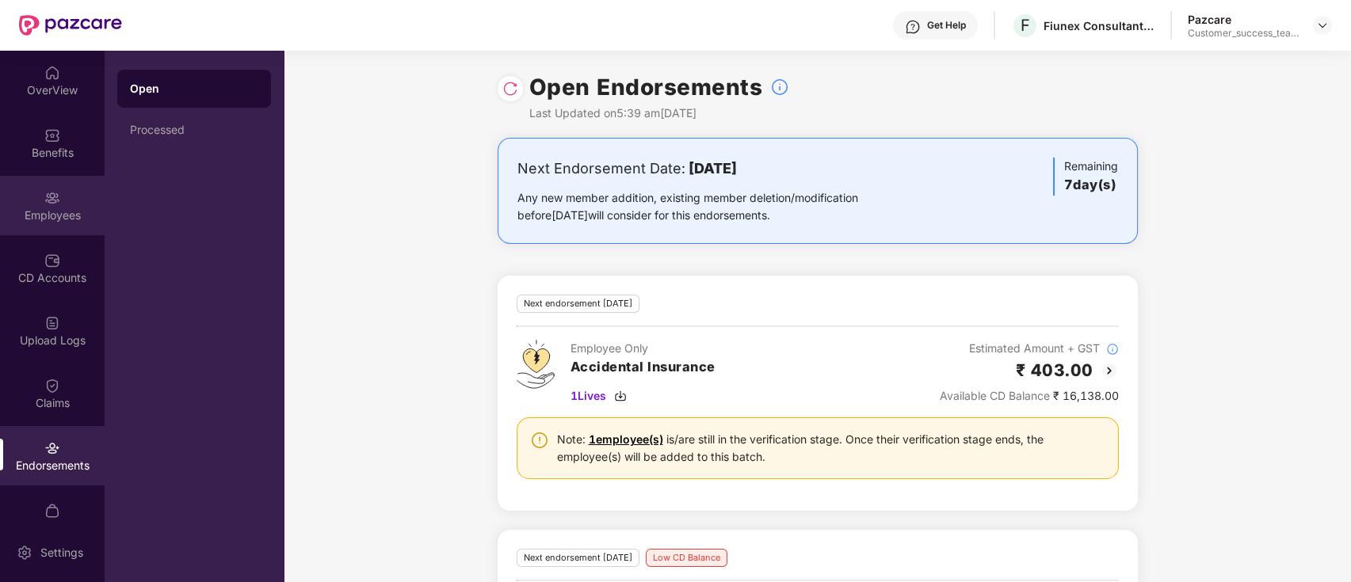
click at [57, 183] on div "Employees" at bounding box center [52, 205] width 105 height 59
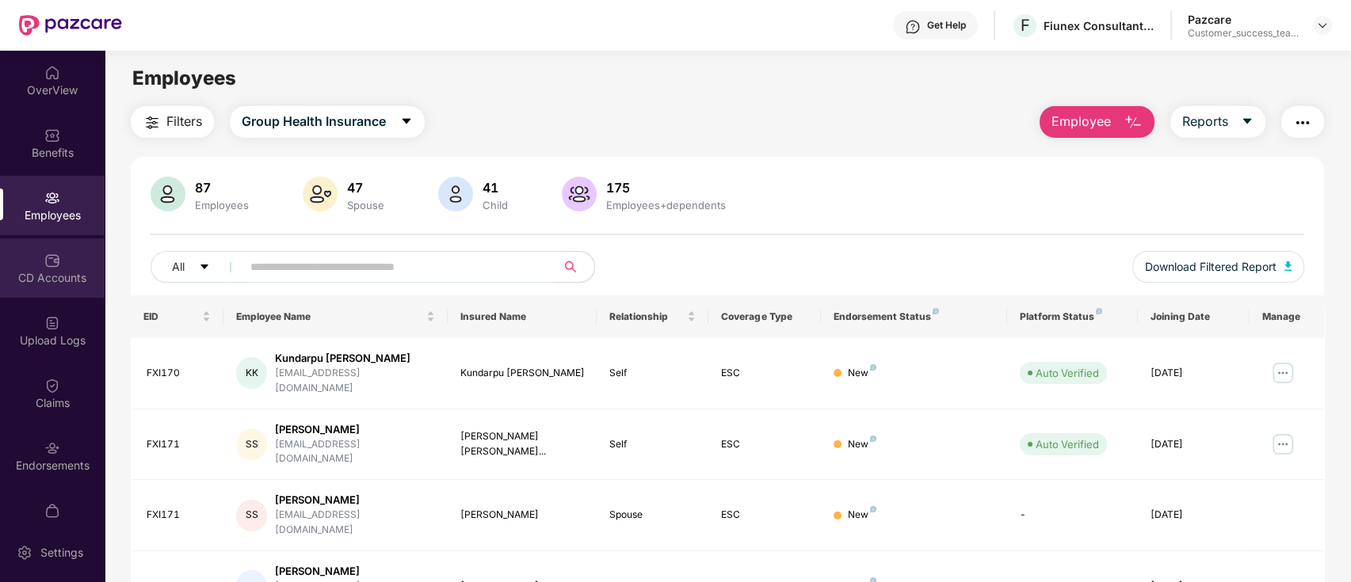
click at [55, 288] on div "CD Accounts" at bounding box center [52, 267] width 105 height 59
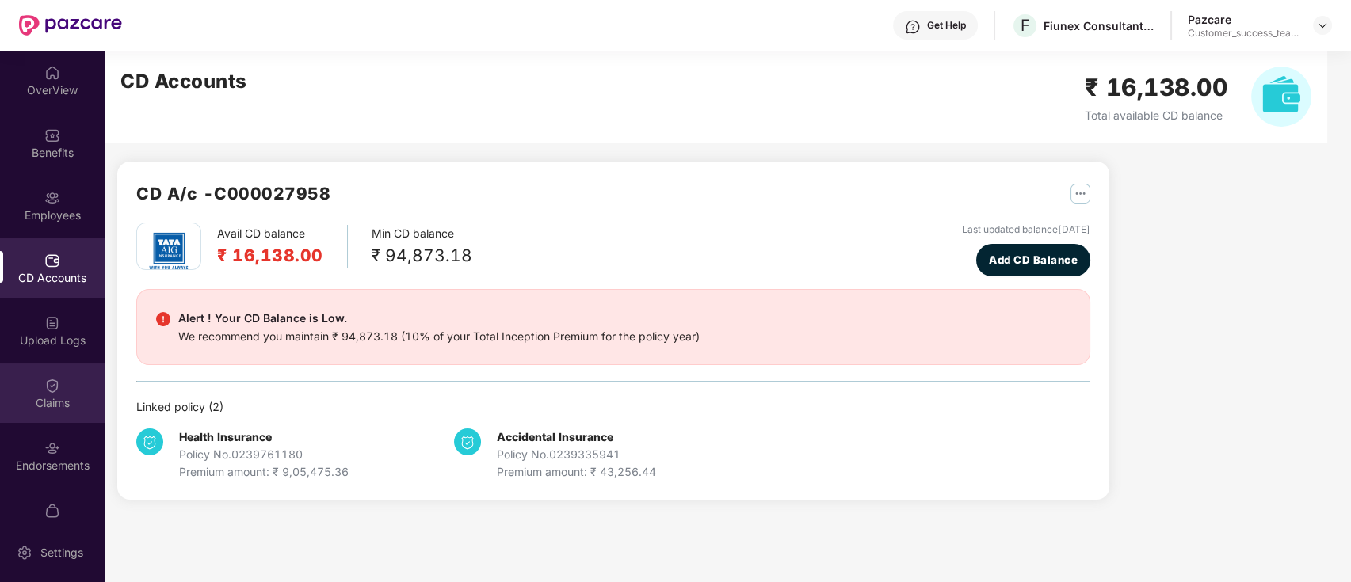
click at [64, 391] on div "Claims" at bounding box center [52, 393] width 105 height 59
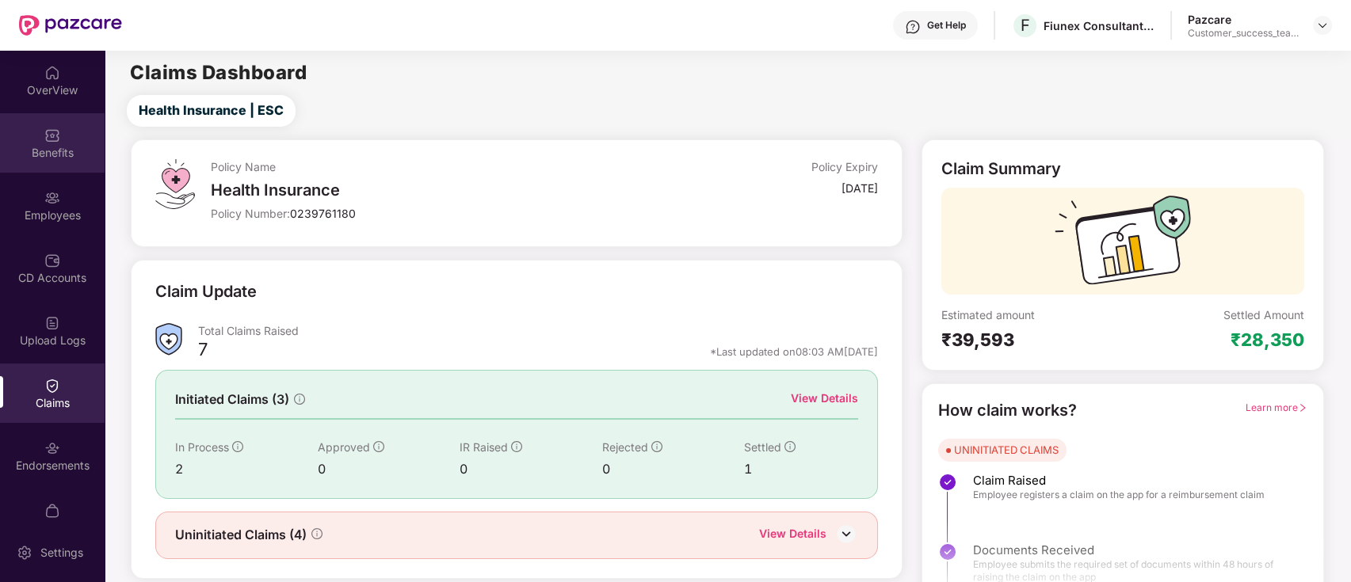
click at [32, 133] on div "Benefits" at bounding box center [52, 142] width 105 height 59
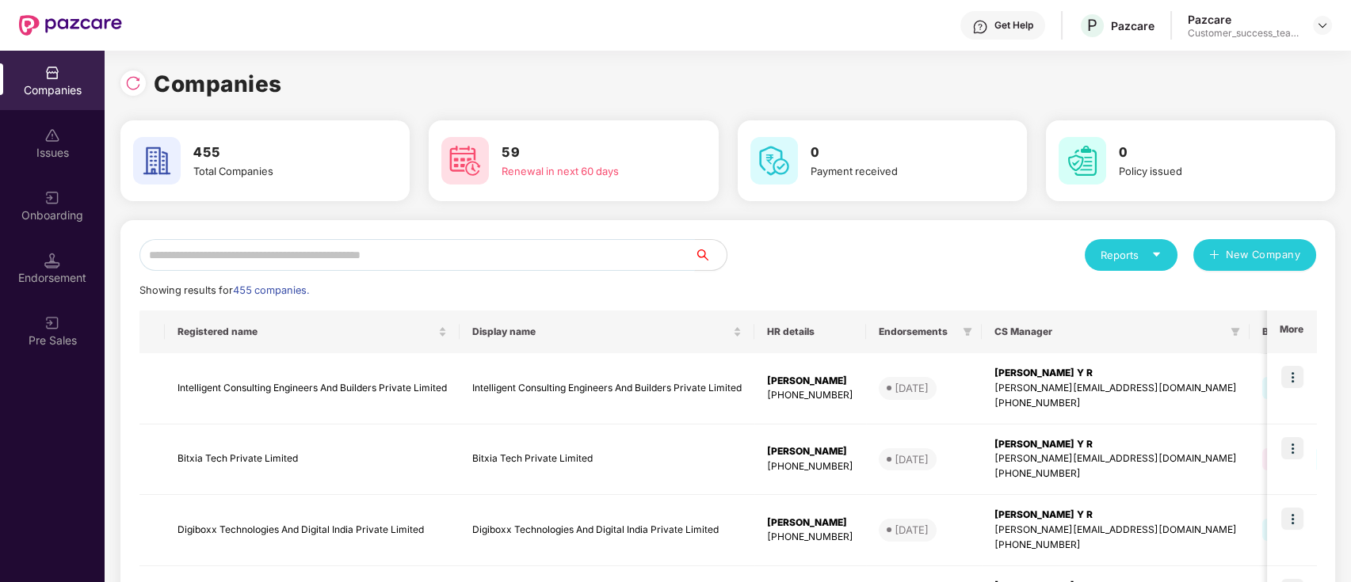
click at [256, 244] on input "text" at bounding box center [416, 255] width 555 height 32
click at [259, 250] on input "text" at bounding box center [416, 255] width 555 height 32
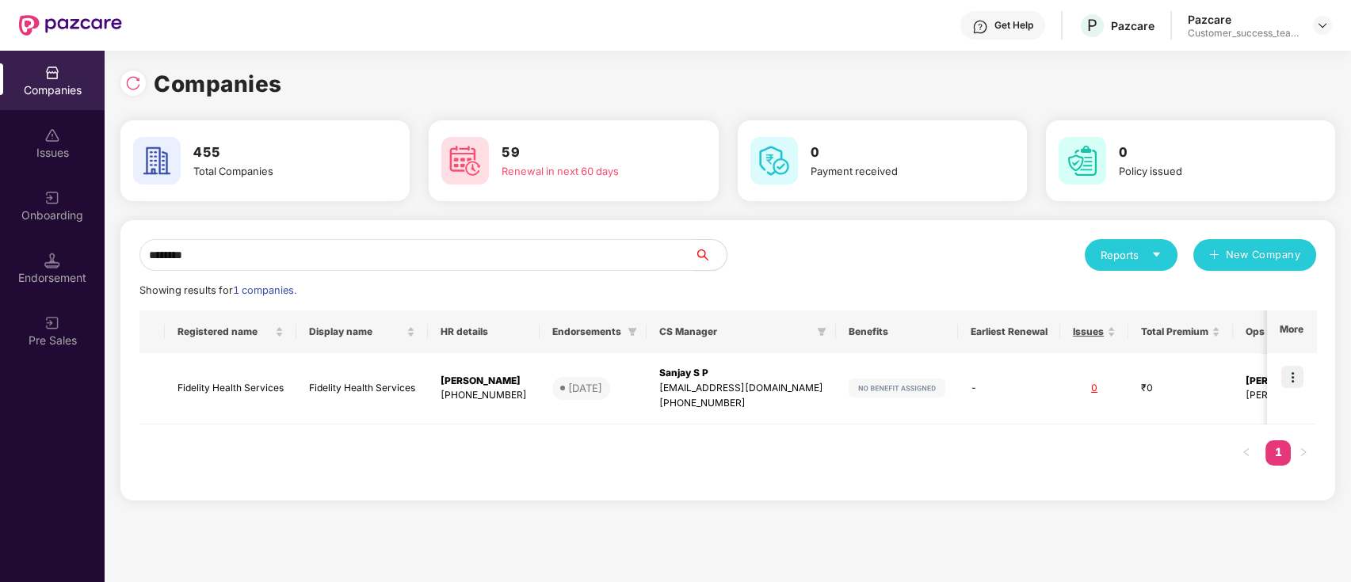
click at [311, 247] on input "********" at bounding box center [416, 255] width 555 height 32
type input "*"
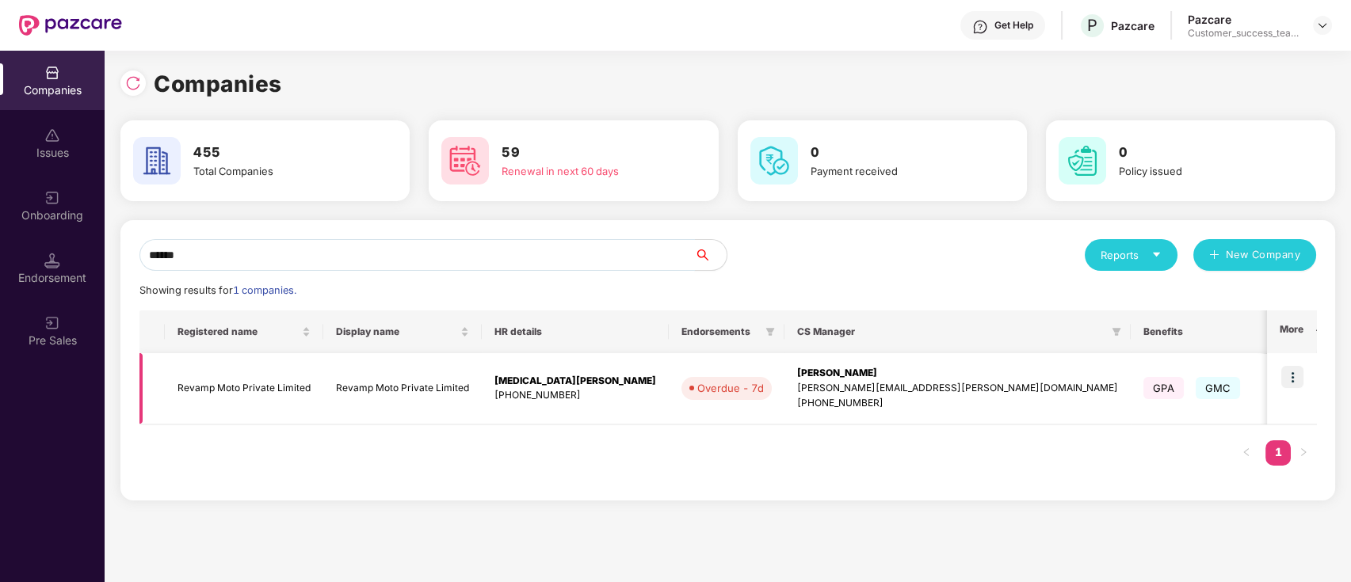
type input "******"
click at [1291, 383] on img at bounding box center [1292, 377] width 22 height 22
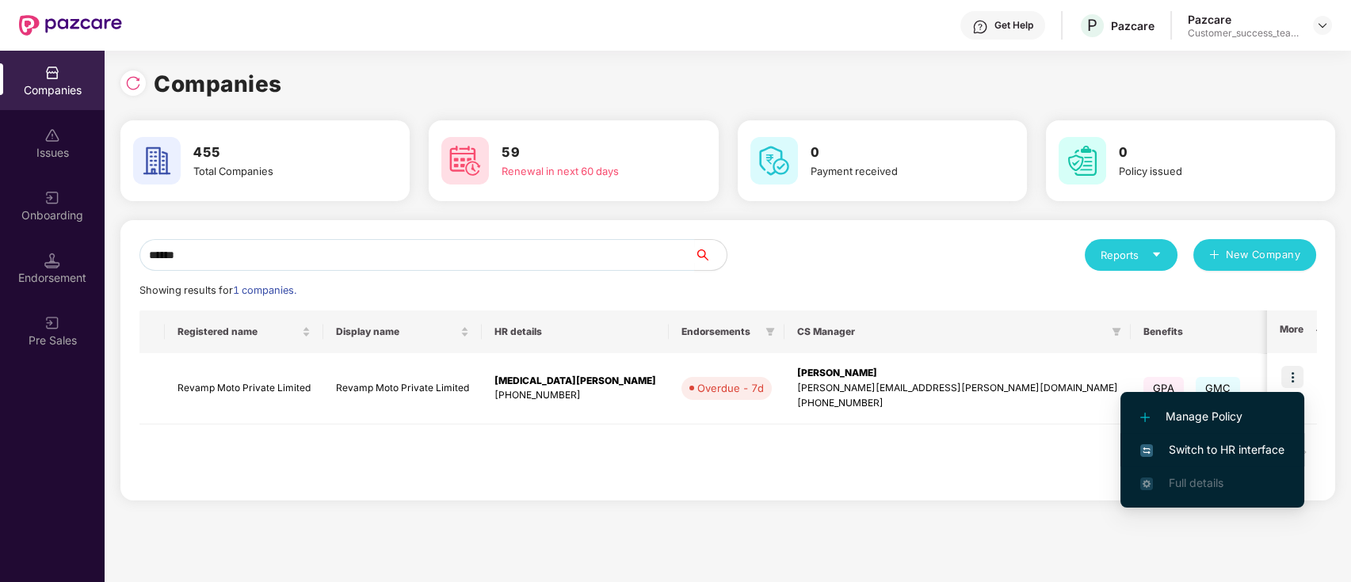
click at [1271, 445] on span "Switch to HR interface" at bounding box center [1212, 449] width 144 height 17
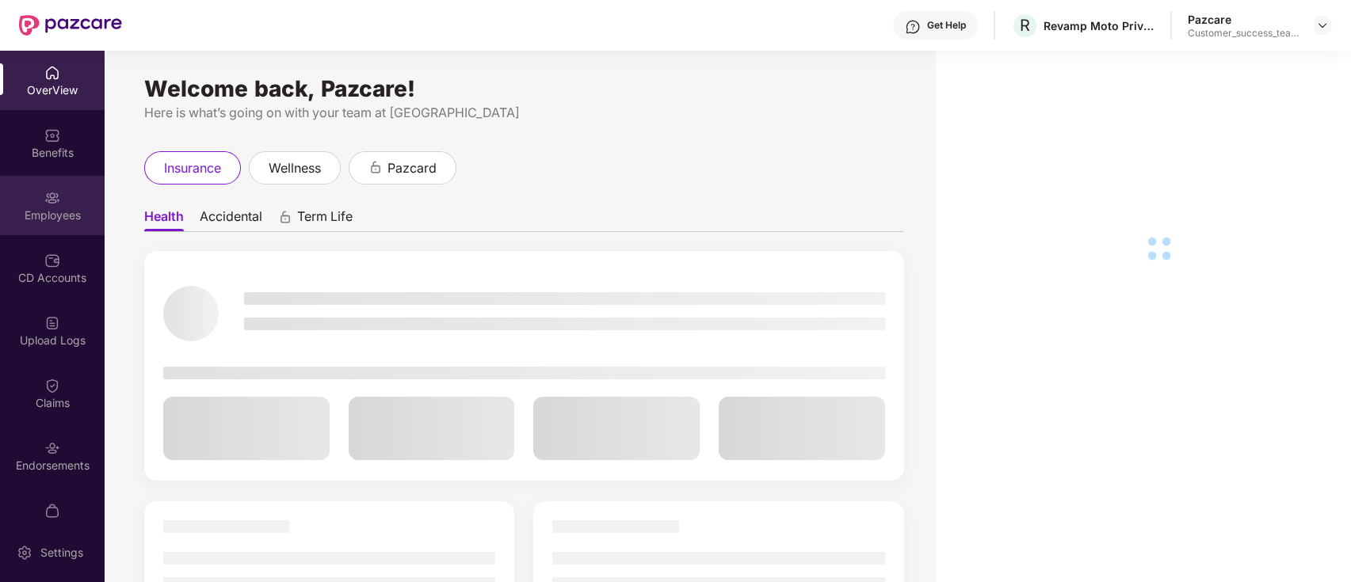
click at [37, 212] on div "Employees" at bounding box center [52, 216] width 105 height 16
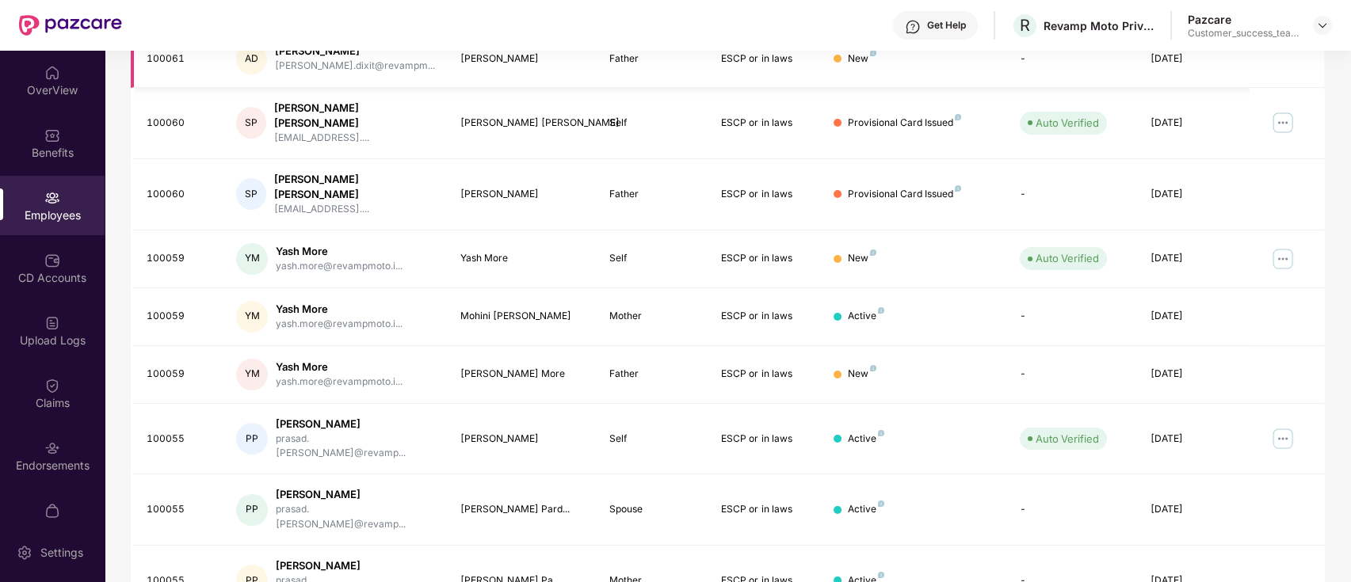
scroll to position [390, 0]
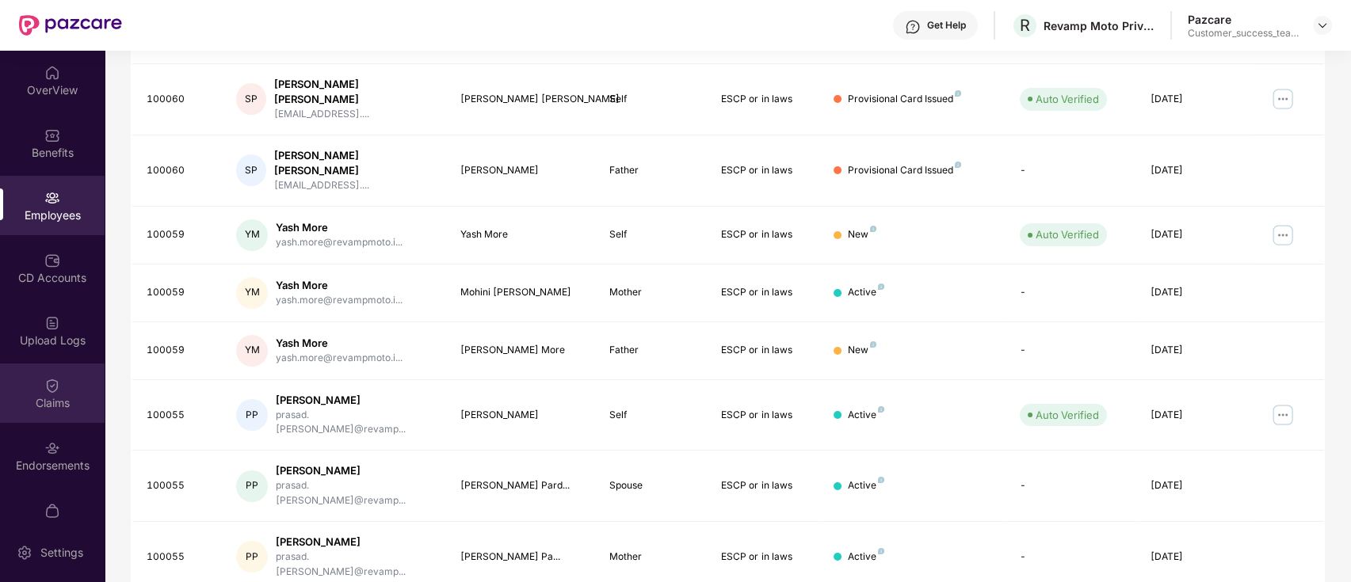
click at [49, 414] on div "Claims" at bounding box center [52, 393] width 105 height 59
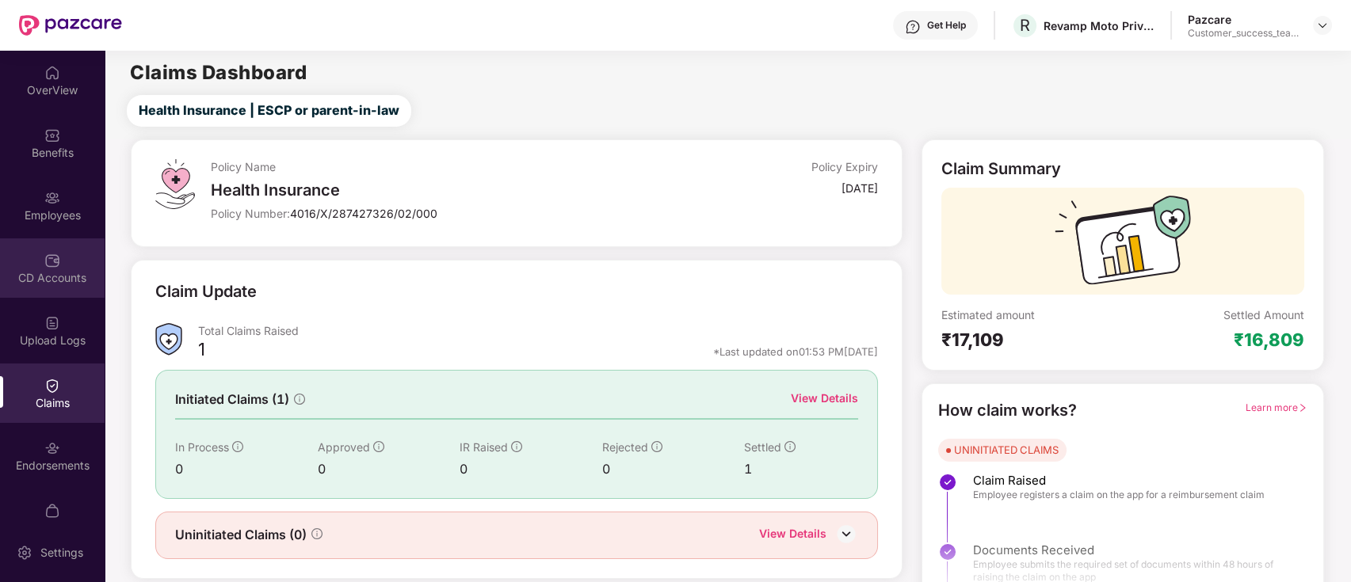
click at [51, 275] on div "CD Accounts" at bounding box center [52, 278] width 105 height 16
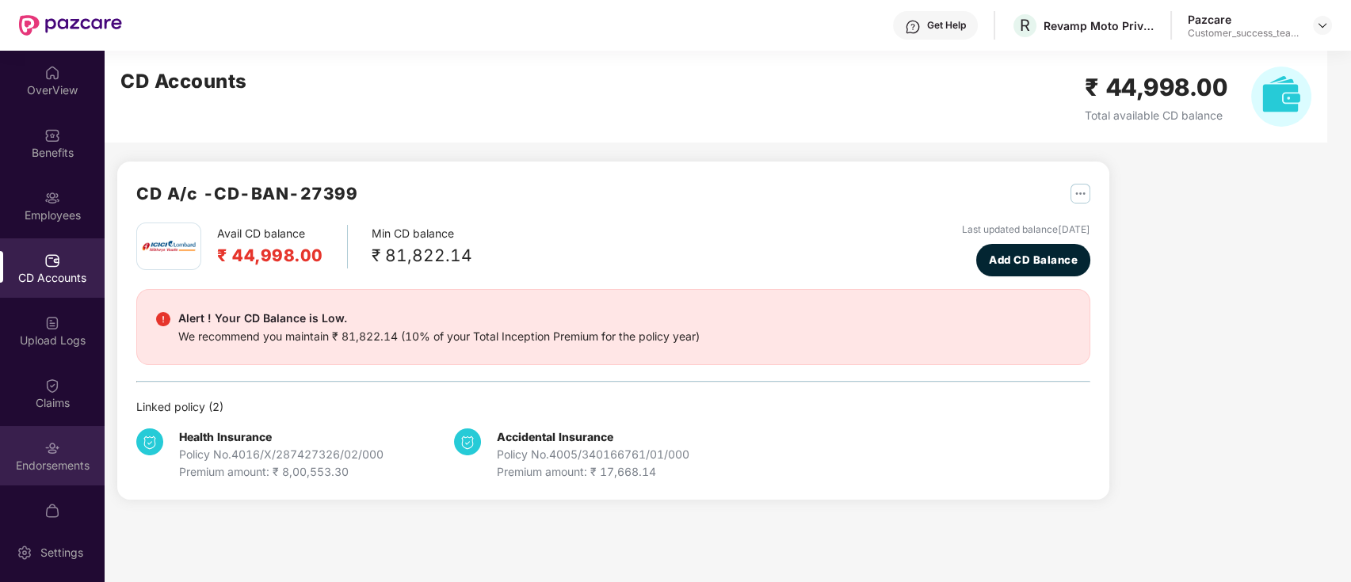
click at [75, 458] on div "Endorsements" at bounding box center [52, 466] width 105 height 16
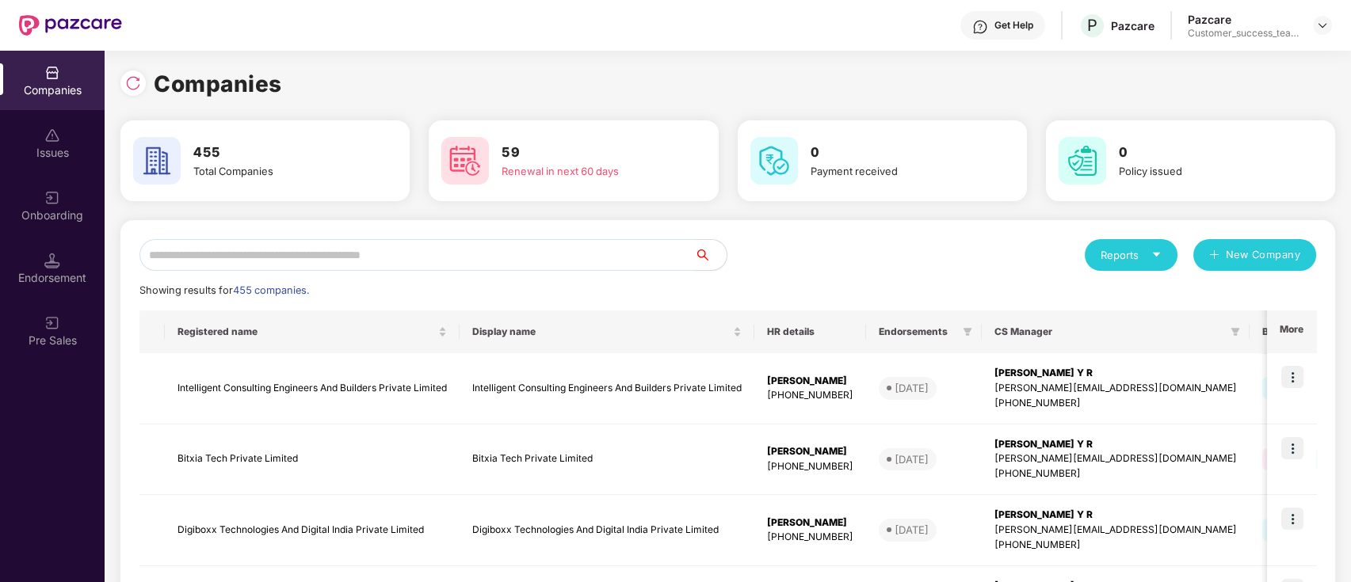
click at [392, 251] on input "text" at bounding box center [416, 255] width 555 height 32
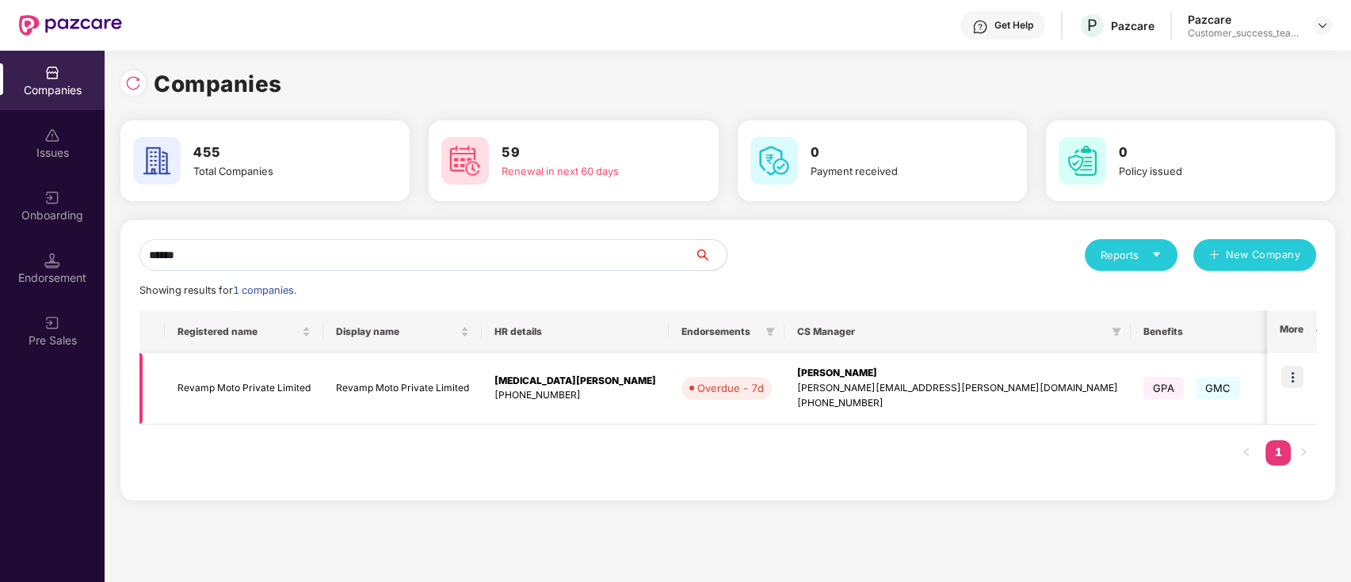
type input "******"
click at [1284, 414] on td at bounding box center [1291, 388] width 49 height 71
